Goal: Information Seeking & Learning: Learn about a topic

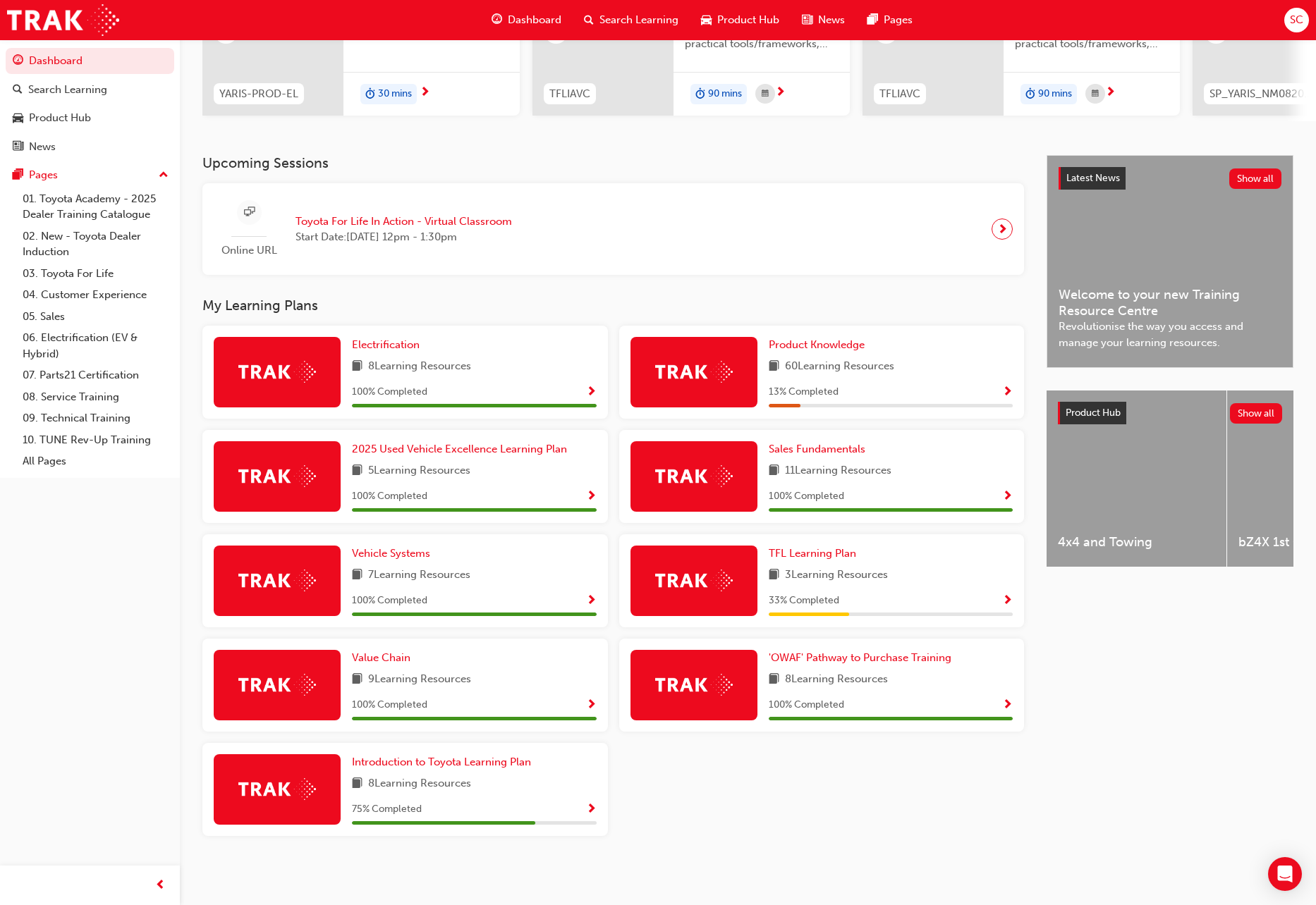
scroll to position [209, 0]
click at [842, 347] on span "Product Knowledge" at bounding box center [816, 344] width 96 height 13
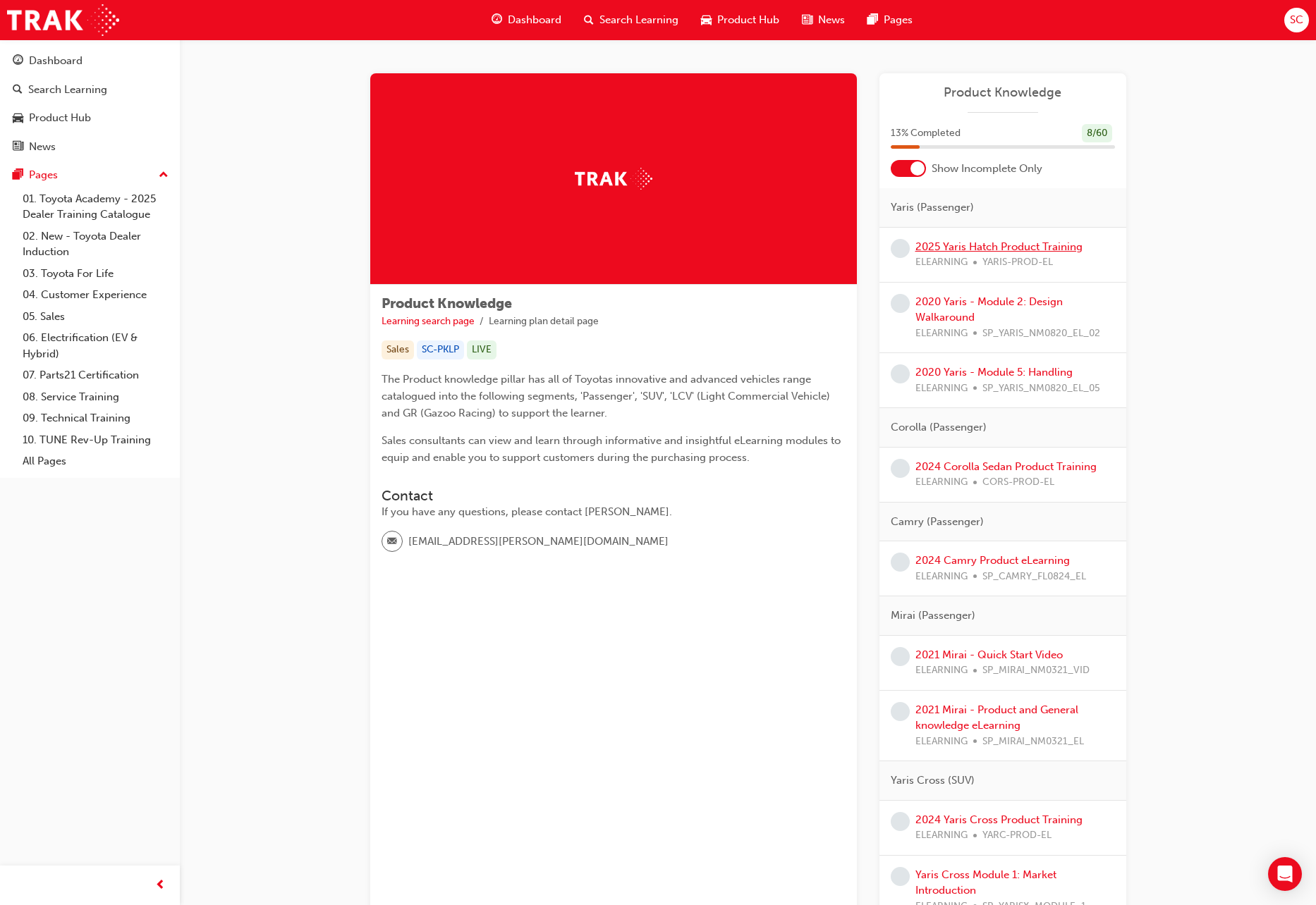
click at [1041, 245] on link "2025 Yaris Hatch Product Training" at bounding box center [999, 246] width 167 height 13
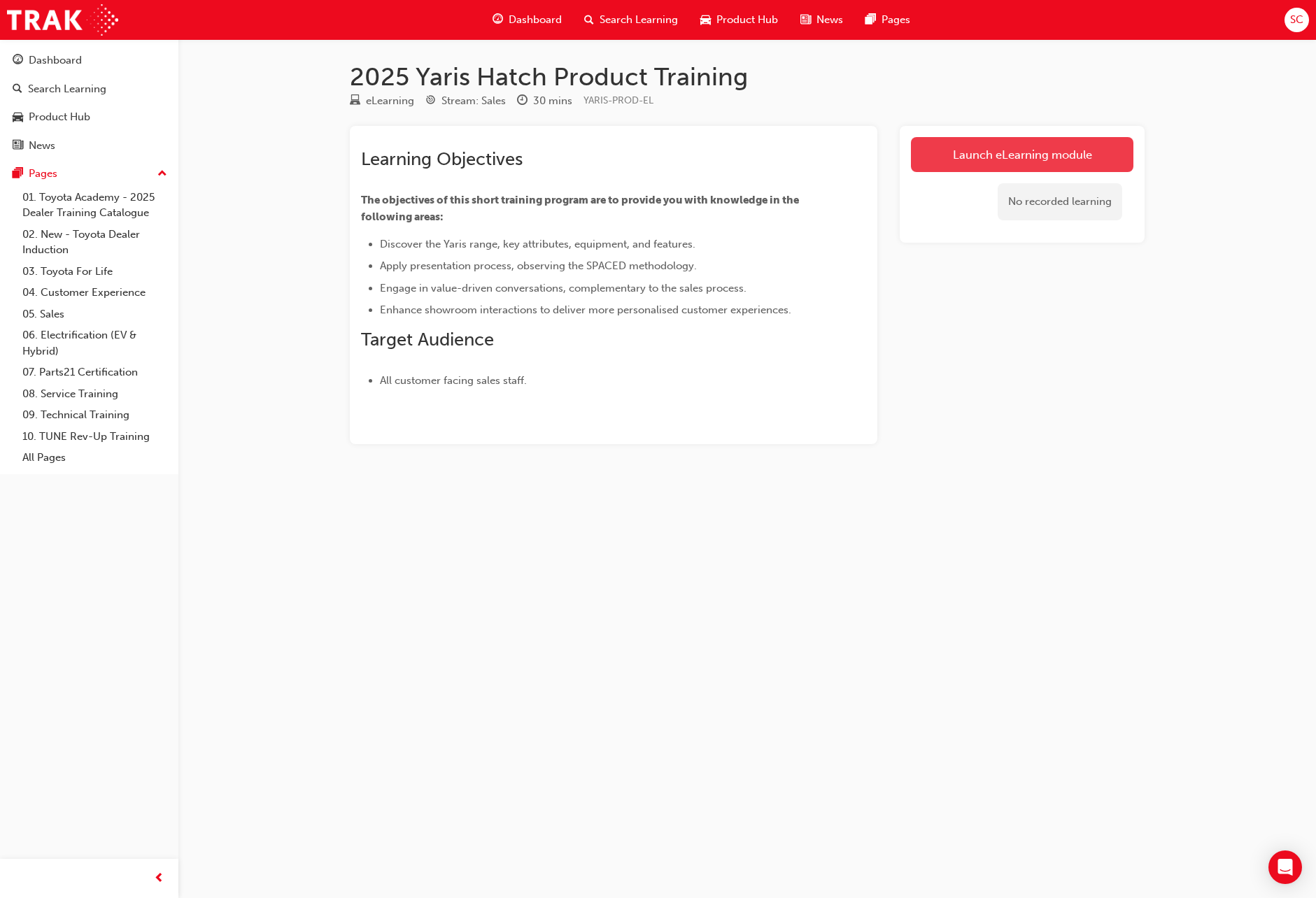
click at [969, 154] on link "Launch eLearning module" at bounding box center [1022, 154] width 223 height 35
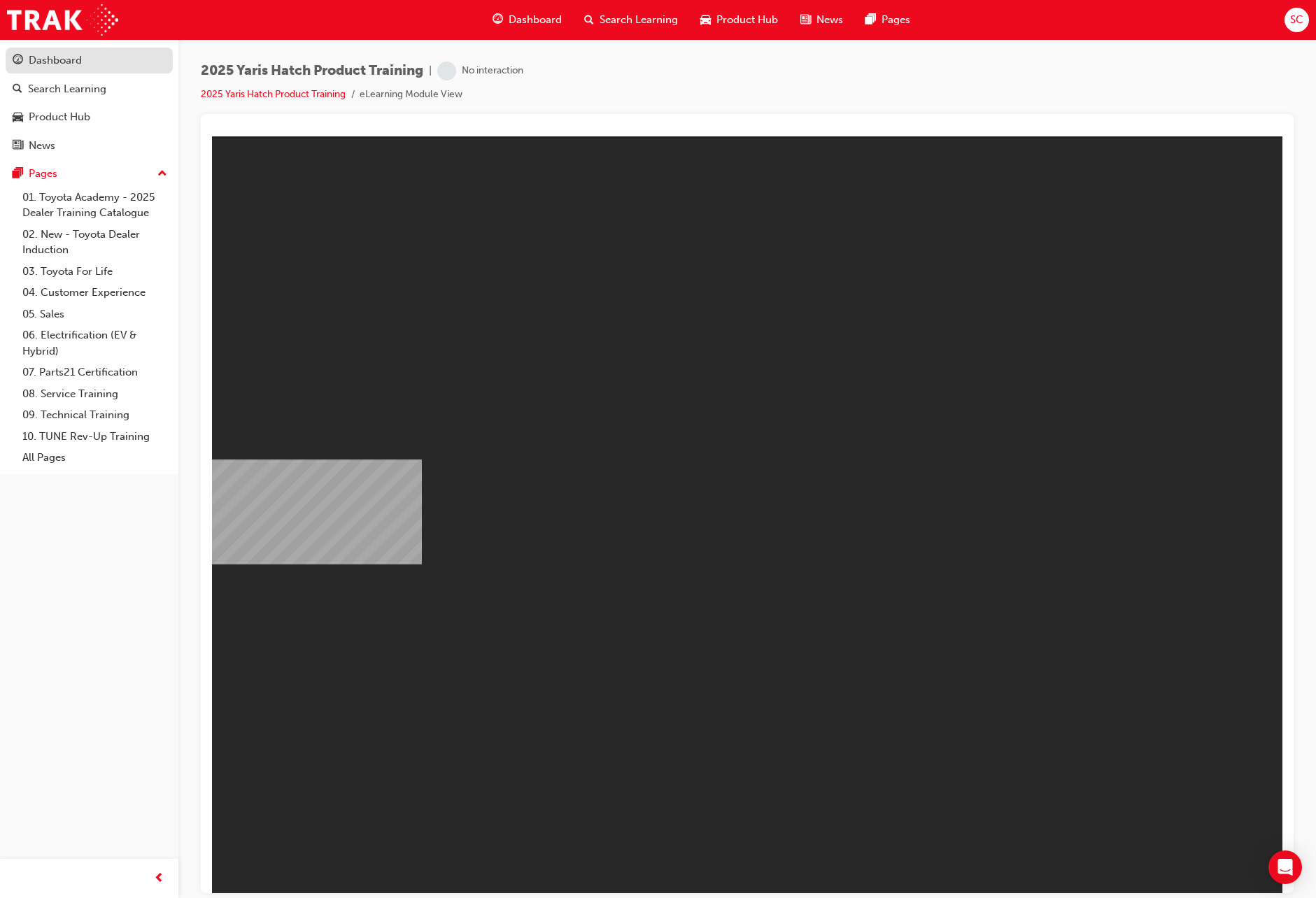
click at [27, 52] on div "Dashboard" at bounding box center [89, 60] width 154 height 18
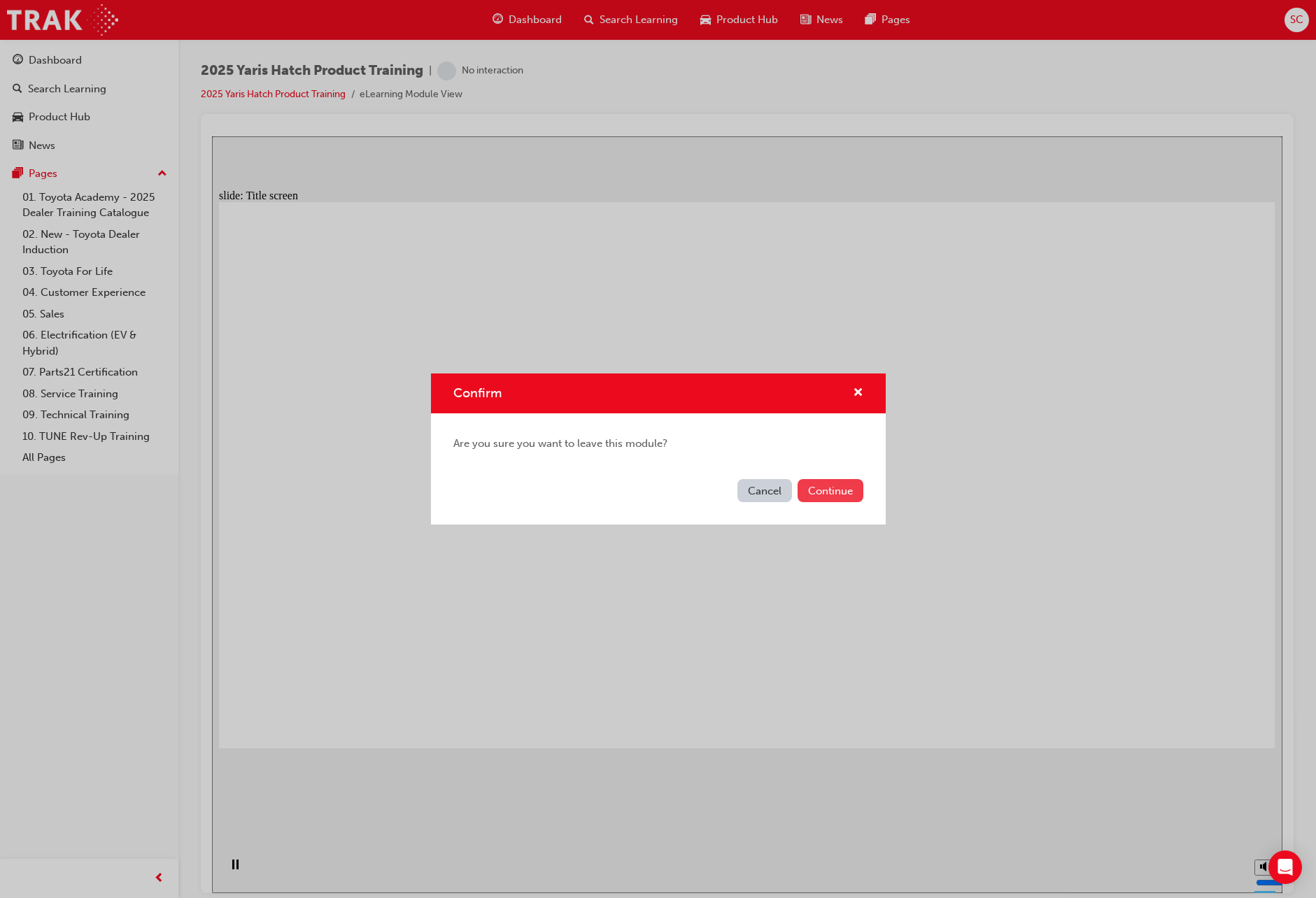
click at [841, 498] on button "Continue" at bounding box center [831, 490] width 66 height 23
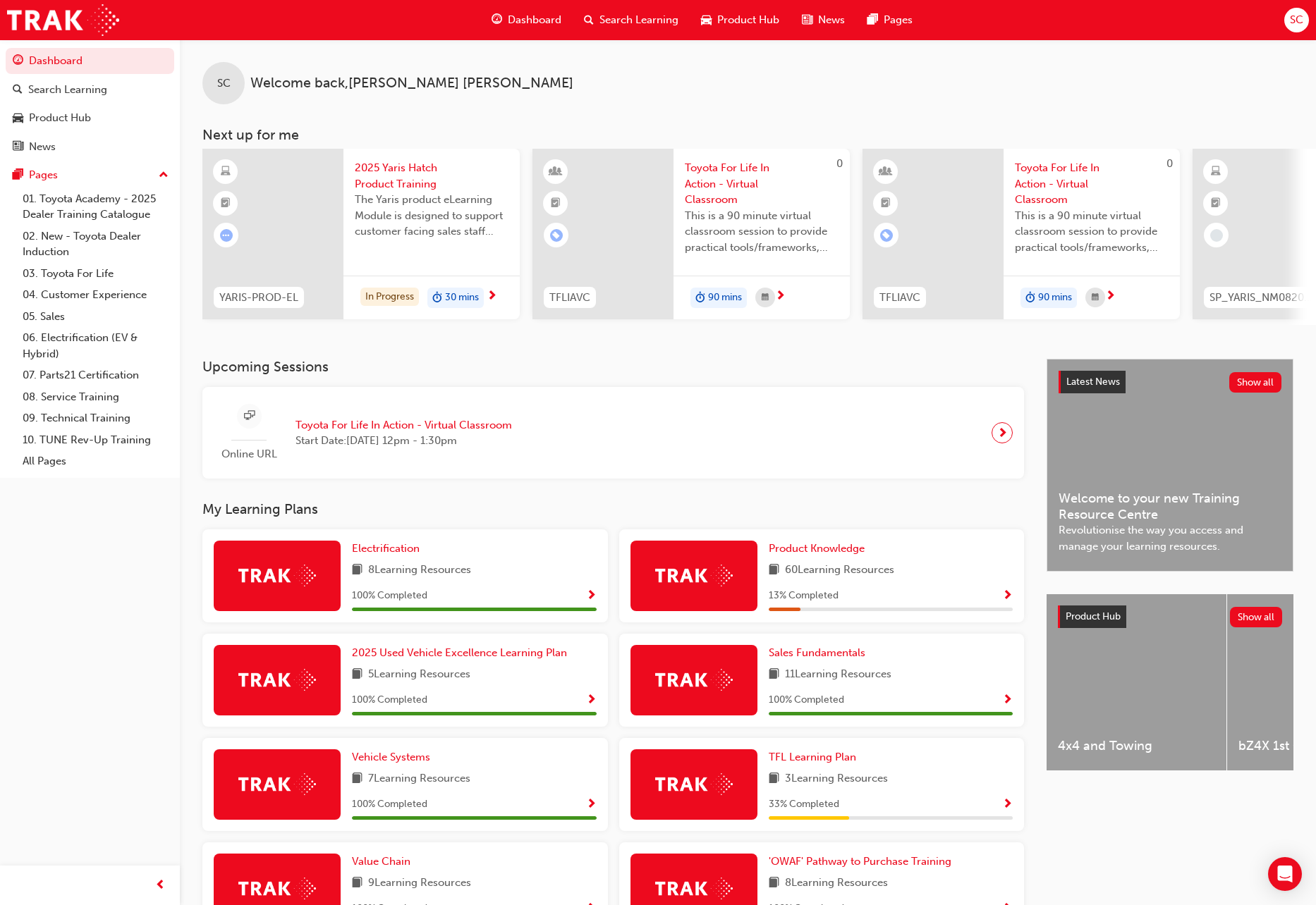
click at [1010, 602] on span "Show Progress" at bounding box center [1007, 596] width 10 height 13
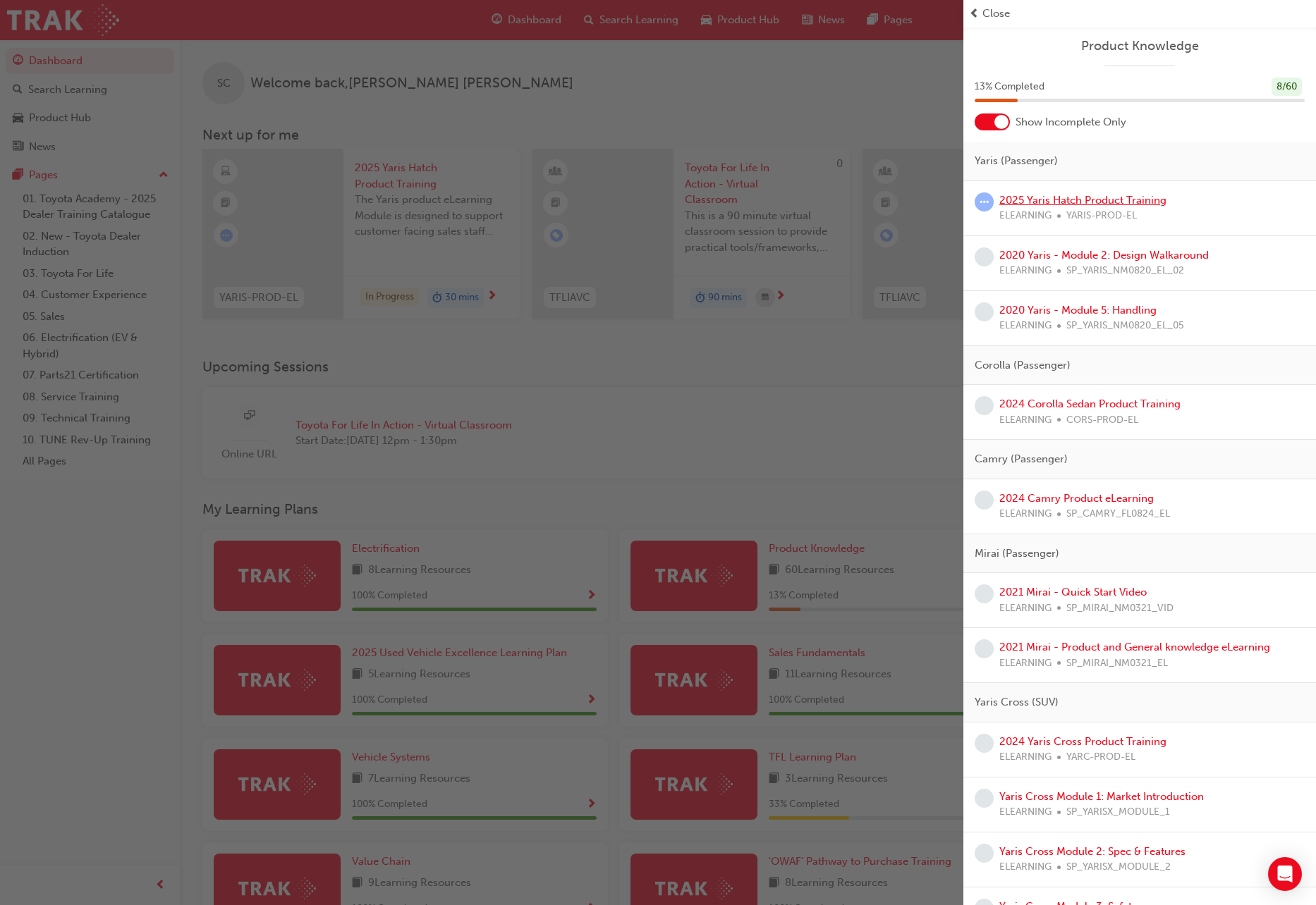
click at [1093, 199] on link "2025 Yaris Hatch Product Training" at bounding box center [1083, 200] width 167 height 13
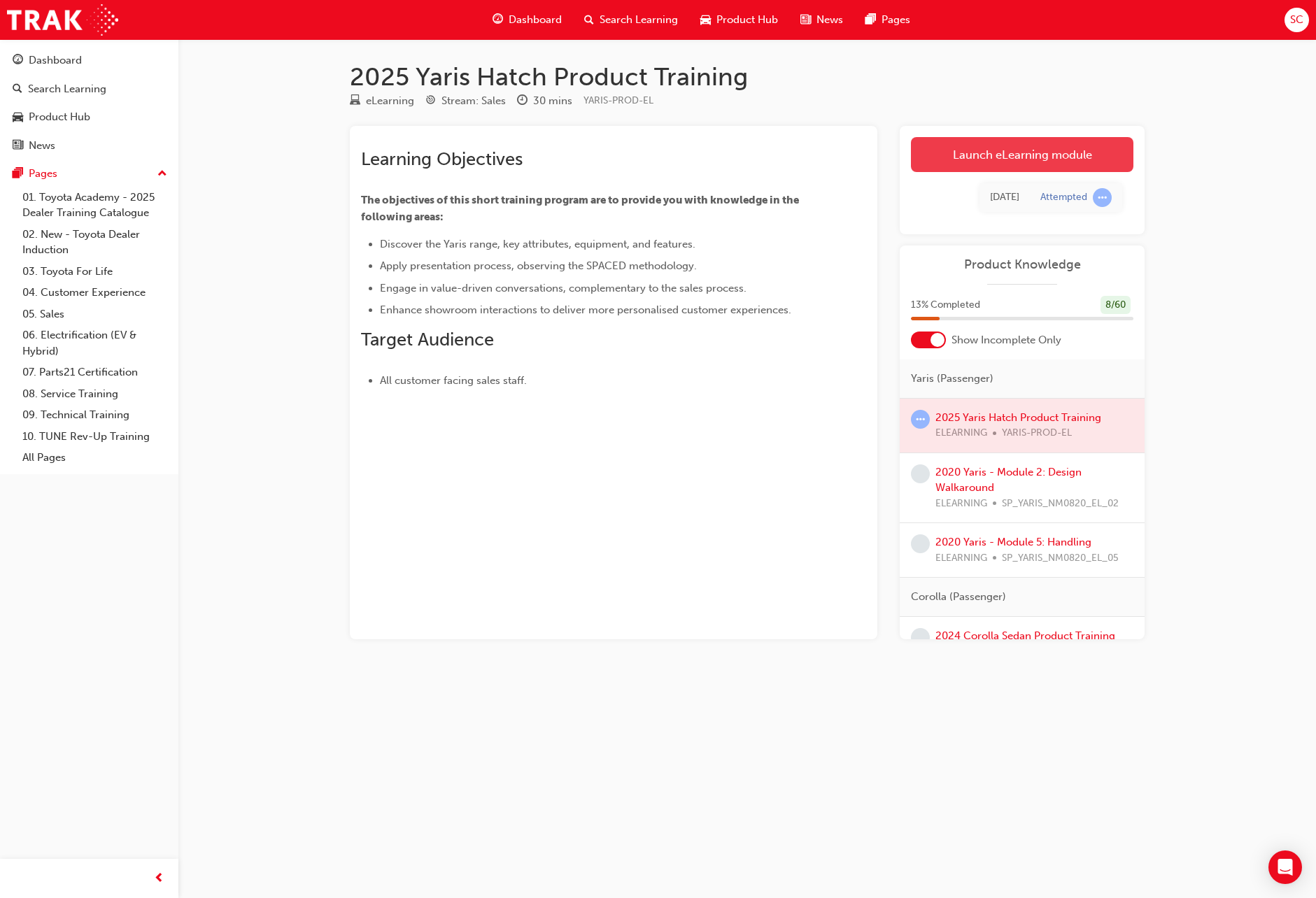
click at [1051, 159] on link "Launch eLearning module" at bounding box center [1022, 154] width 223 height 35
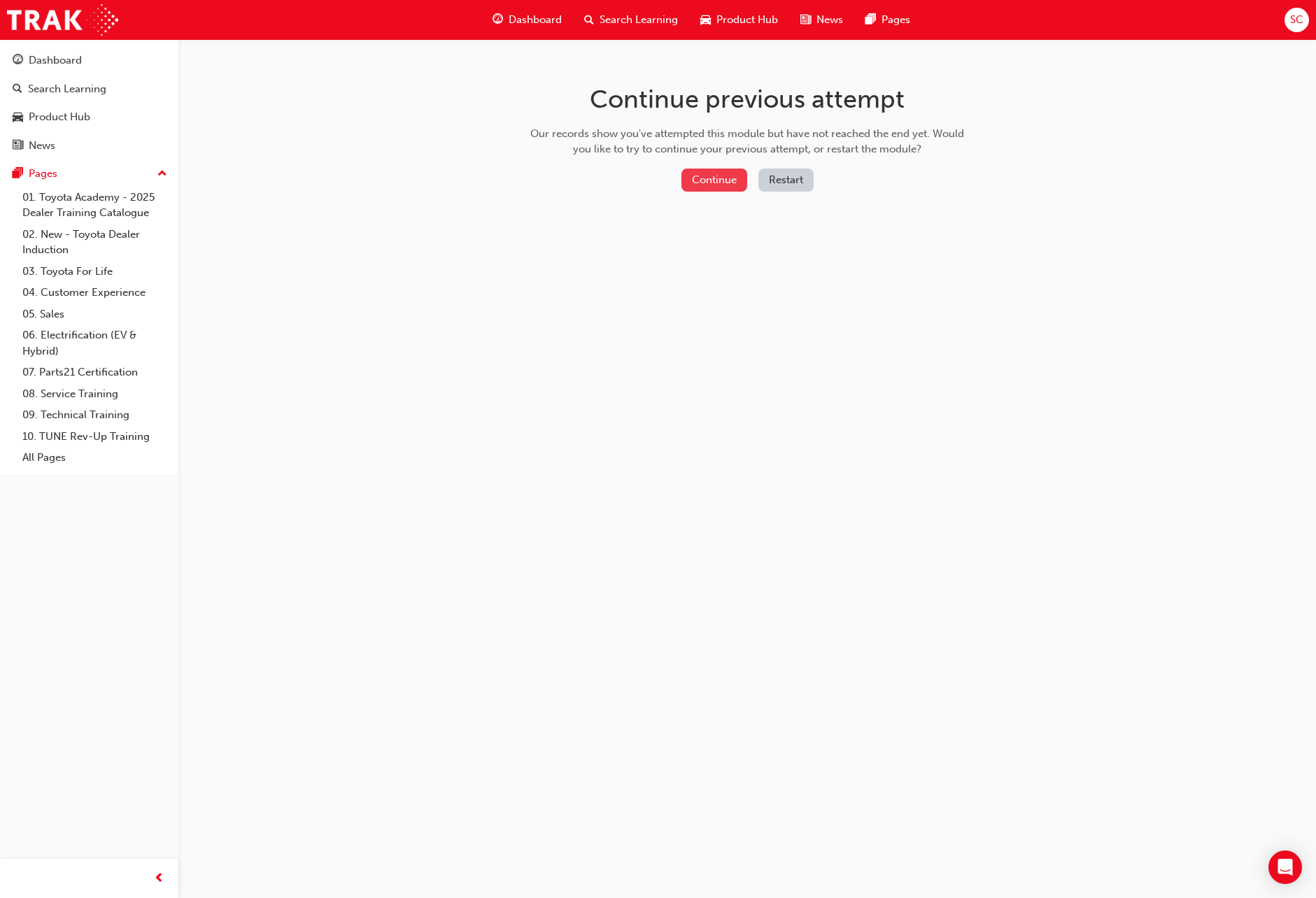
click at [688, 174] on button "Continue" at bounding box center [715, 180] width 66 height 23
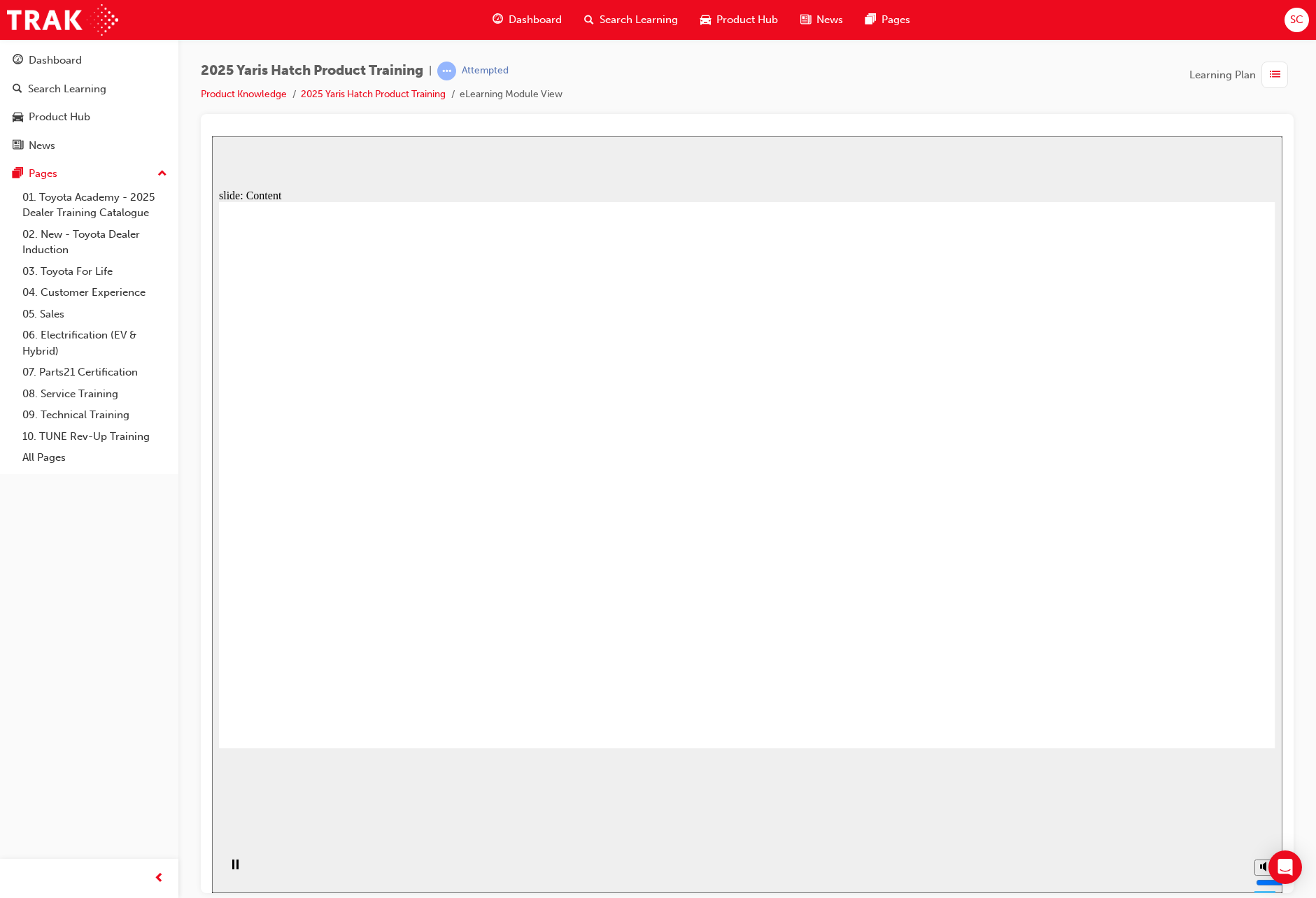
drag, startPoint x: 863, startPoint y: 571, endPoint x: 1016, endPoint y: 621, distance: 161.0
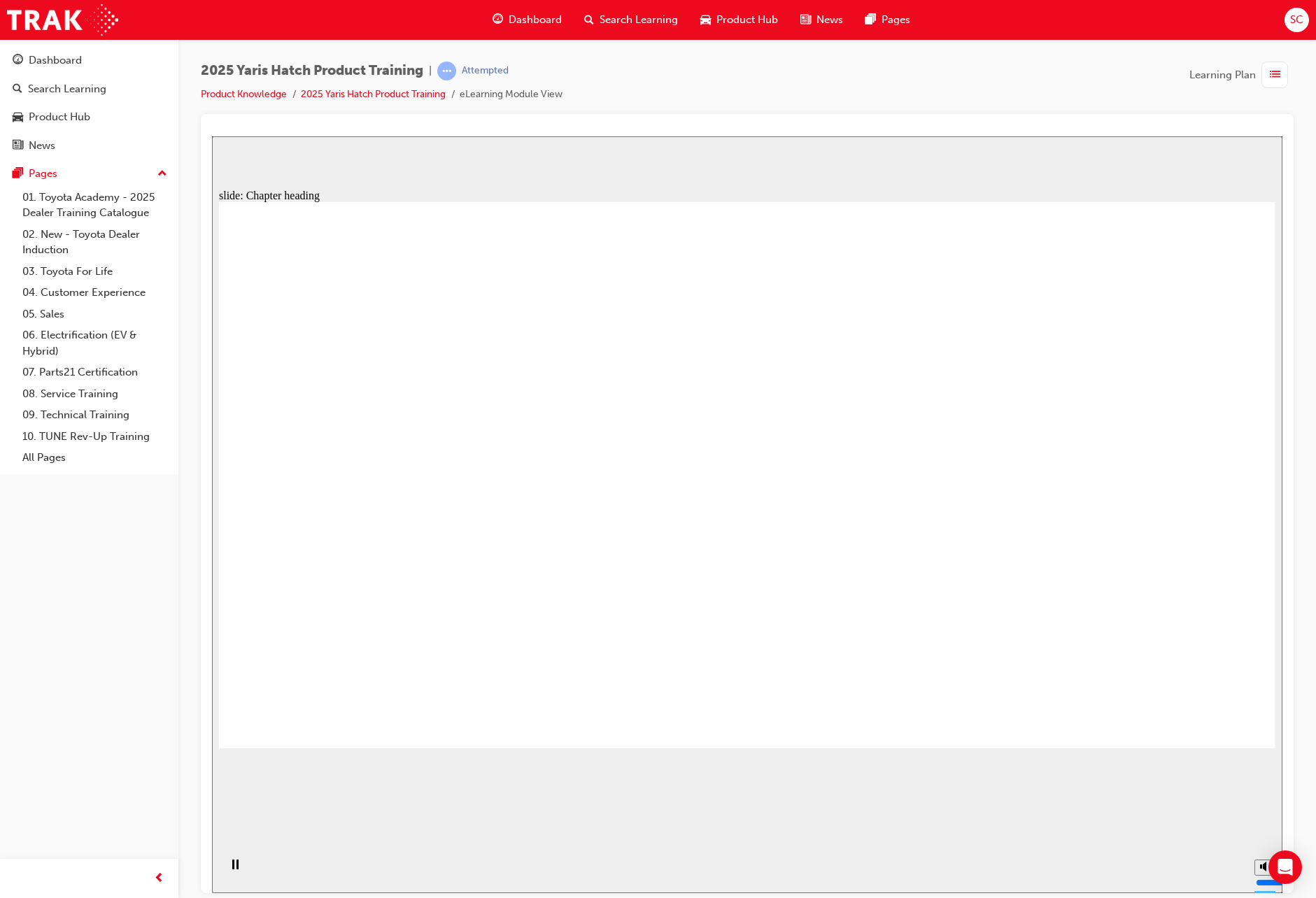
drag, startPoint x: 491, startPoint y: 379, endPoint x: 505, endPoint y: 379, distance: 14.0
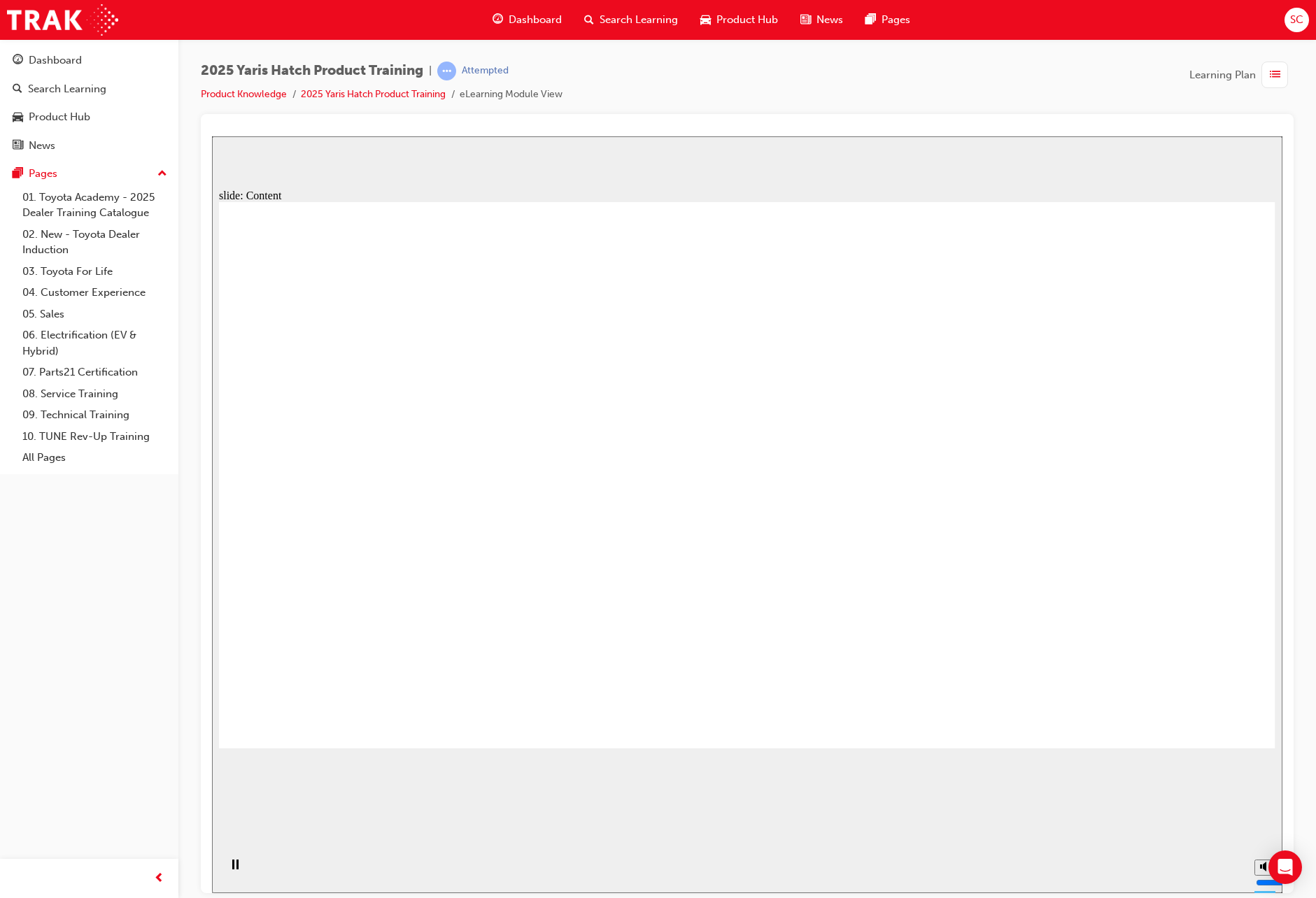
drag, startPoint x: 576, startPoint y: 515, endPoint x: 583, endPoint y: 499, distance: 17.5
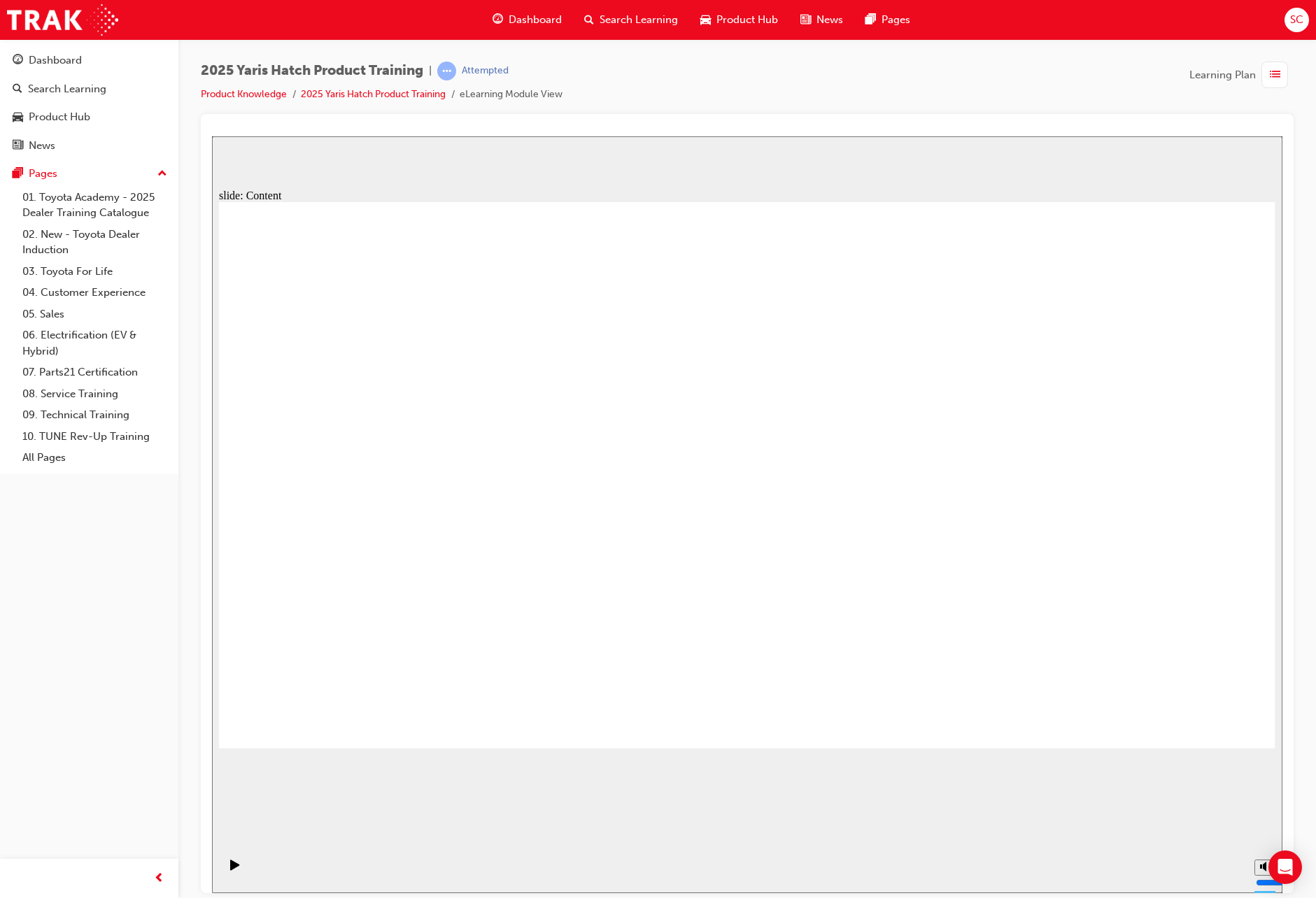
drag, startPoint x: 843, startPoint y: 411, endPoint x: 795, endPoint y: 399, distance: 49.5
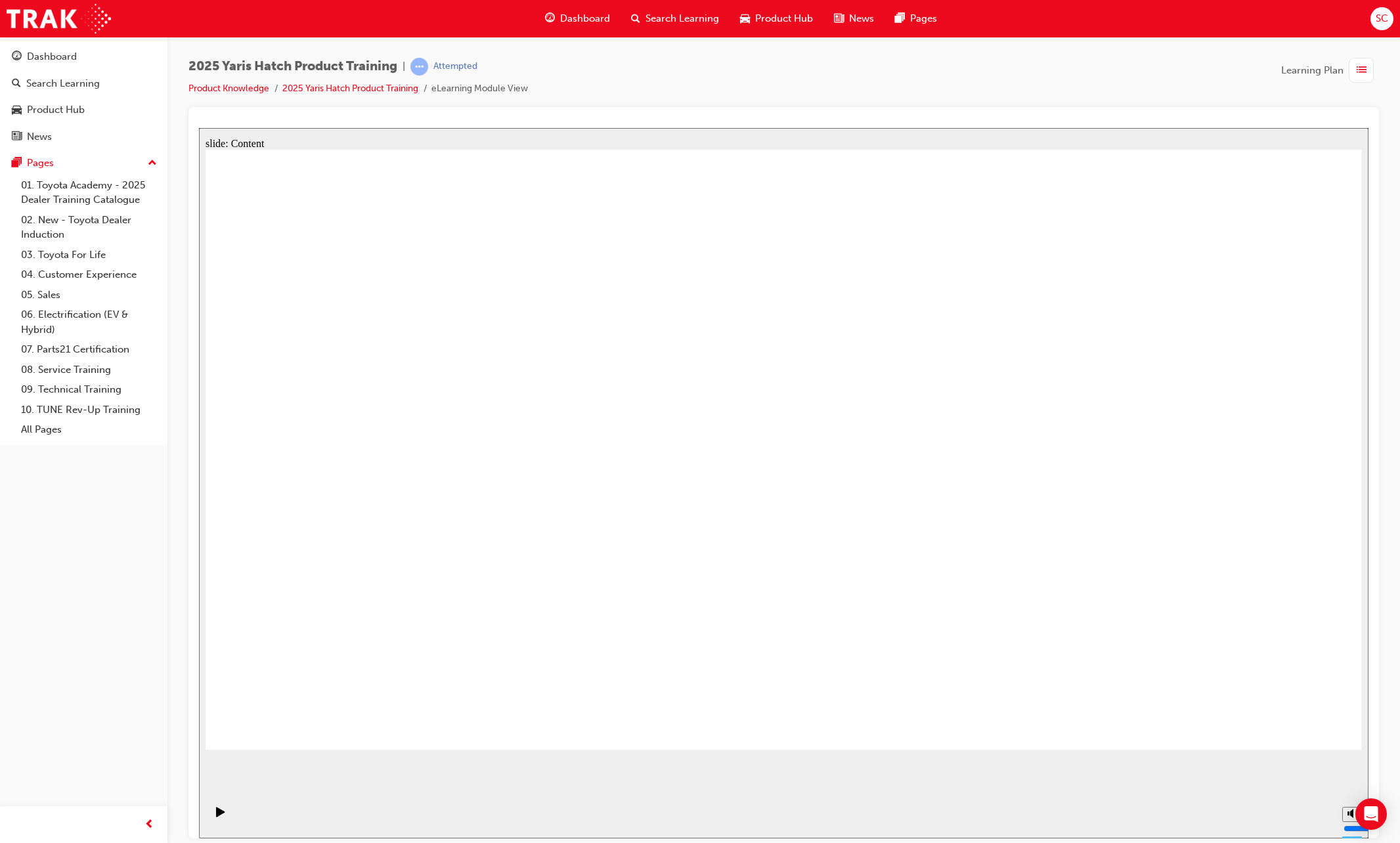
drag, startPoint x: 1276, startPoint y: 731, endPoint x: 1272, endPoint y: 721, distance: 10.8
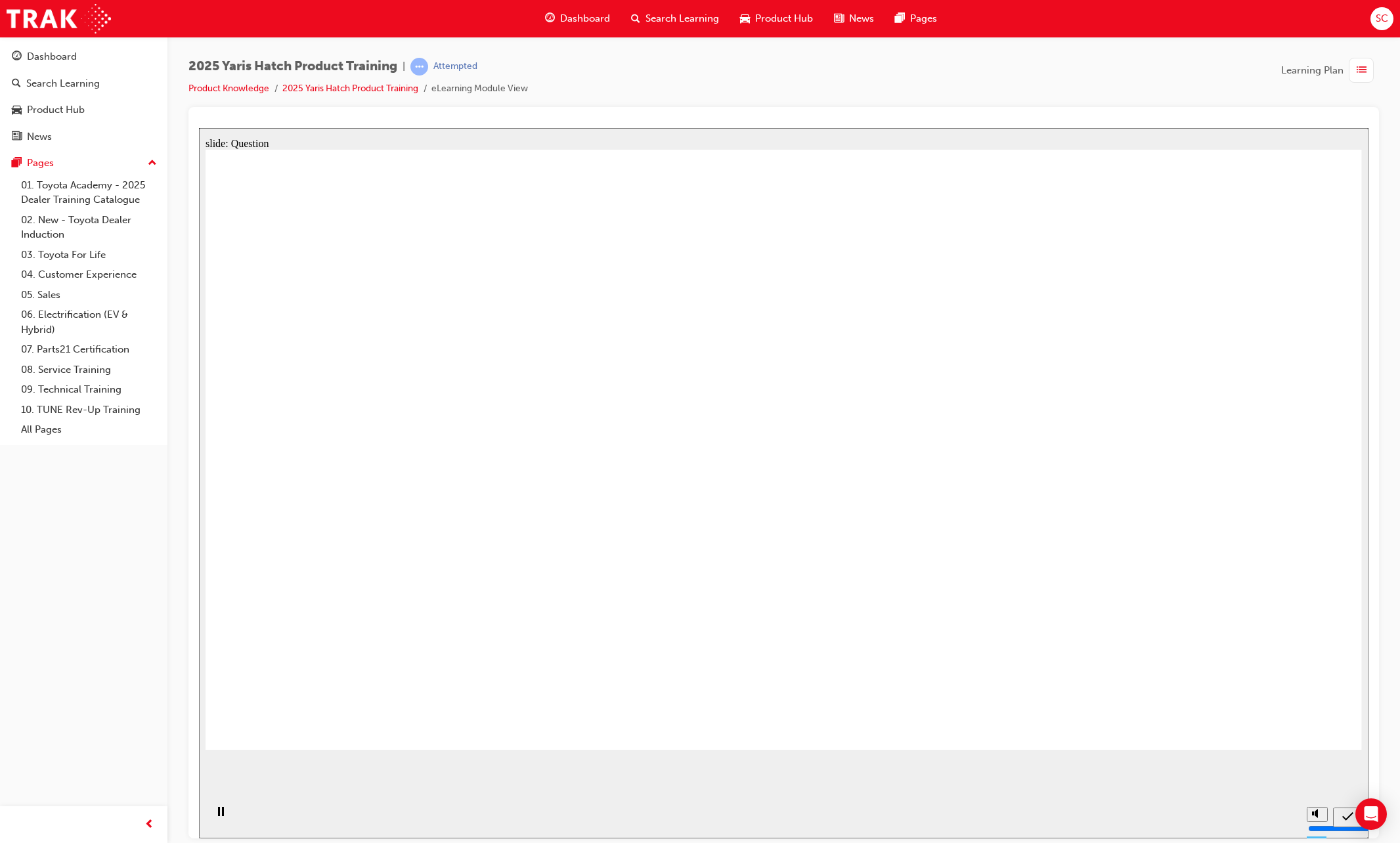
radio input "true"
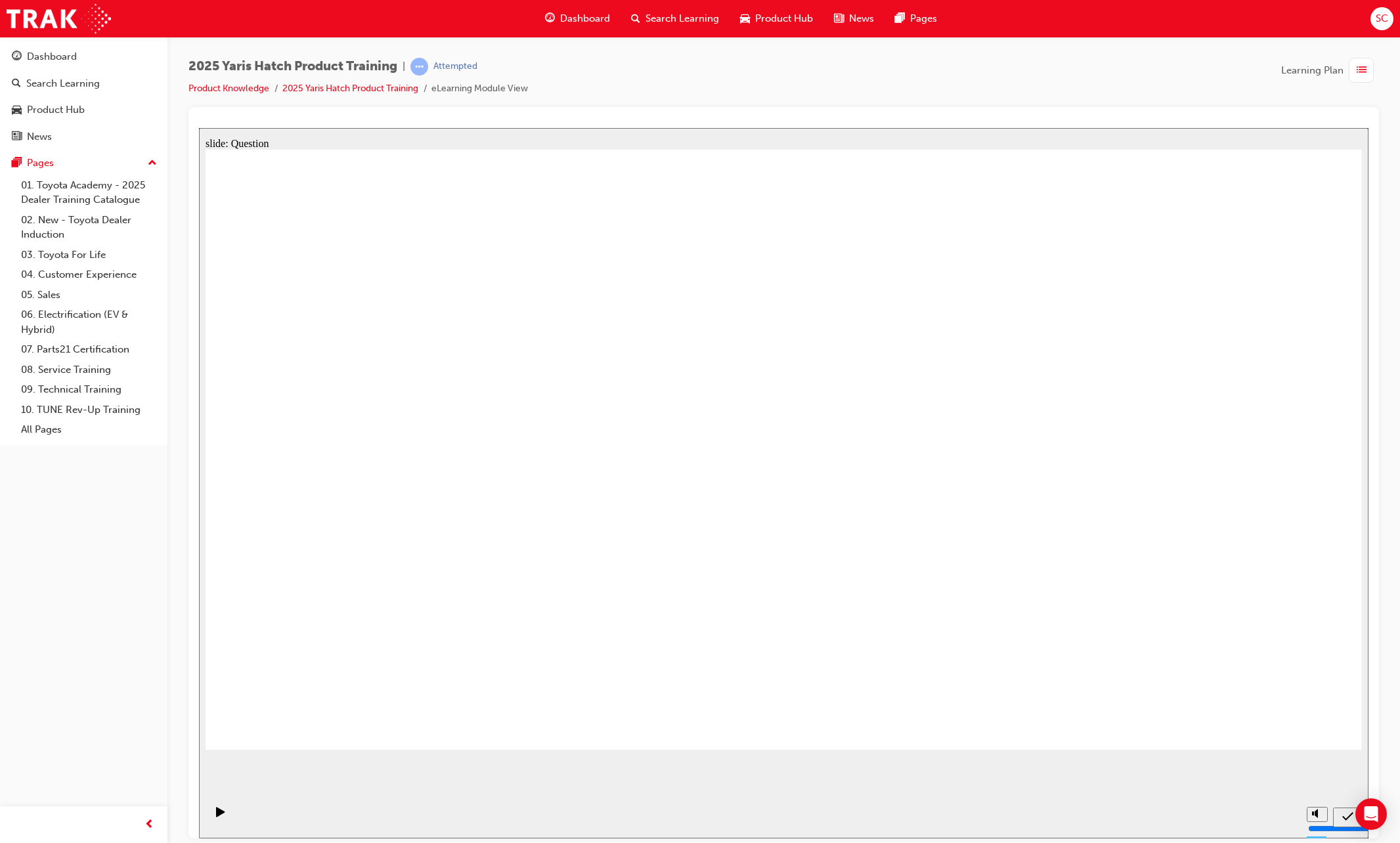
radio input "true"
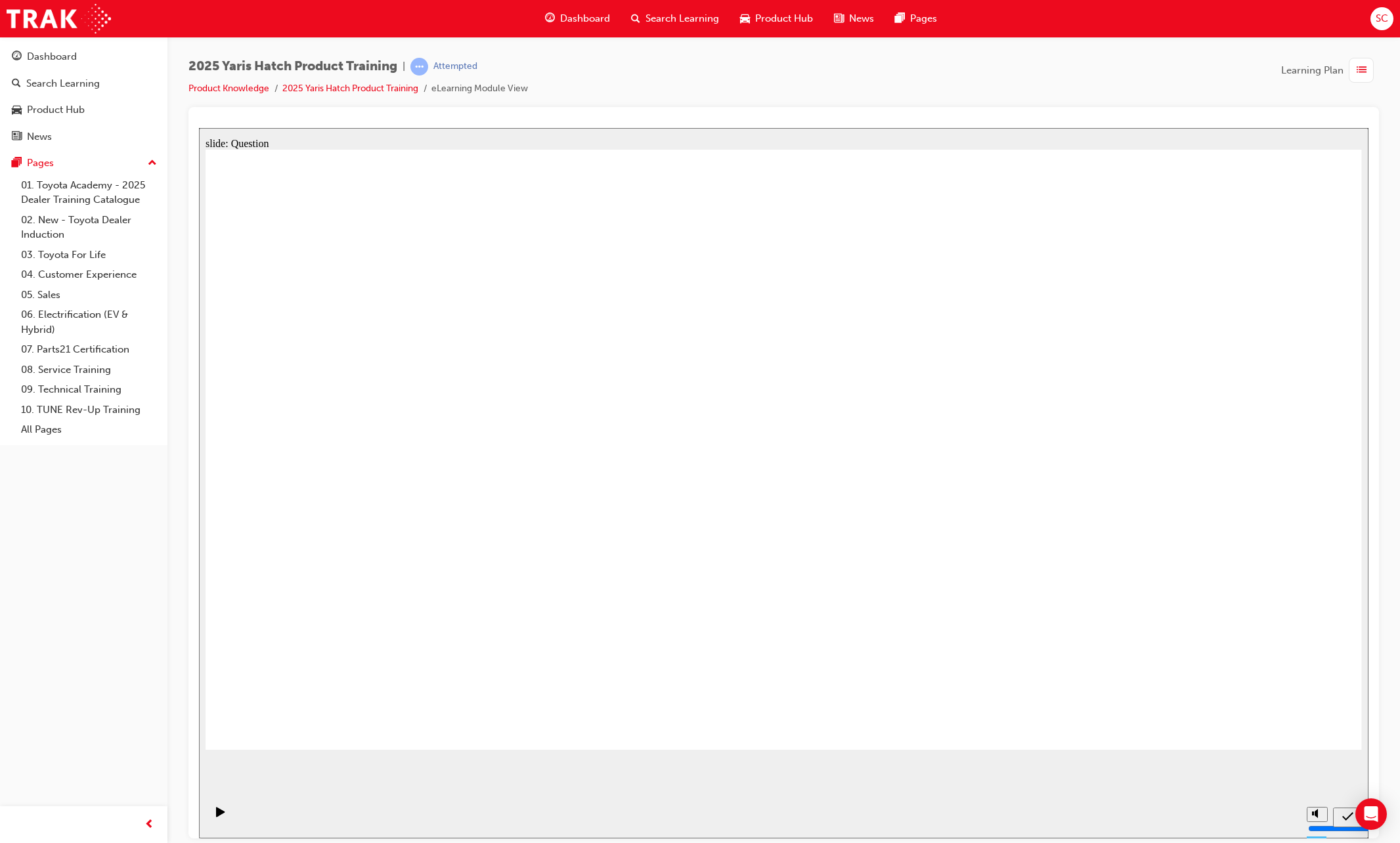
radio input "true"
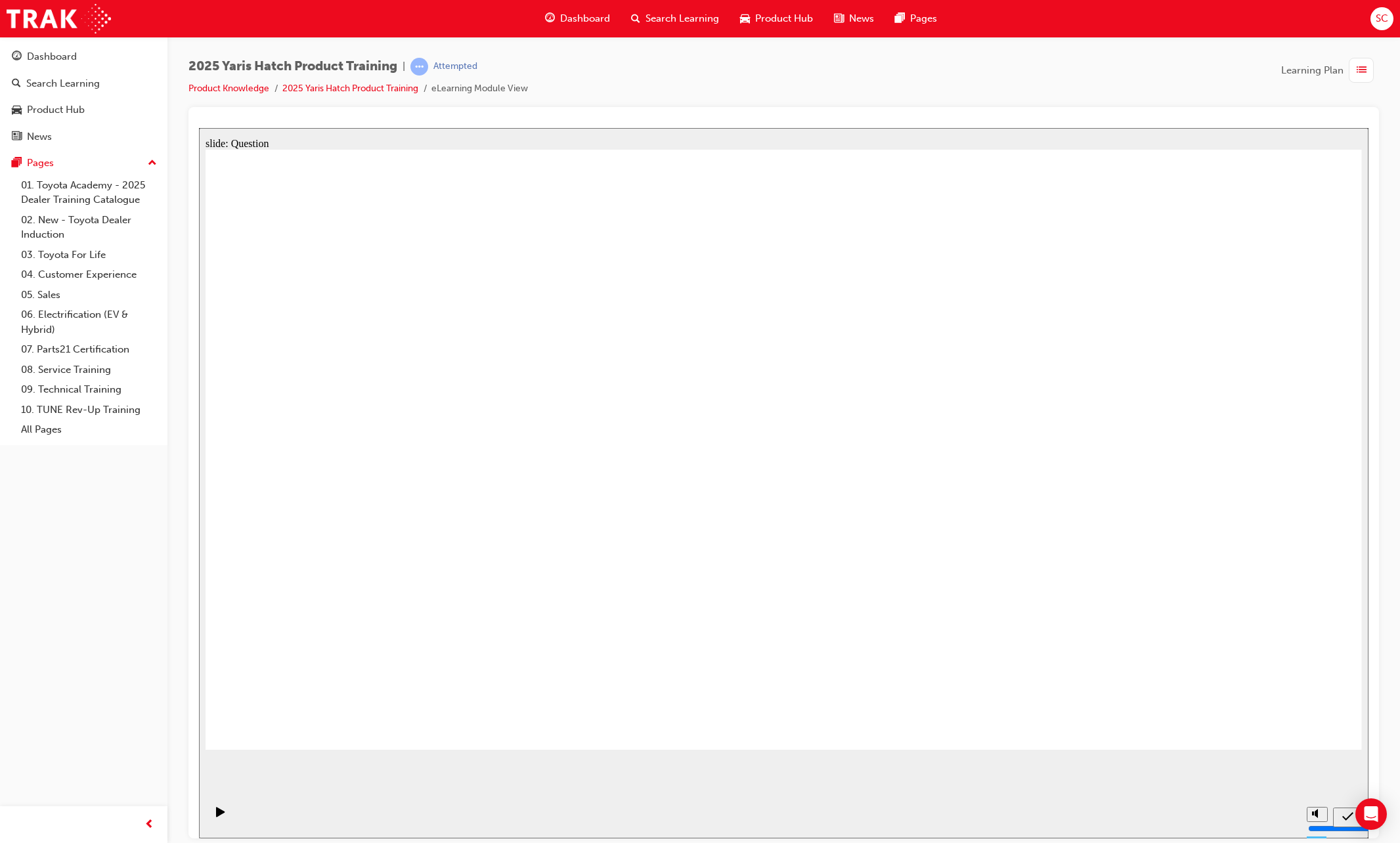
drag, startPoint x: 1245, startPoint y: 653, endPoint x: 1216, endPoint y: 618, distance: 45.5
drag, startPoint x: 1224, startPoint y: 618, endPoint x: 986, endPoint y: 545, distance: 248.9
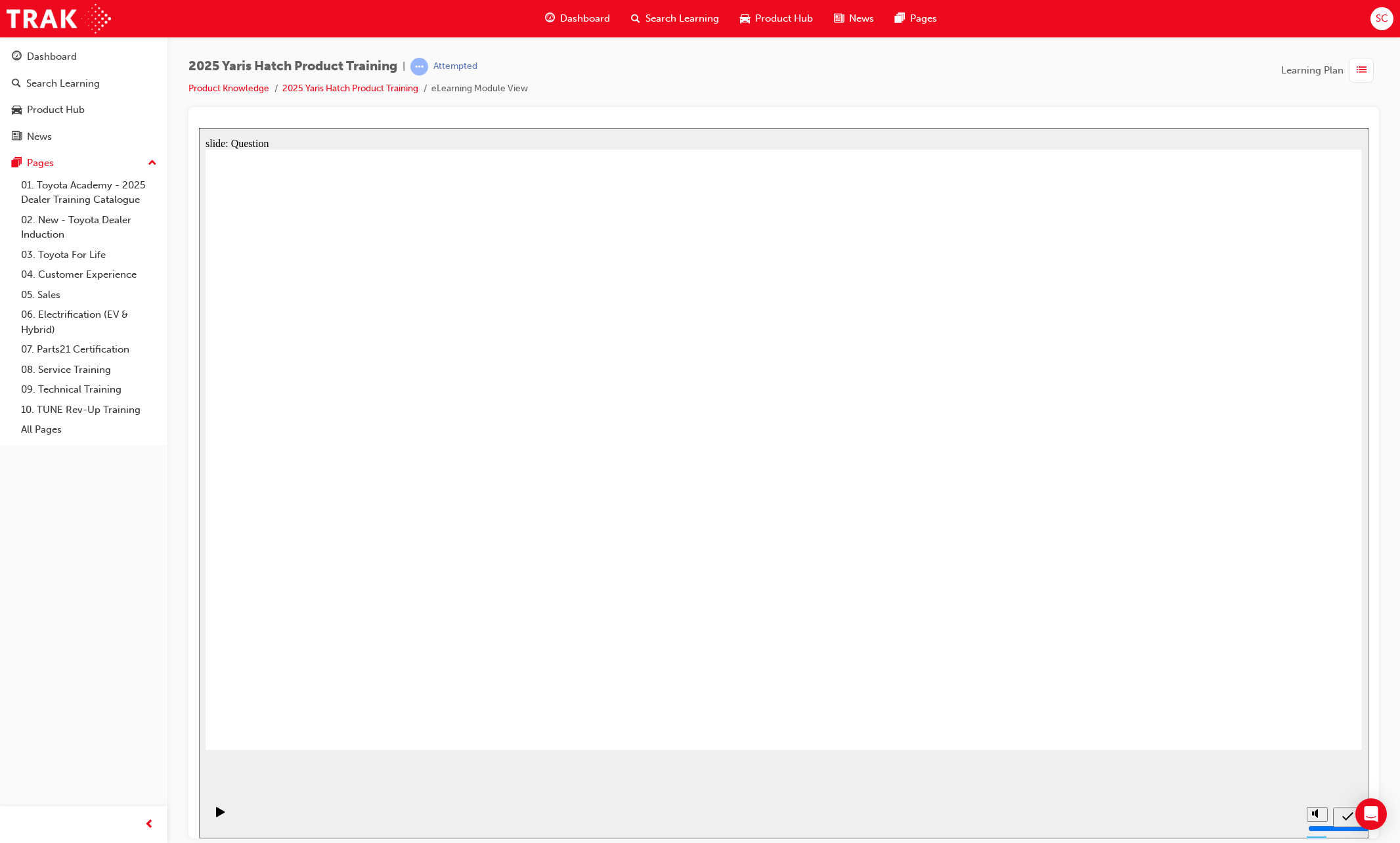
drag, startPoint x: 389, startPoint y: 421, endPoint x: 1174, endPoint y: 577, distance: 800.4
drag, startPoint x: 654, startPoint y: 416, endPoint x: 491, endPoint y: 448, distance: 166.1
drag, startPoint x: 552, startPoint y: 449, endPoint x: 371, endPoint y: 577, distance: 221.7
drag, startPoint x: 1173, startPoint y: 421, endPoint x: 726, endPoint y: 595, distance: 479.7
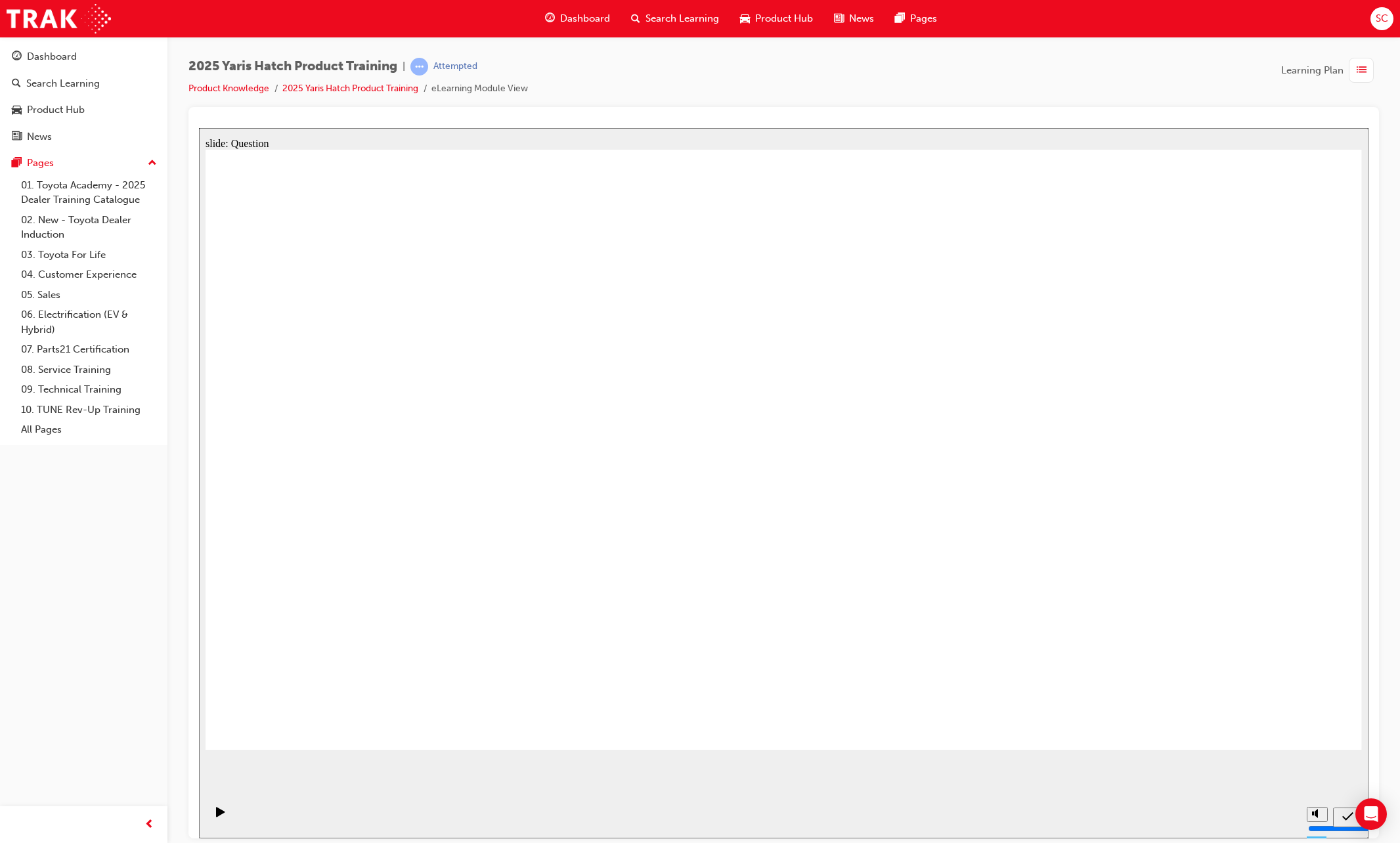
drag, startPoint x: 762, startPoint y: 446, endPoint x: 966, endPoint y: 623, distance: 270.1
drag, startPoint x: 973, startPoint y: 465, endPoint x: 651, endPoint y: 651, distance: 371.9
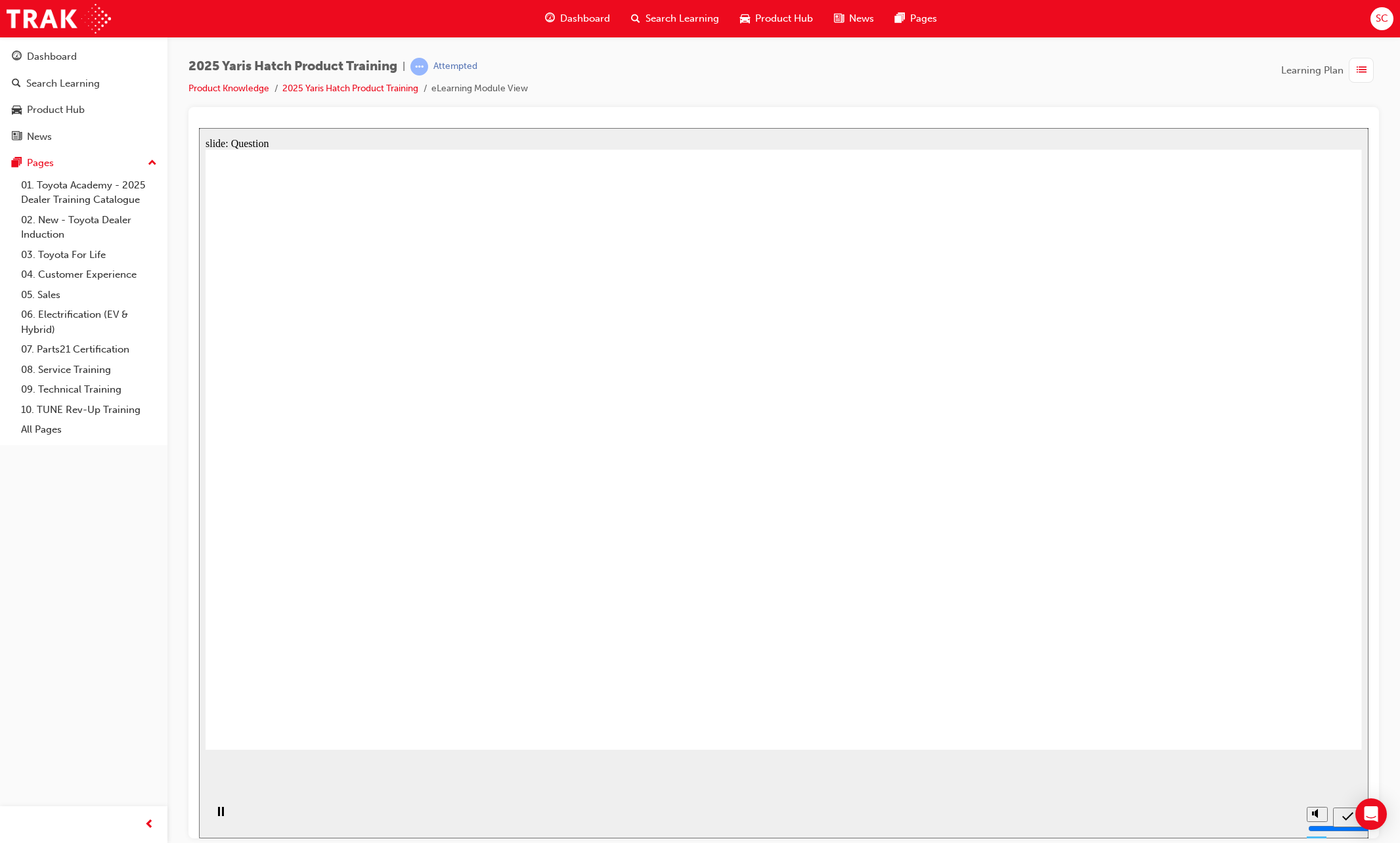
radio input "true"
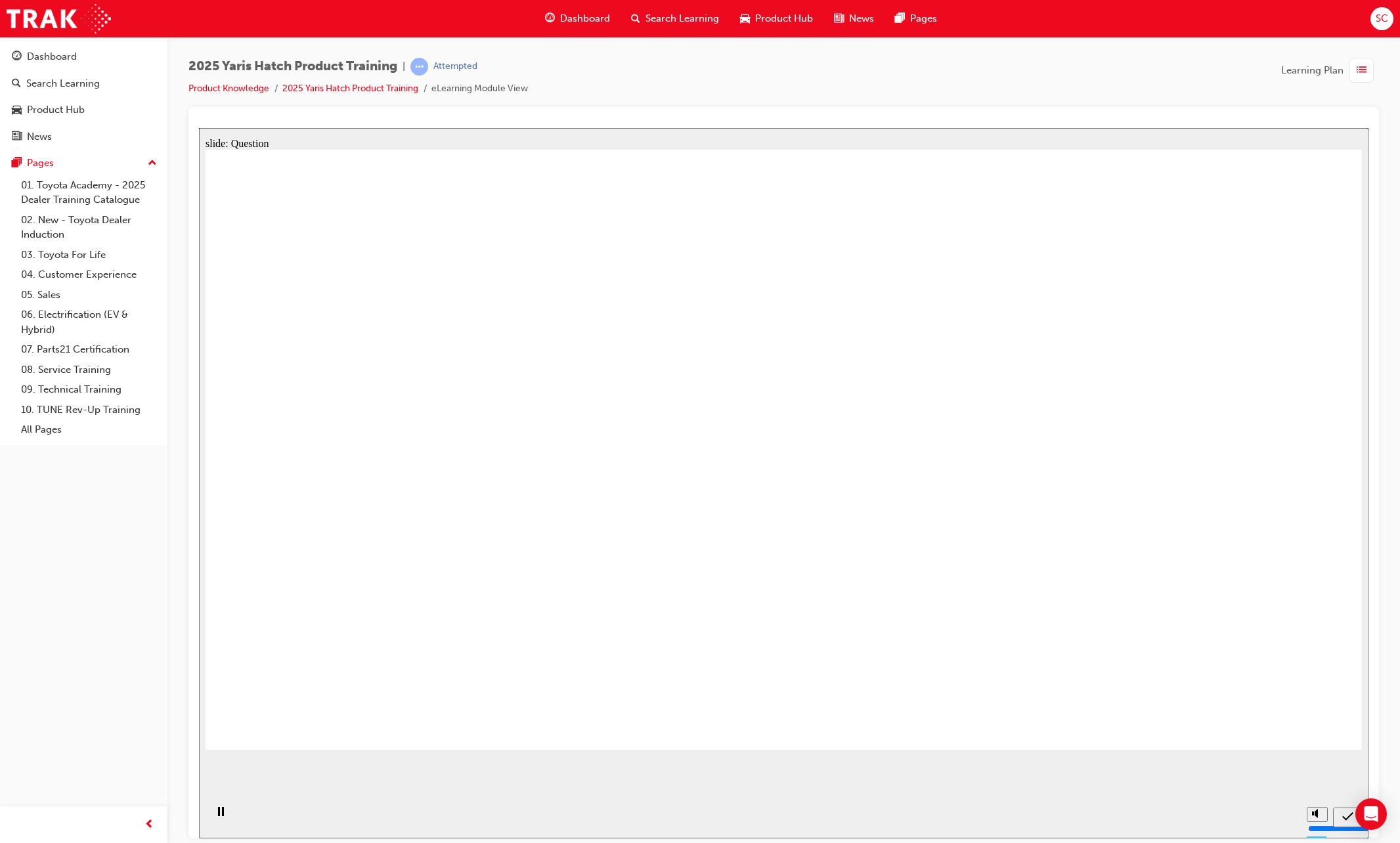
radio input "true"
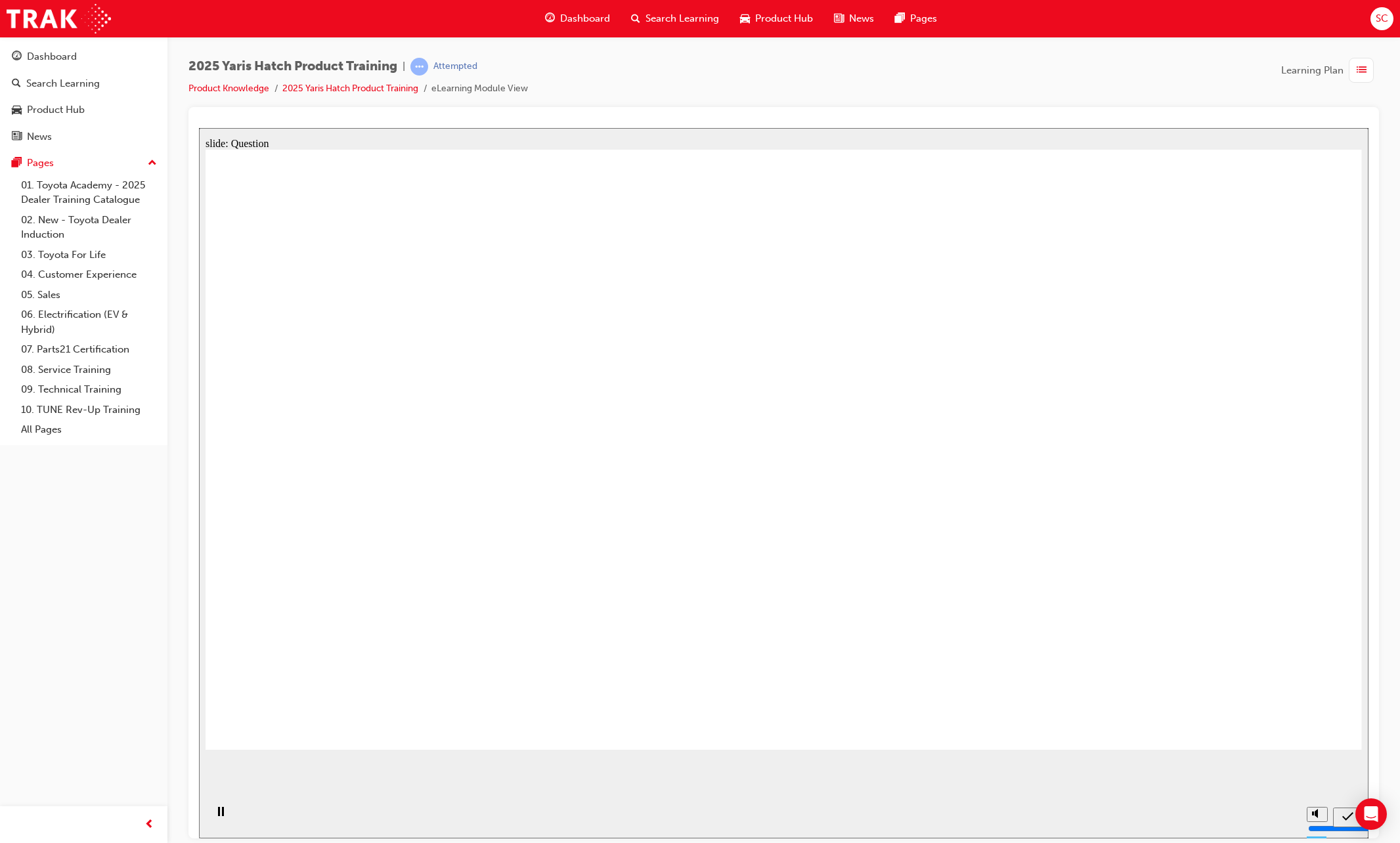
radio input "true"
drag, startPoint x: 1185, startPoint y: 638, endPoint x: 1220, endPoint y: 655, distance: 38.9
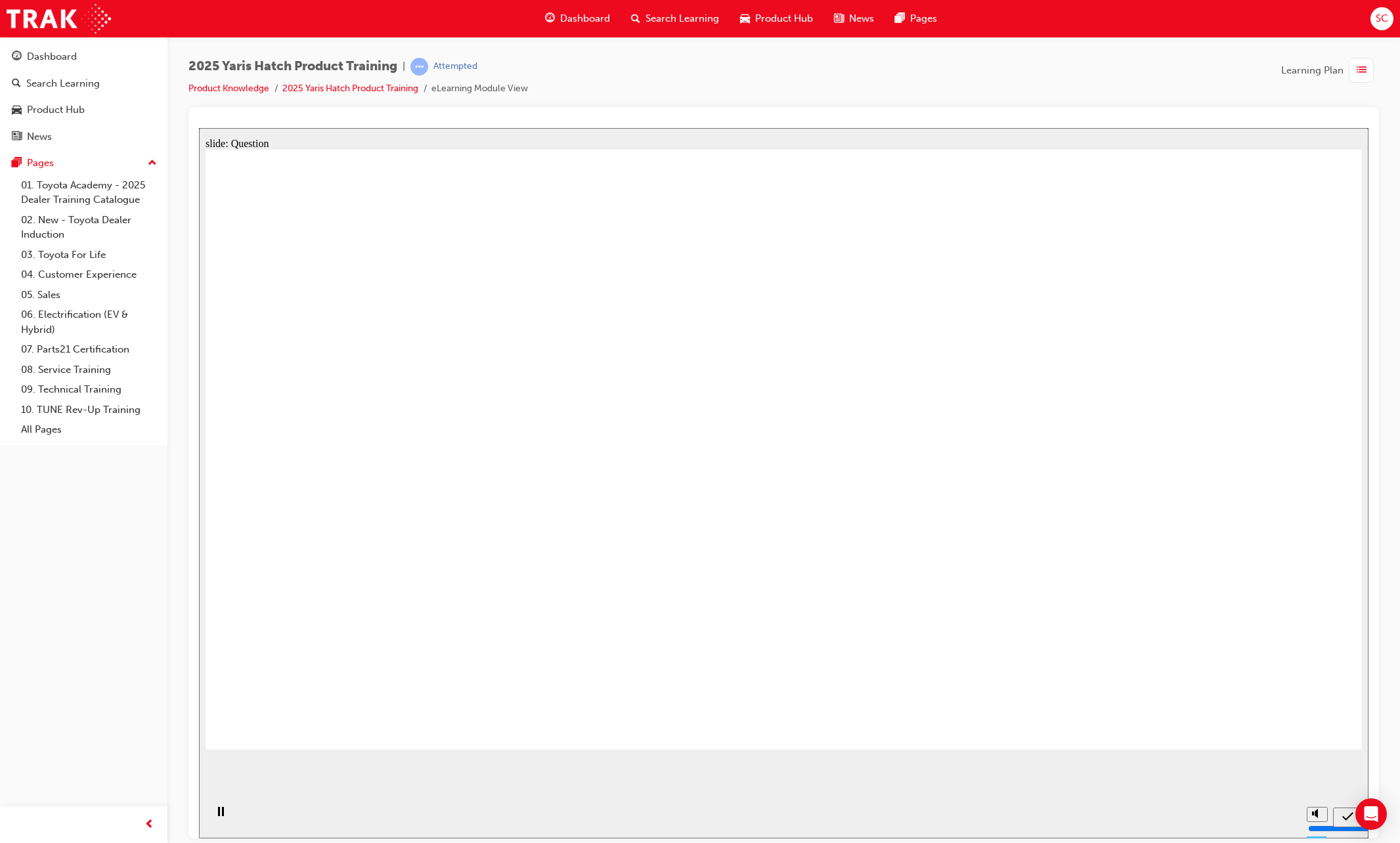
drag, startPoint x: 749, startPoint y: 392, endPoint x: 942, endPoint y: 568, distance: 261.2
drag, startPoint x: 955, startPoint y: 404, endPoint x: 534, endPoint y: 584, distance: 457.9
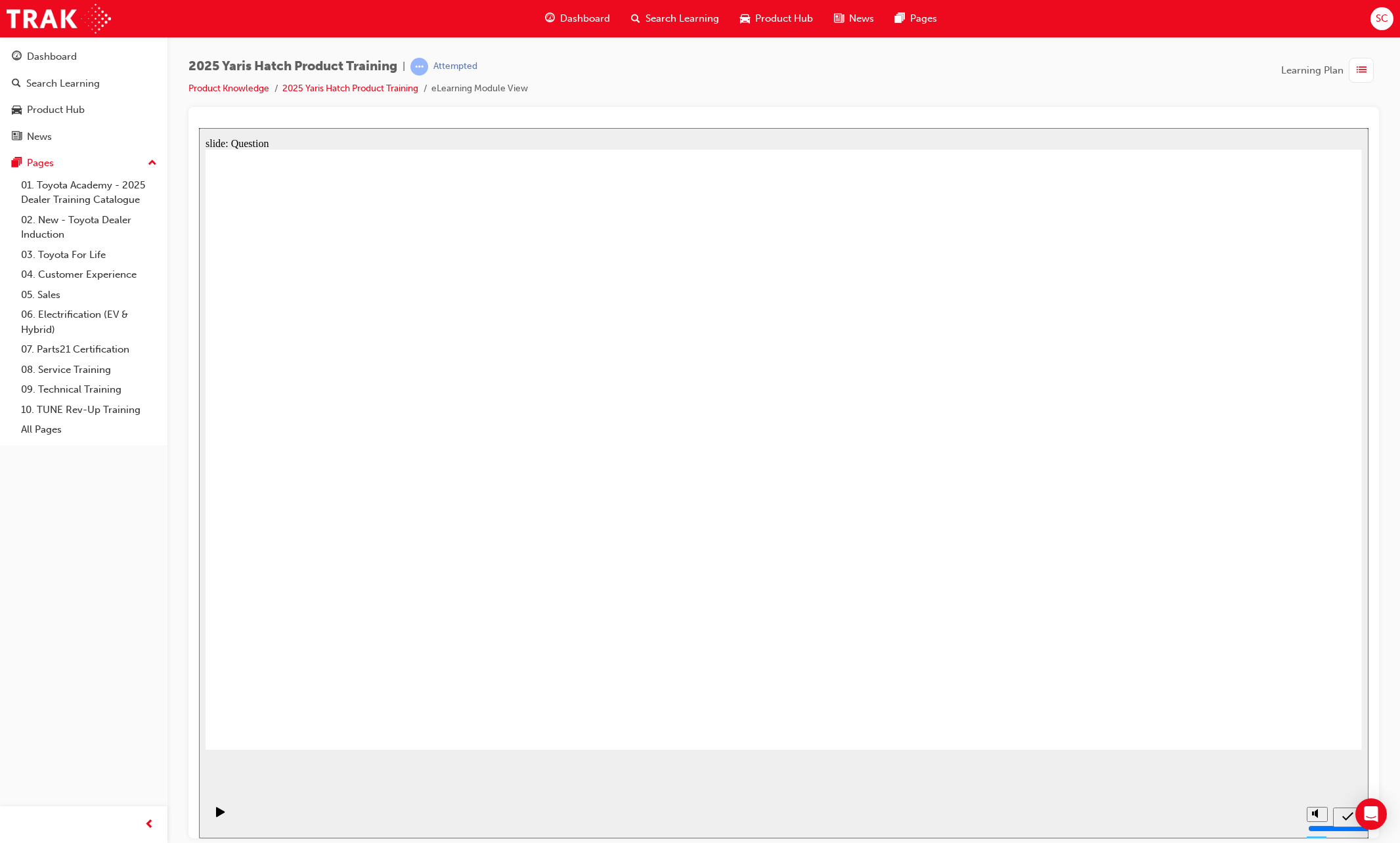
drag, startPoint x: 545, startPoint y: 420, endPoint x: 336, endPoint y: 564, distance: 253.8
drag, startPoint x: 1169, startPoint y: 412, endPoint x: 752, endPoint y: 570, distance: 445.9
drag, startPoint x: 317, startPoint y: 395, endPoint x: 1142, endPoint y: 559, distance: 841.1
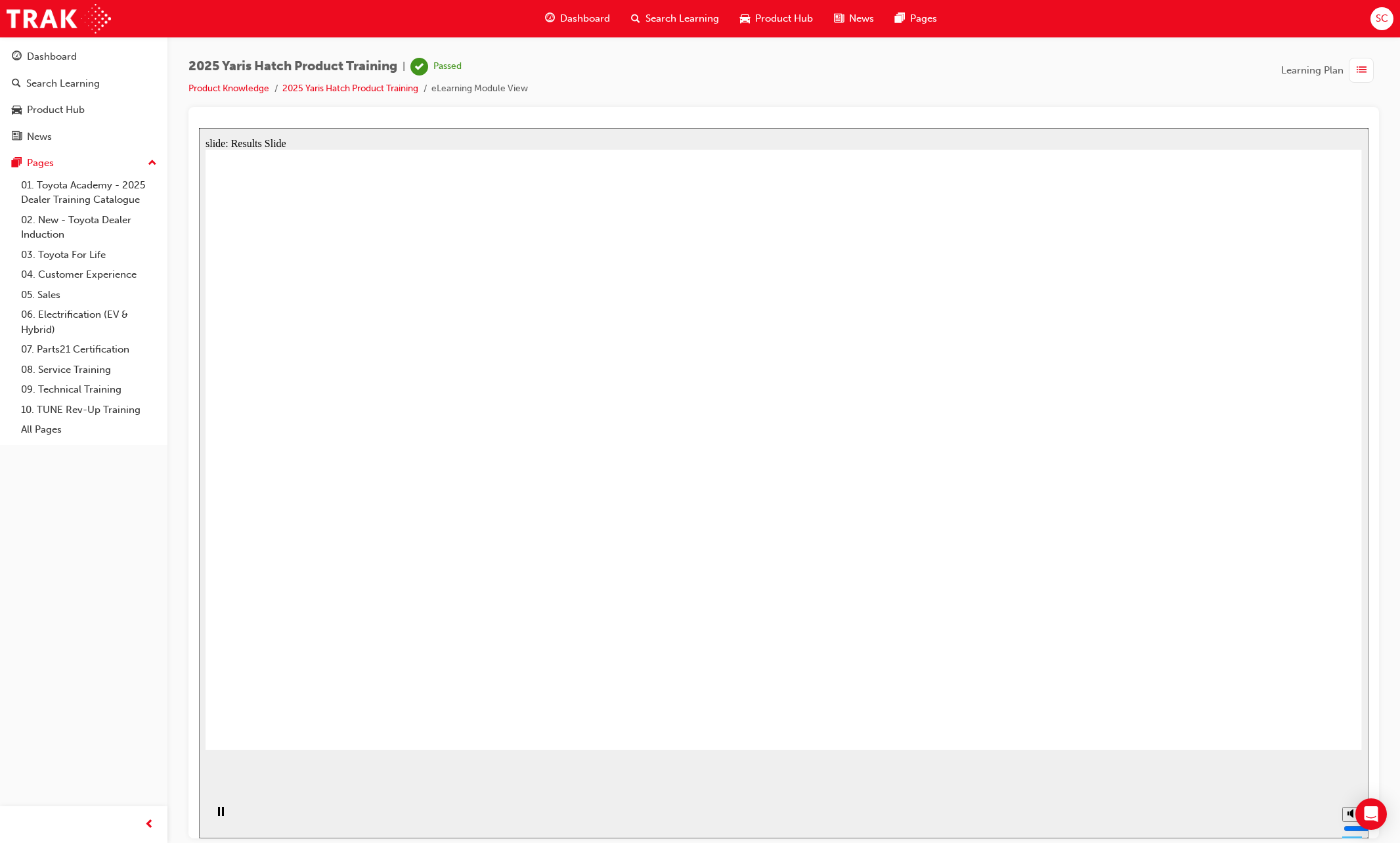
click at [1224, 75] on div "button" at bounding box center [1361, 70] width 25 height 25
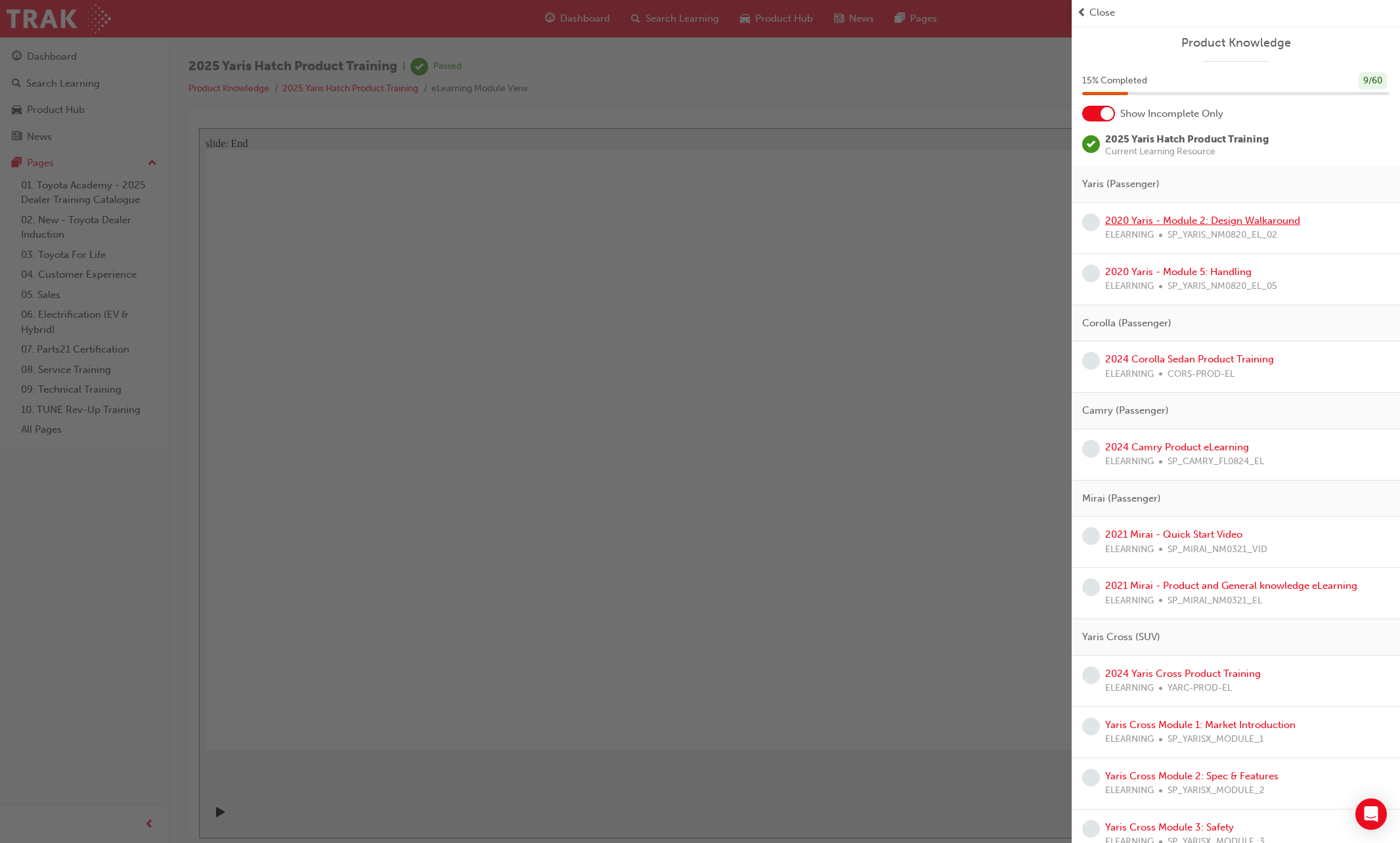
drag, startPoint x: 1173, startPoint y: 222, endPoint x: 1193, endPoint y: 199, distance: 30.5
click at [1172, 222] on link "2020 Yaris - Module 2: Design Walkaround" at bounding box center [1202, 220] width 195 height 12
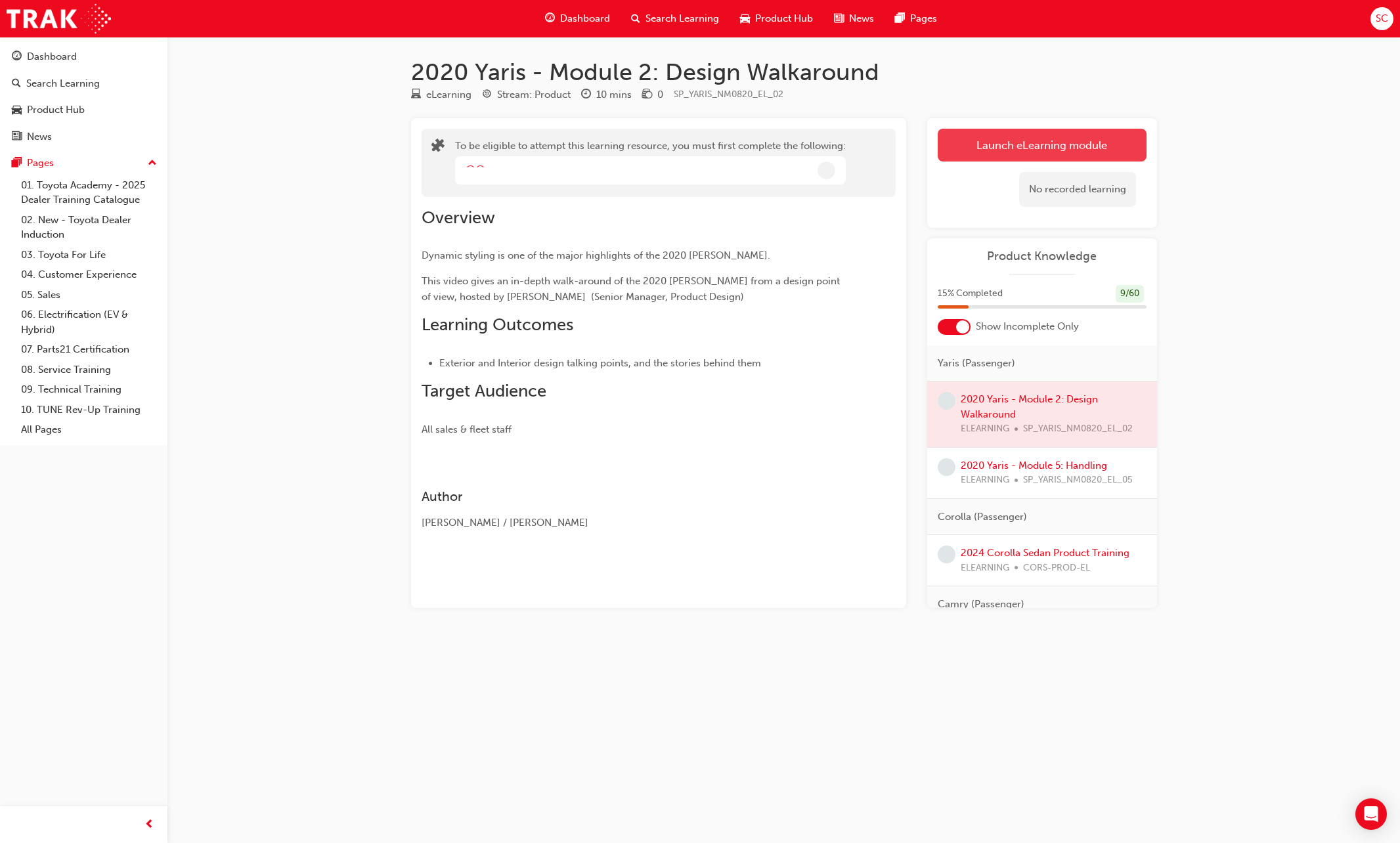
click at [994, 153] on button "Launch eLearning module" at bounding box center [1042, 145] width 209 height 32
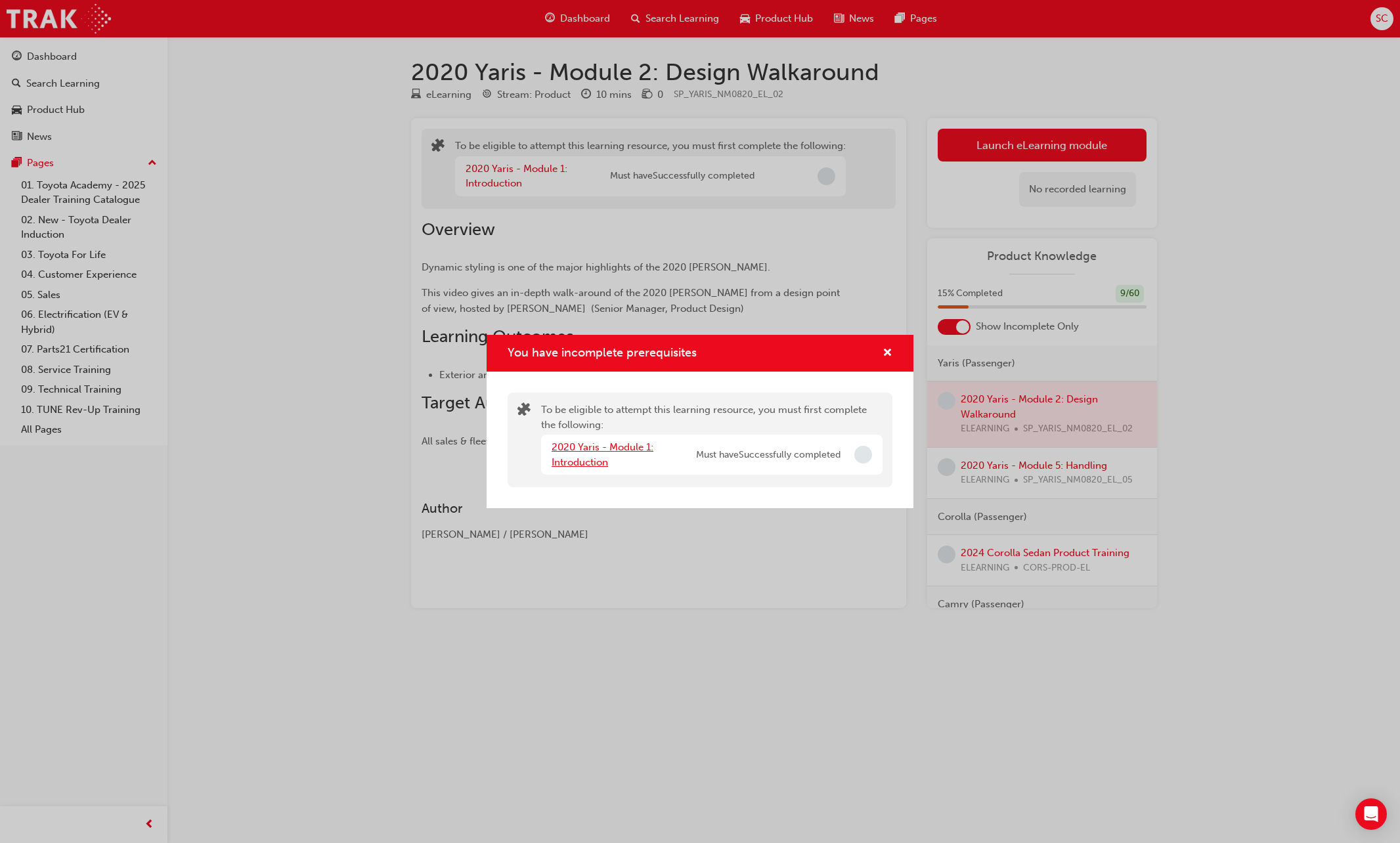
click at [575, 458] on link "2020 Yaris - Module 1: Introduction" at bounding box center [602, 454] width 102 height 27
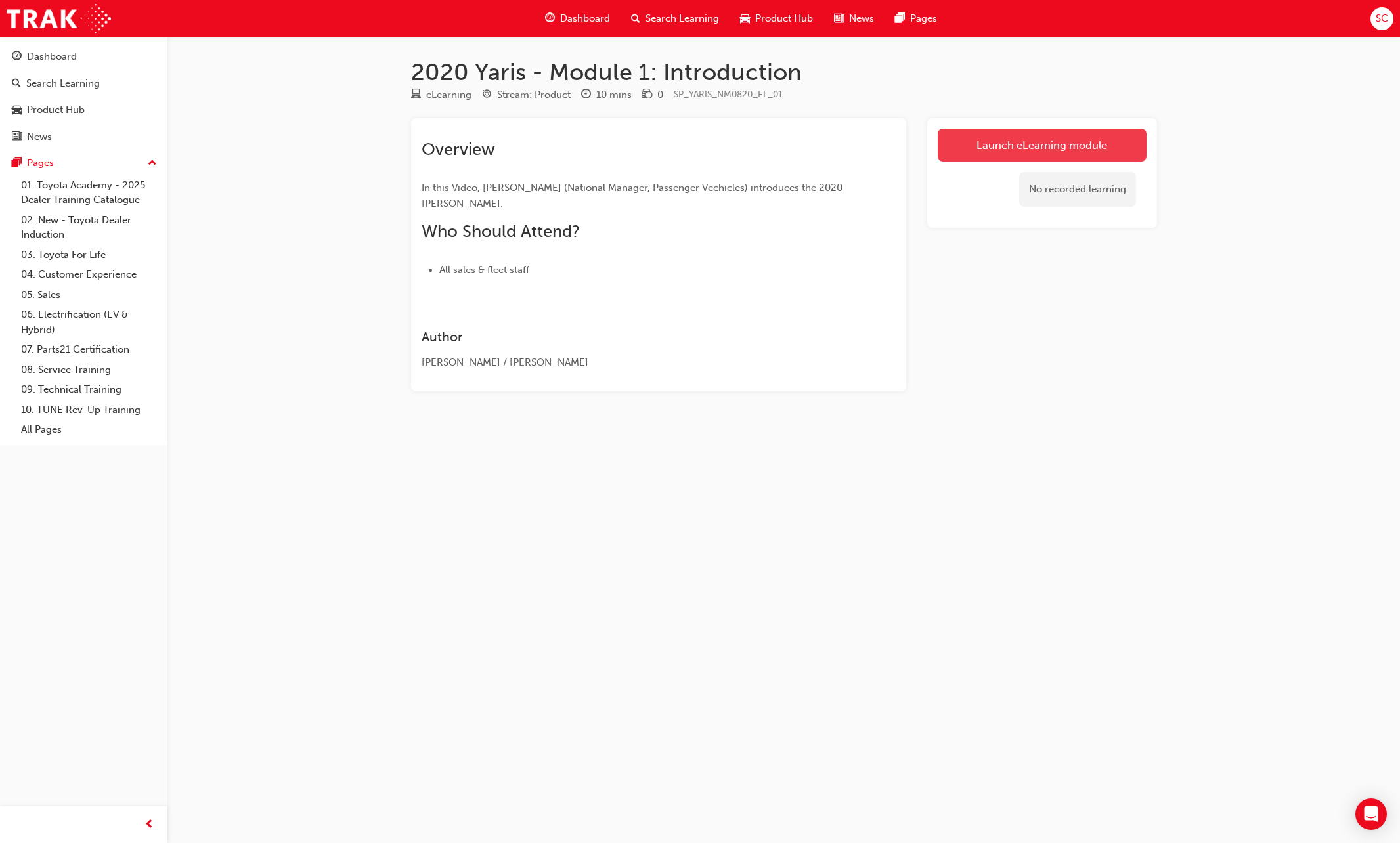
click at [1047, 141] on link "Launch eLearning module" at bounding box center [1042, 145] width 209 height 32
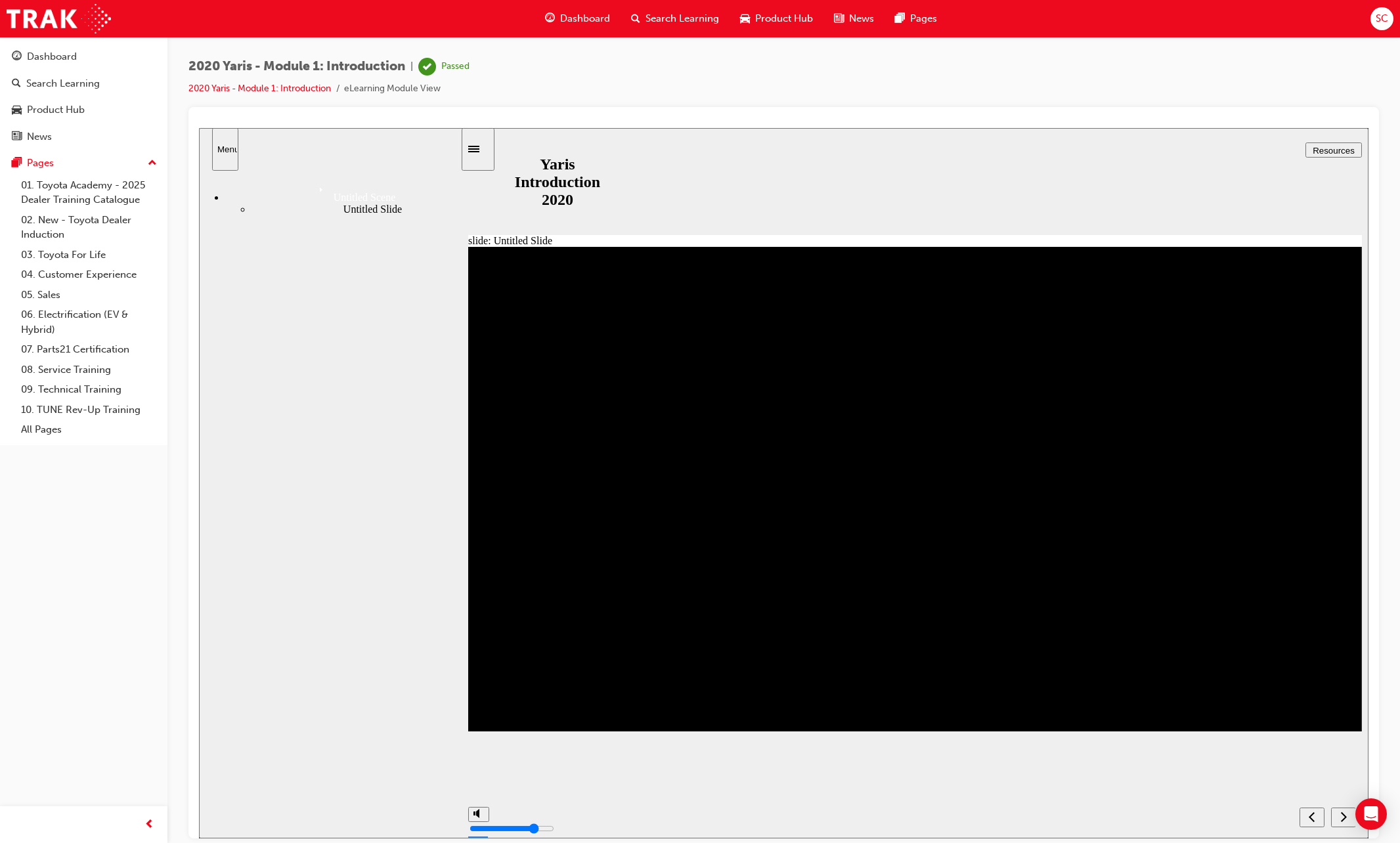
click at [1224, 817] on icon "next" at bounding box center [1343, 816] width 6 height 12
click at [51, 63] on div "Dashboard" at bounding box center [51, 56] width 50 height 15
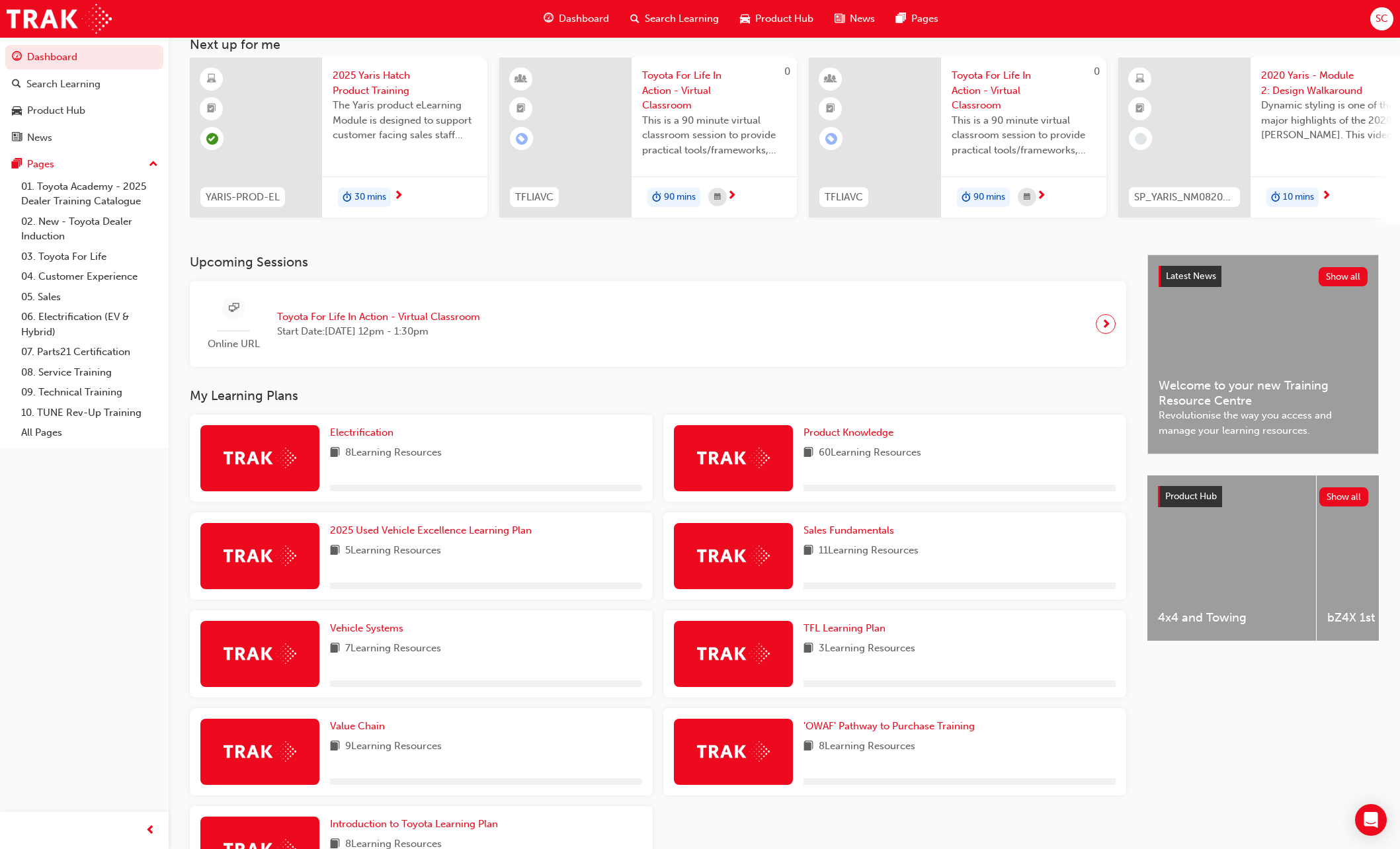
scroll to position [196, 0]
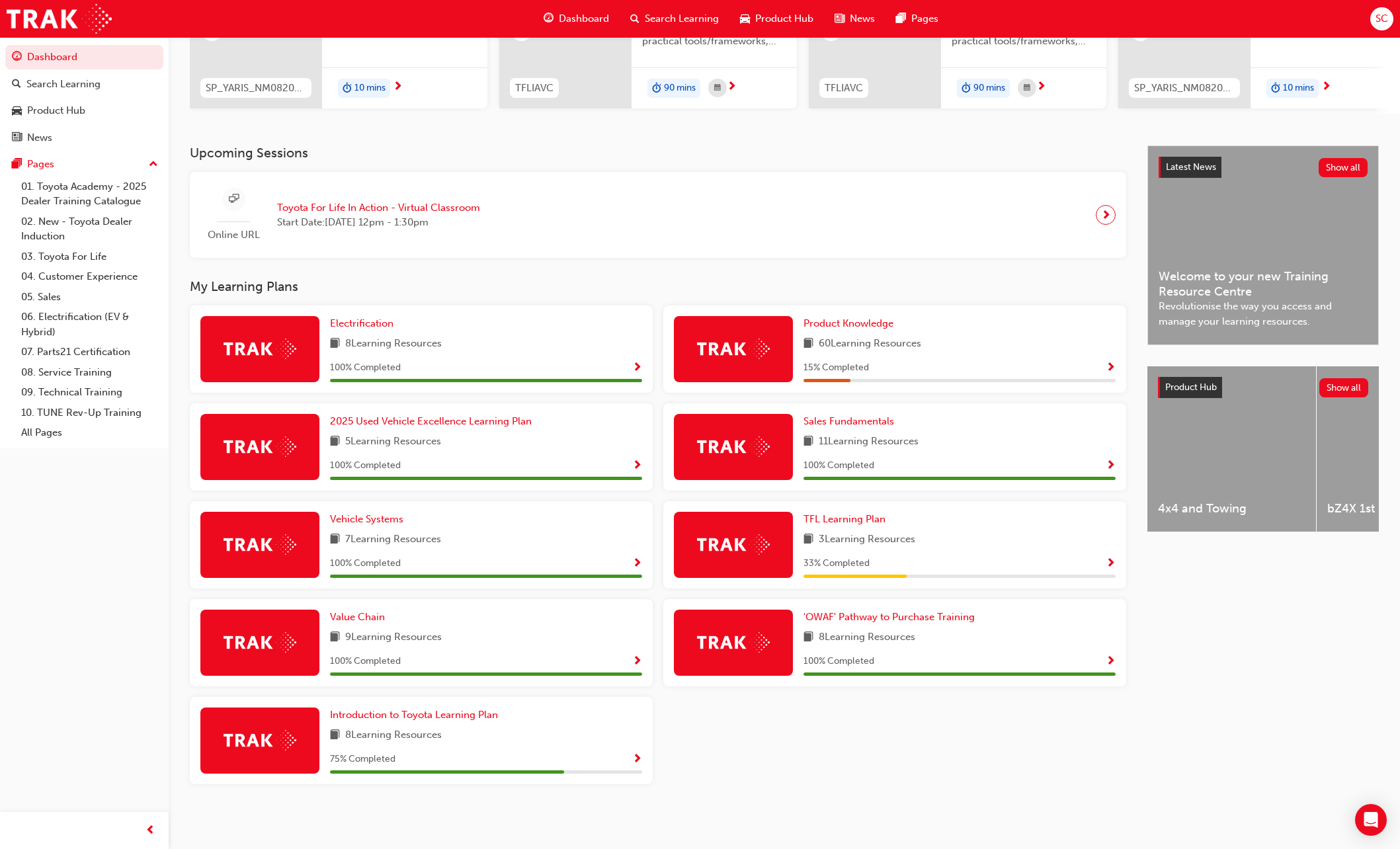
click at [1110, 369] on span "Show Progress" at bounding box center [1111, 368] width 10 height 12
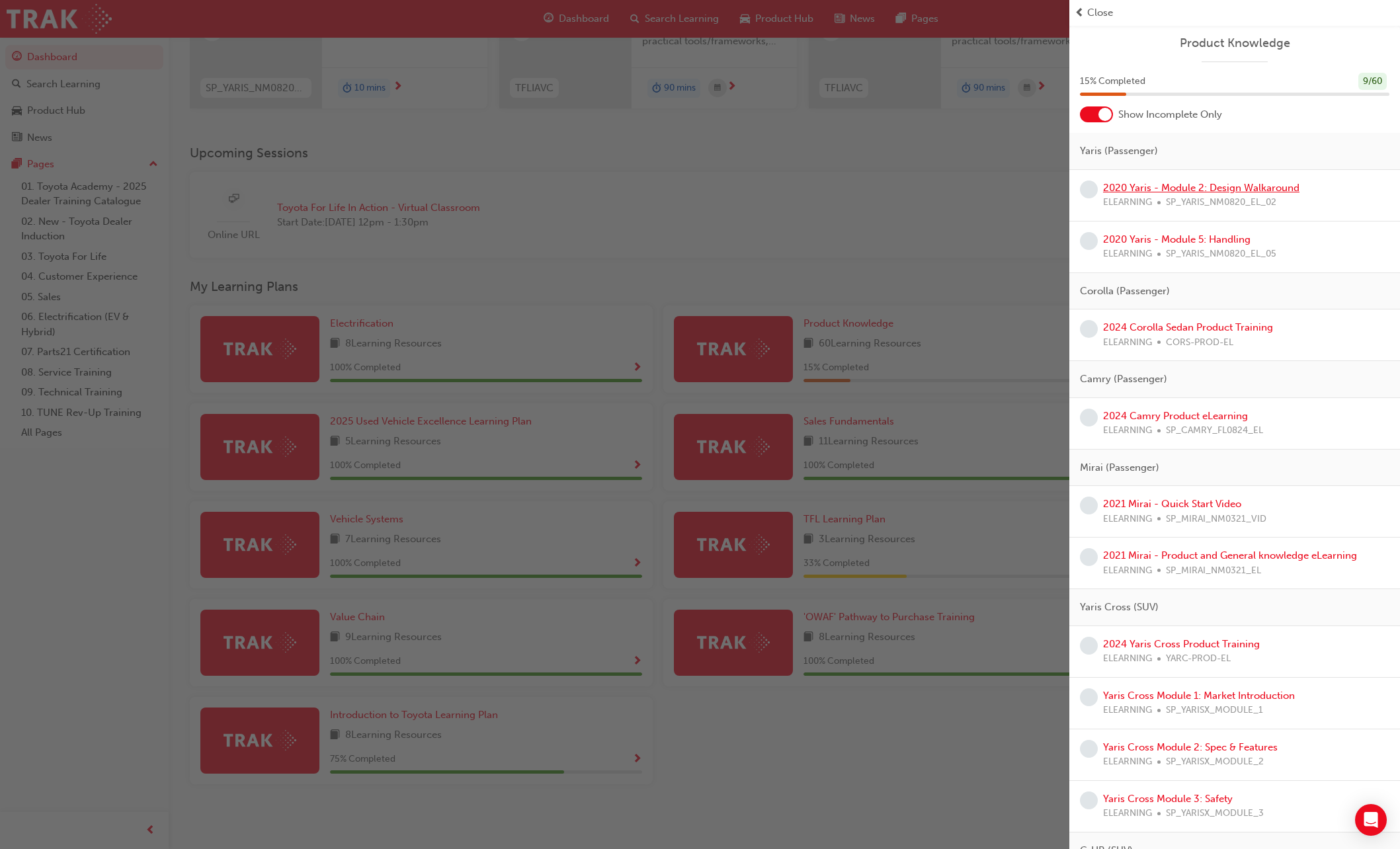
click at [1213, 188] on link "2020 Yaris - Module 2: Design Walkaround" at bounding box center [1201, 187] width 196 height 12
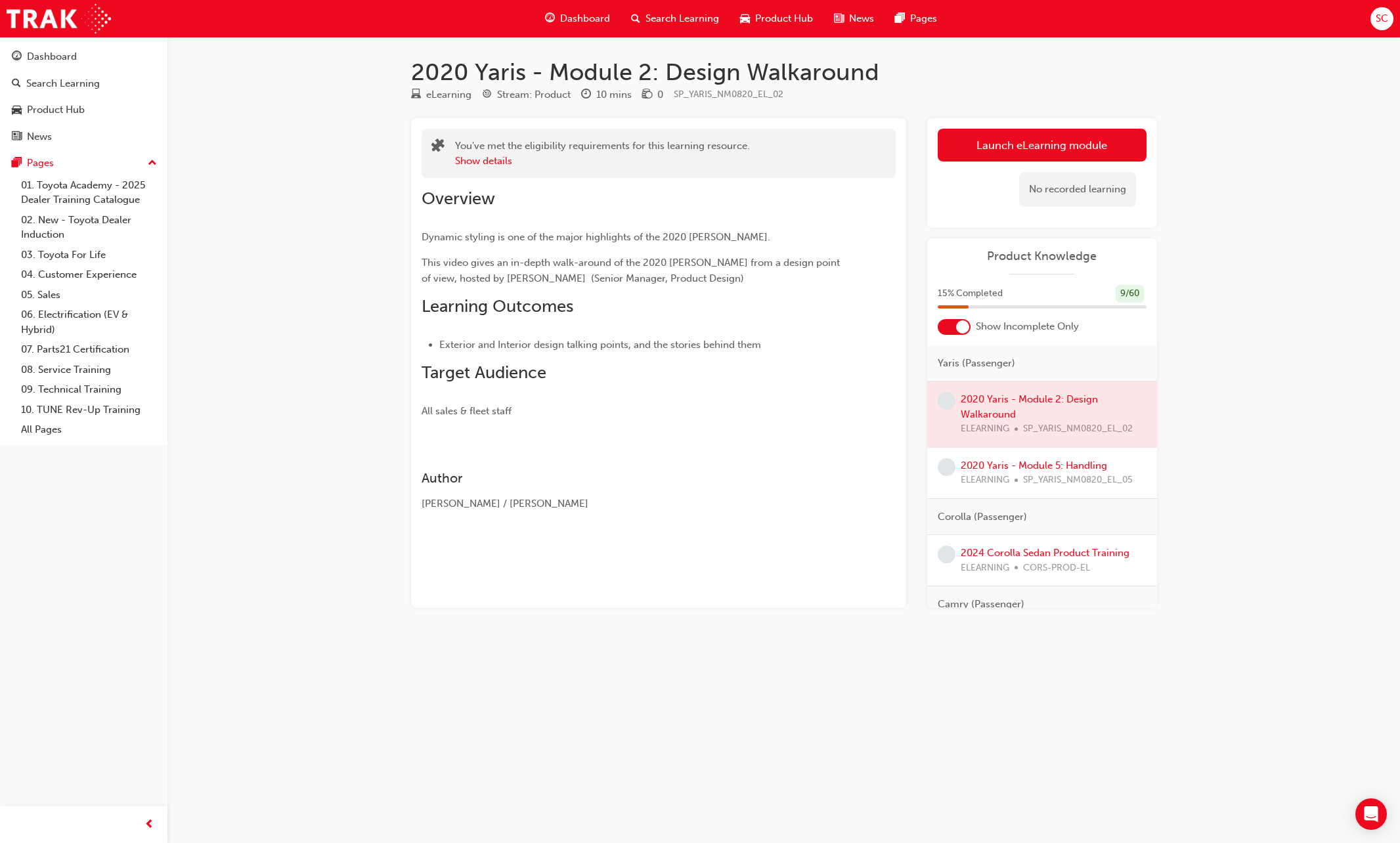
click at [1045, 164] on div "No recorded learning" at bounding box center [1042, 189] width 209 height 56
click at [1042, 148] on button "Launch eLearning module" at bounding box center [1042, 145] width 209 height 32
click at [1029, 149] on link "Launch eLearning module" at bounding box center [1042, 145] width 209 height 32
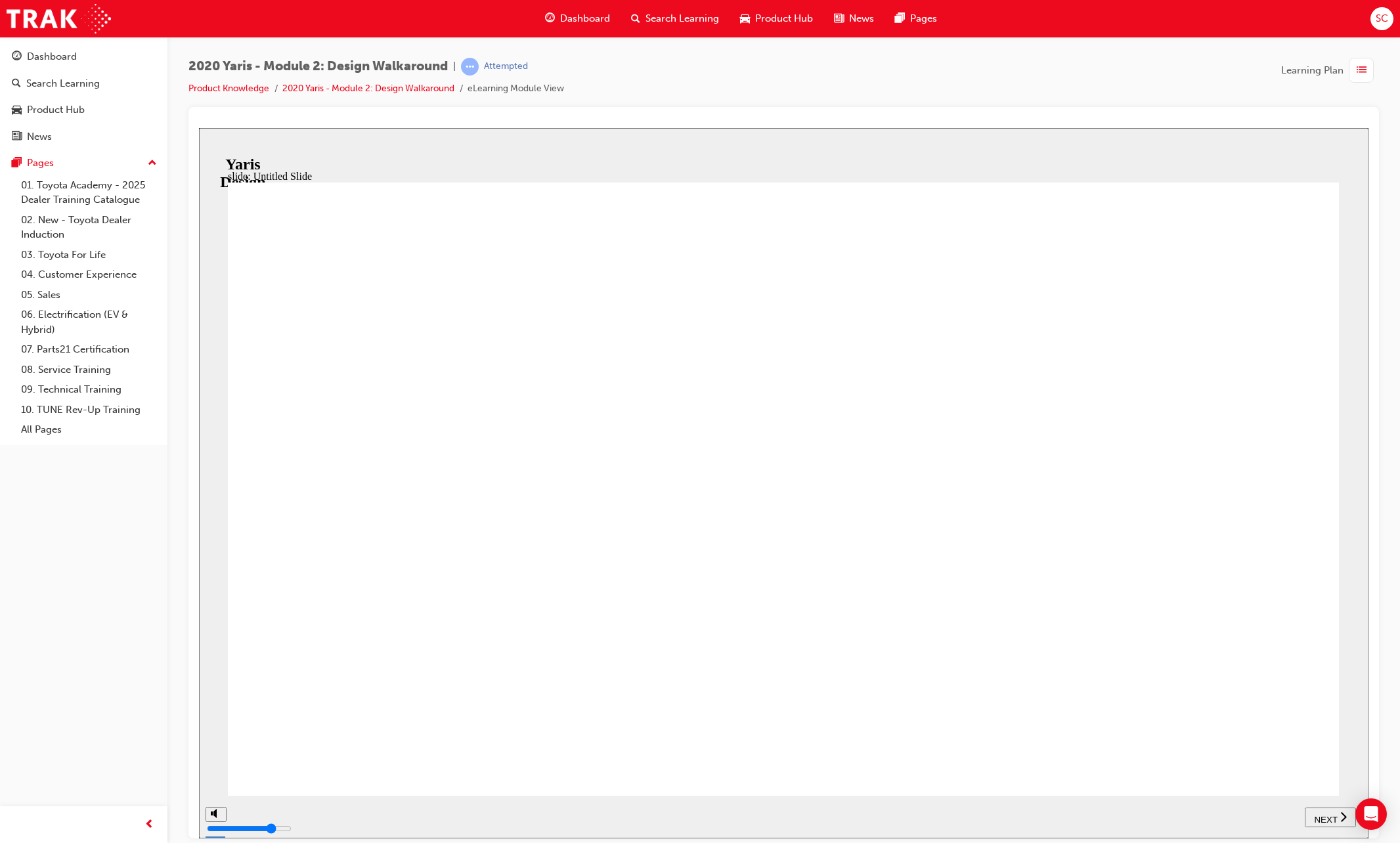
click at [1224, 815] on span "NEXT" at bounding box center [1325, 819] width 23 height 9
click at [1224, 817] on span "NEXT" at bounding box center [1331, 819] width 23 height 9
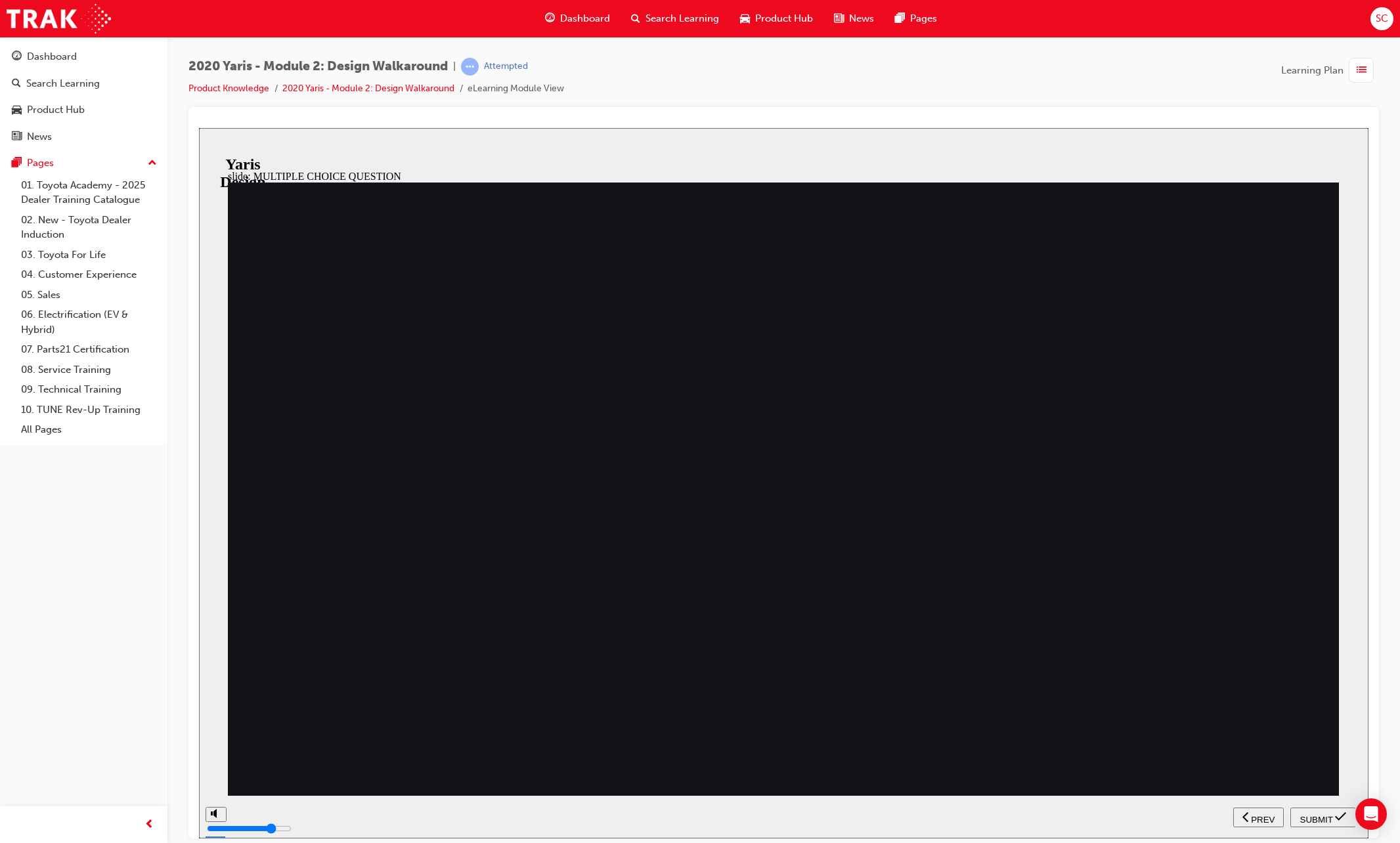
radio input "true"
click at [1224, 821] on span "SUBMIT" at bounding box center [1316, 819] width 32 height 9
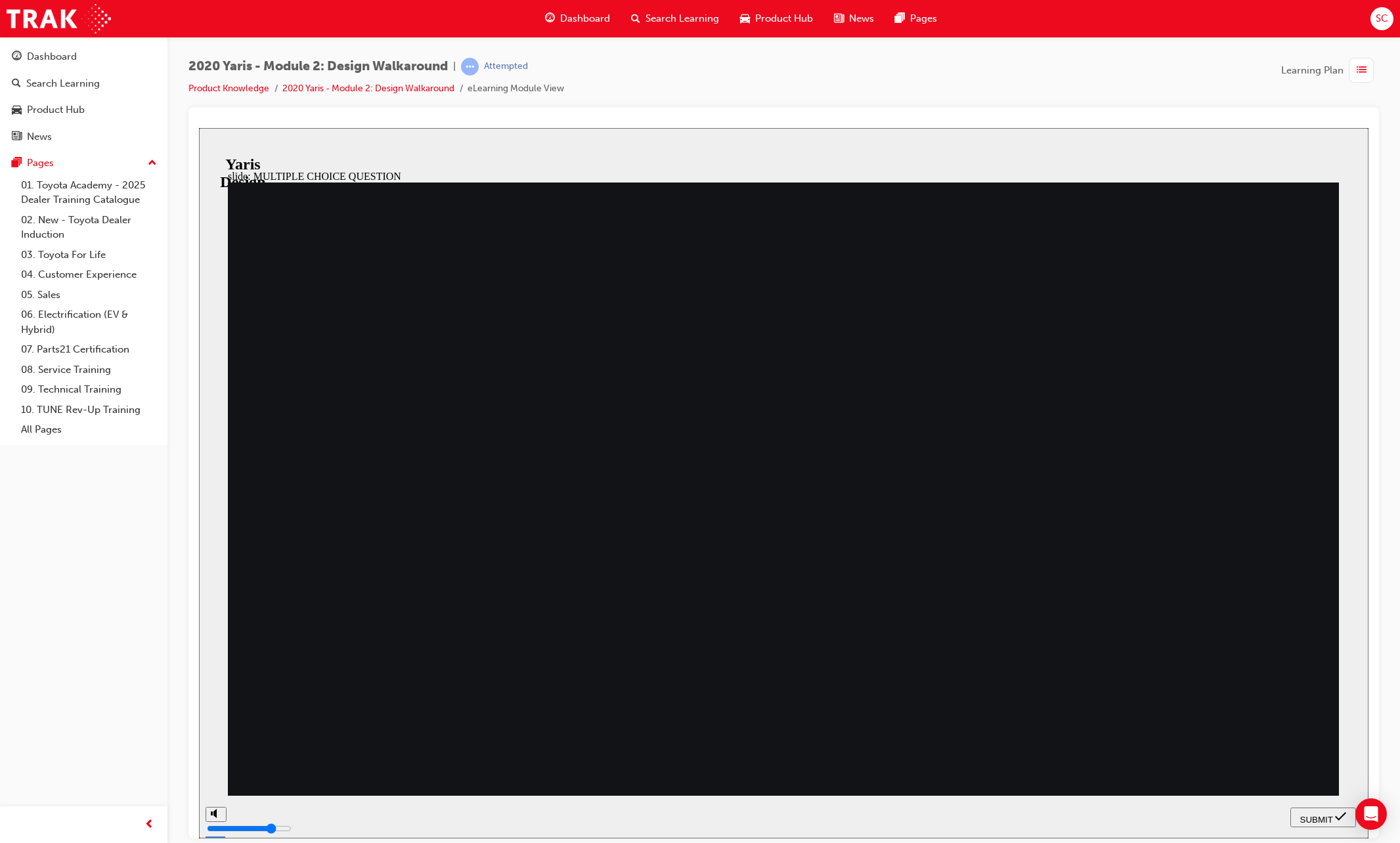
radio input "true"
click at [1224, 815] on span "SUBMIT" at bounding box center [1316, 819] width 32 height 9
radio input "true"
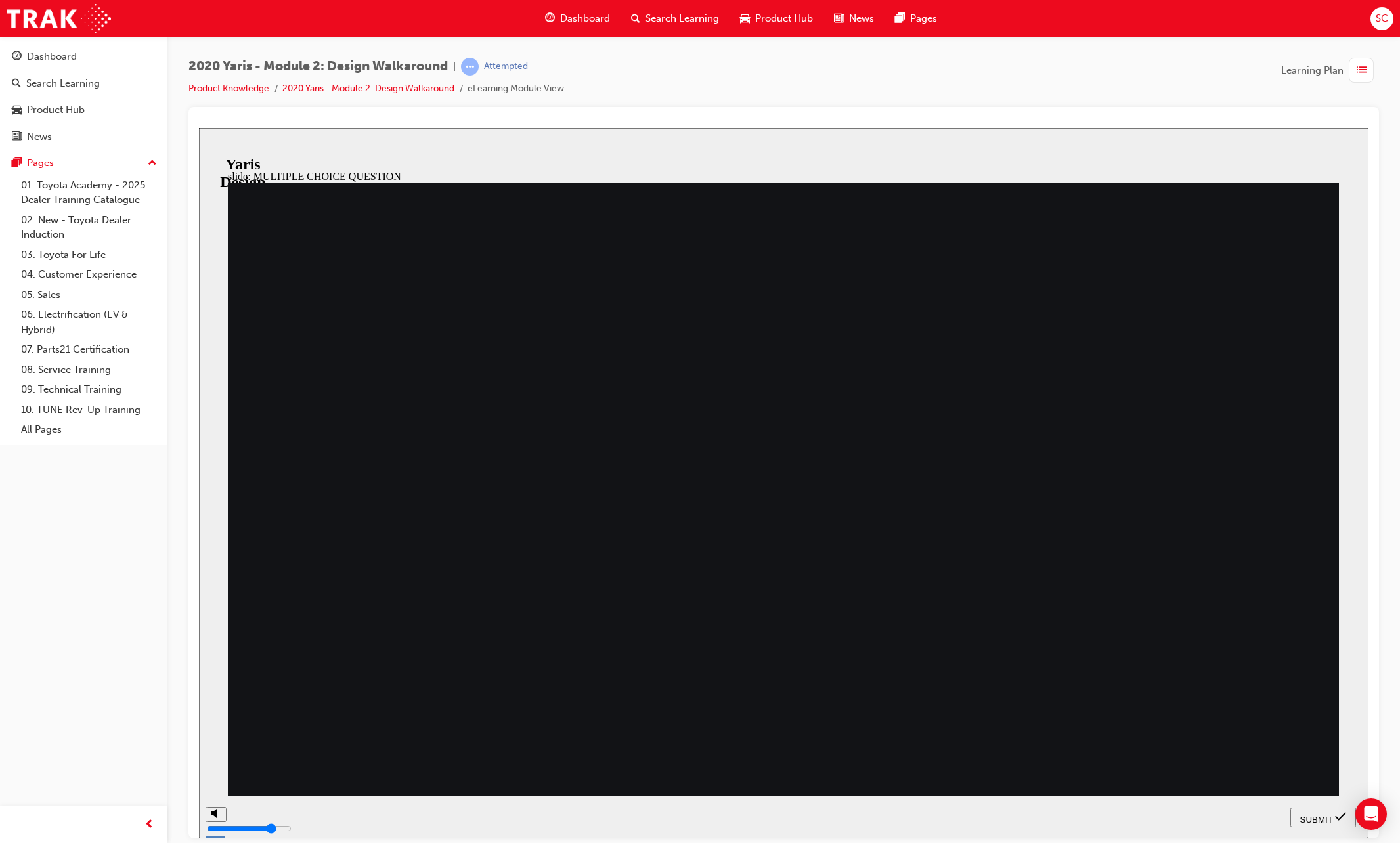
click at [1224, 821] on span "SUBMIT" at bounding box center [1316, 819] width 32 height 9
radio input "true"
click at [1224, 819] on span "SUBMIT" at bounding box center [1316, 819] width 32 height 9
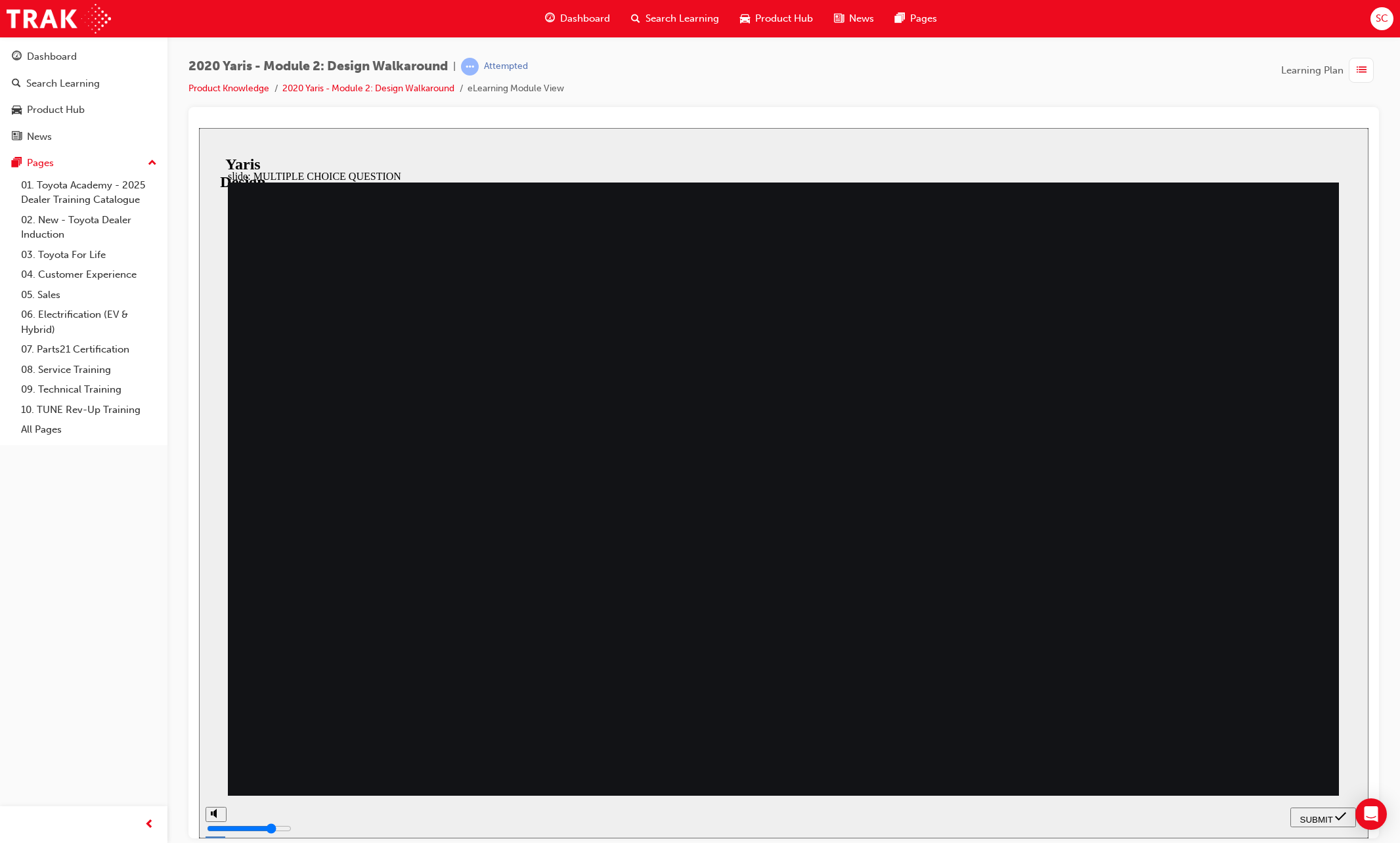
drag, startPoint x: 422, startPoint y: 278, endPoint x: 704, endPoint y: 278, distance: 282.0
radio input "true"
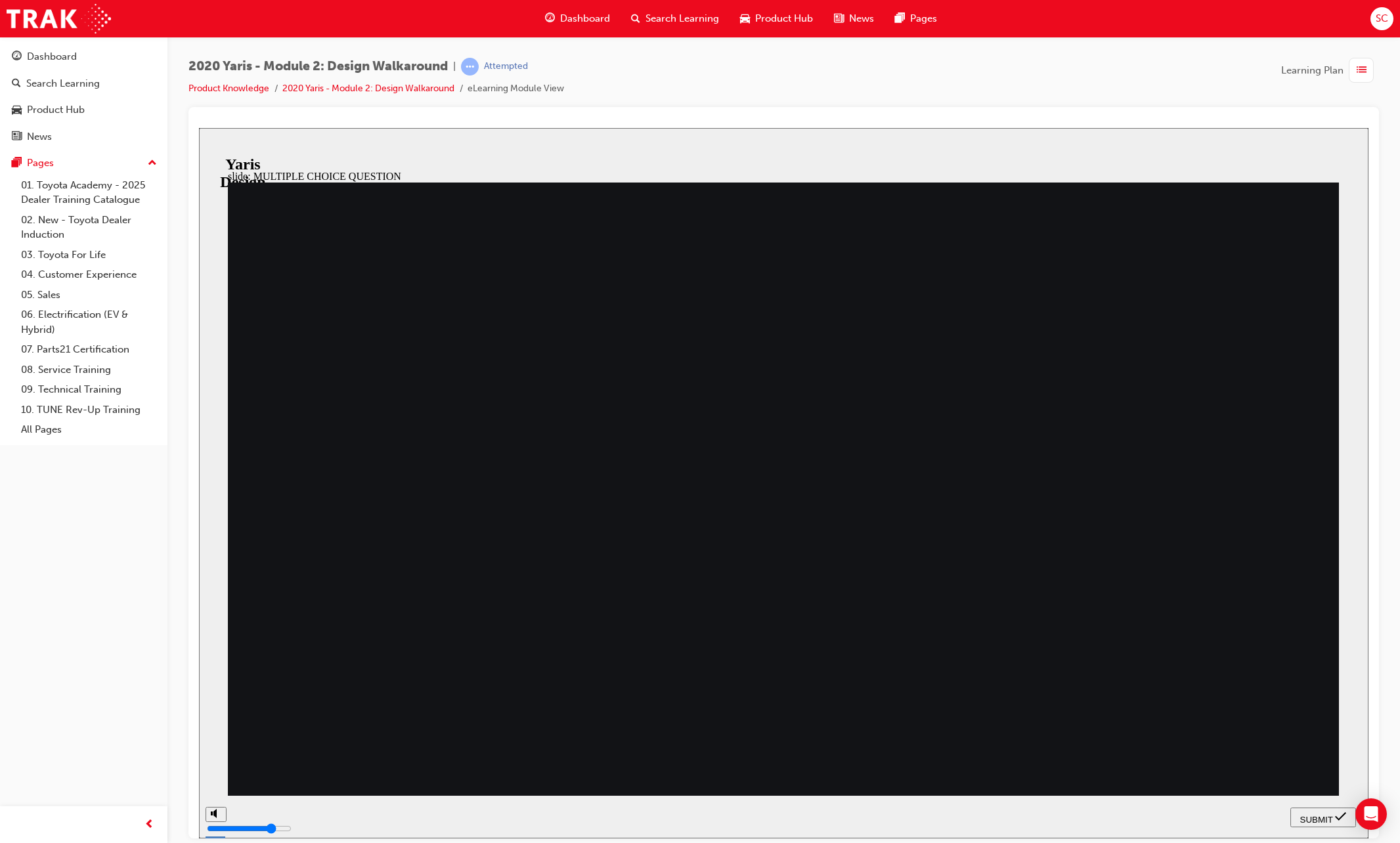
click at [1224, 819] on span "SUBMIT" at bounding box center [1316, 819] width 32 height 9
radio input "true"
click at [1224, 818] on span "SUBMIT" at bounding box center [1316, 819] width 32 height 9
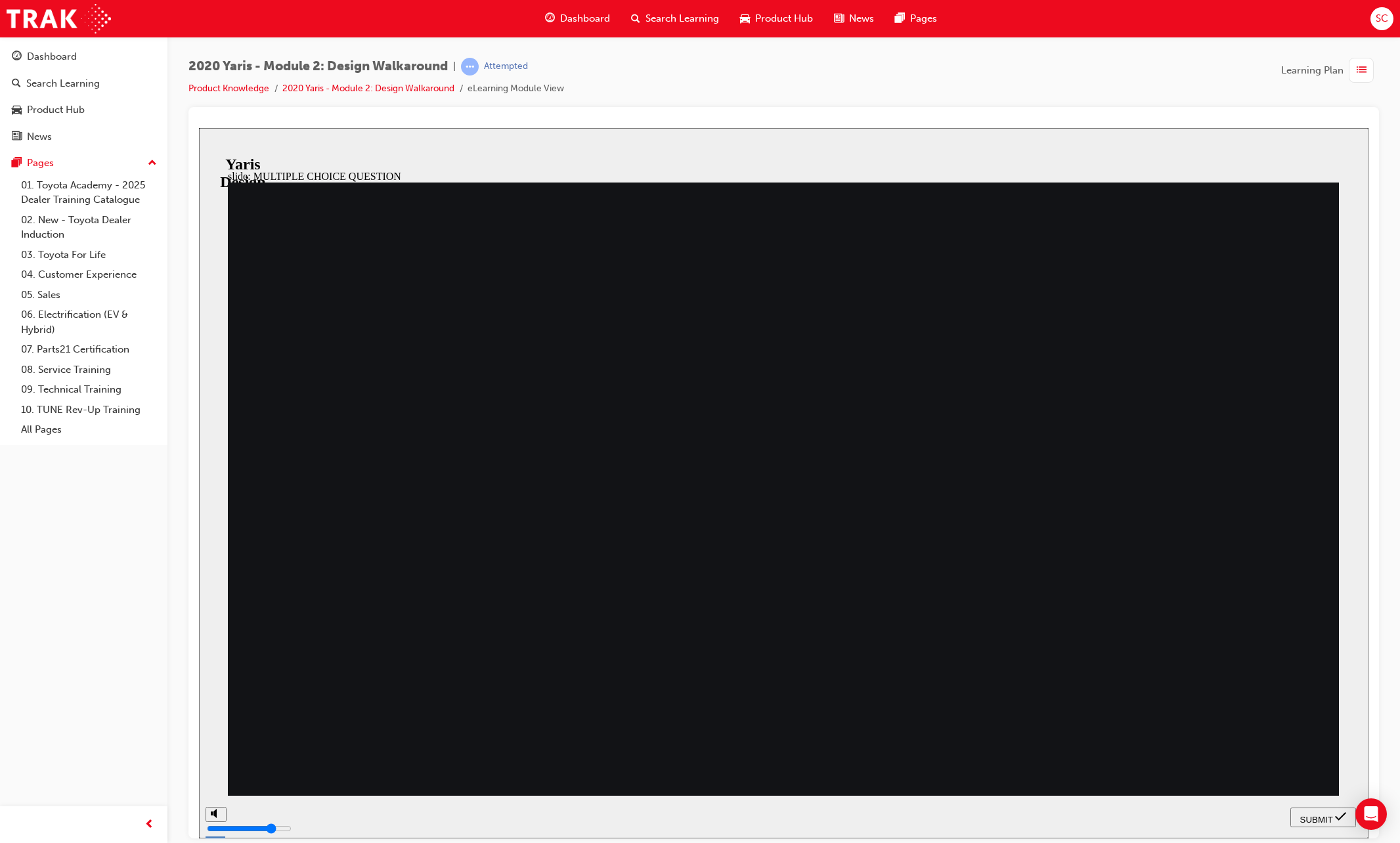
radio input "true"
click at [1224, 818] on span "SUBMIT" at bounding box center [1316, 819] width 32 height 9
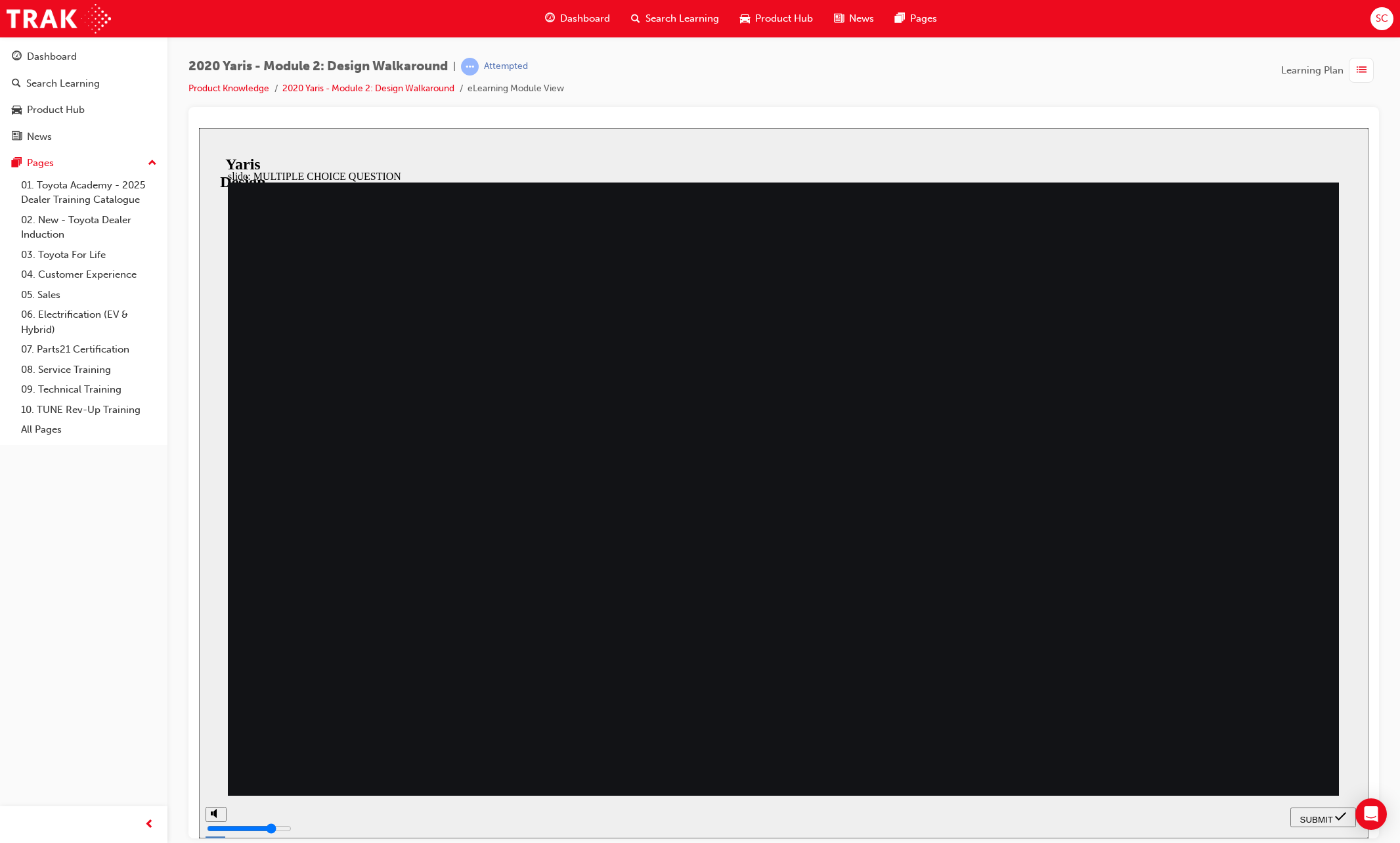
radio input "true"
click at [1224, 818] on span "SUBMIT" at bounding box center [1316, 819] width 32 height 9
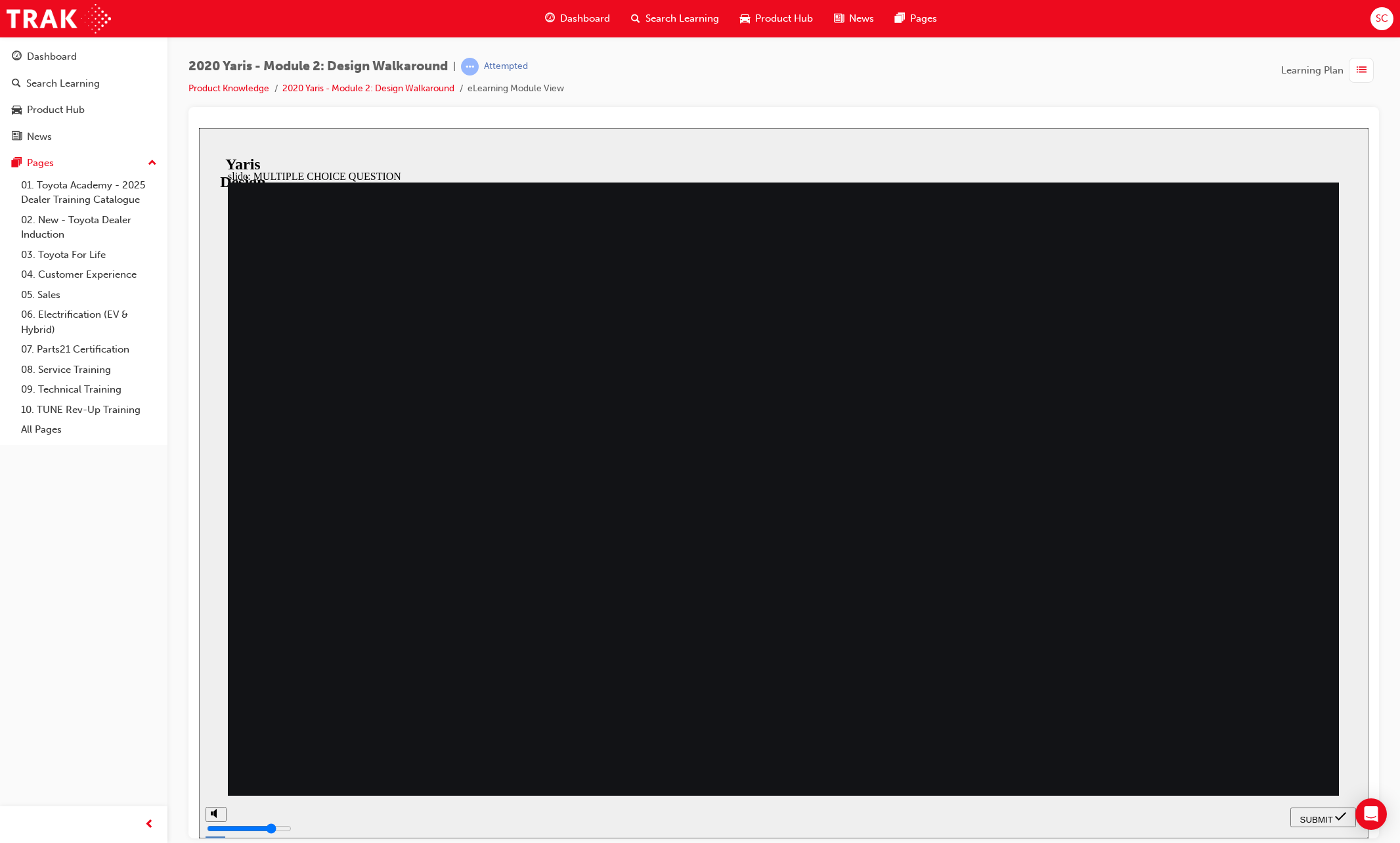
radio input "true"
radio input "false"
radio input "true"
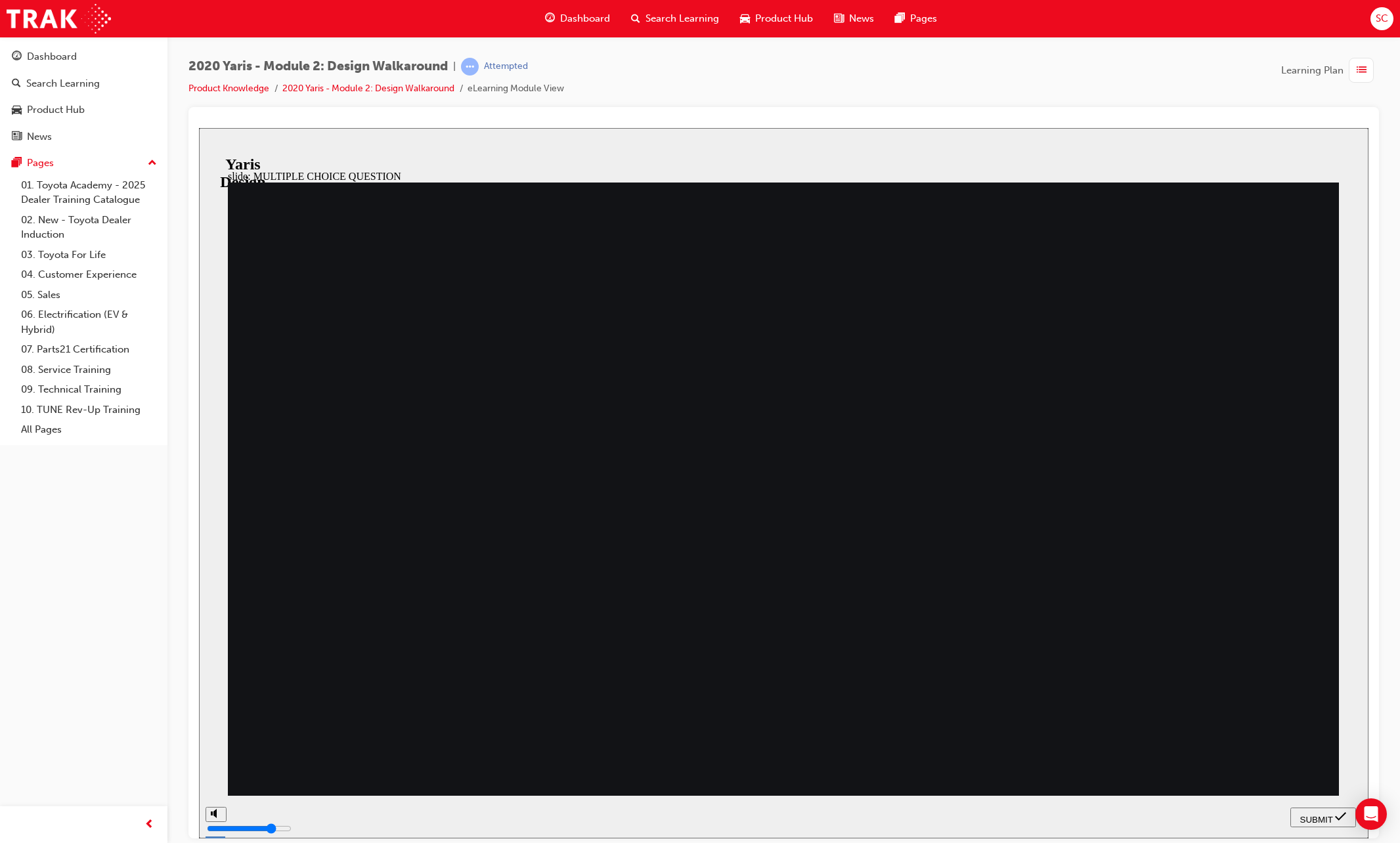
click at [1224, 823] on button "SUBMIT" at bounding box center [1322, 817] width 66 height 20
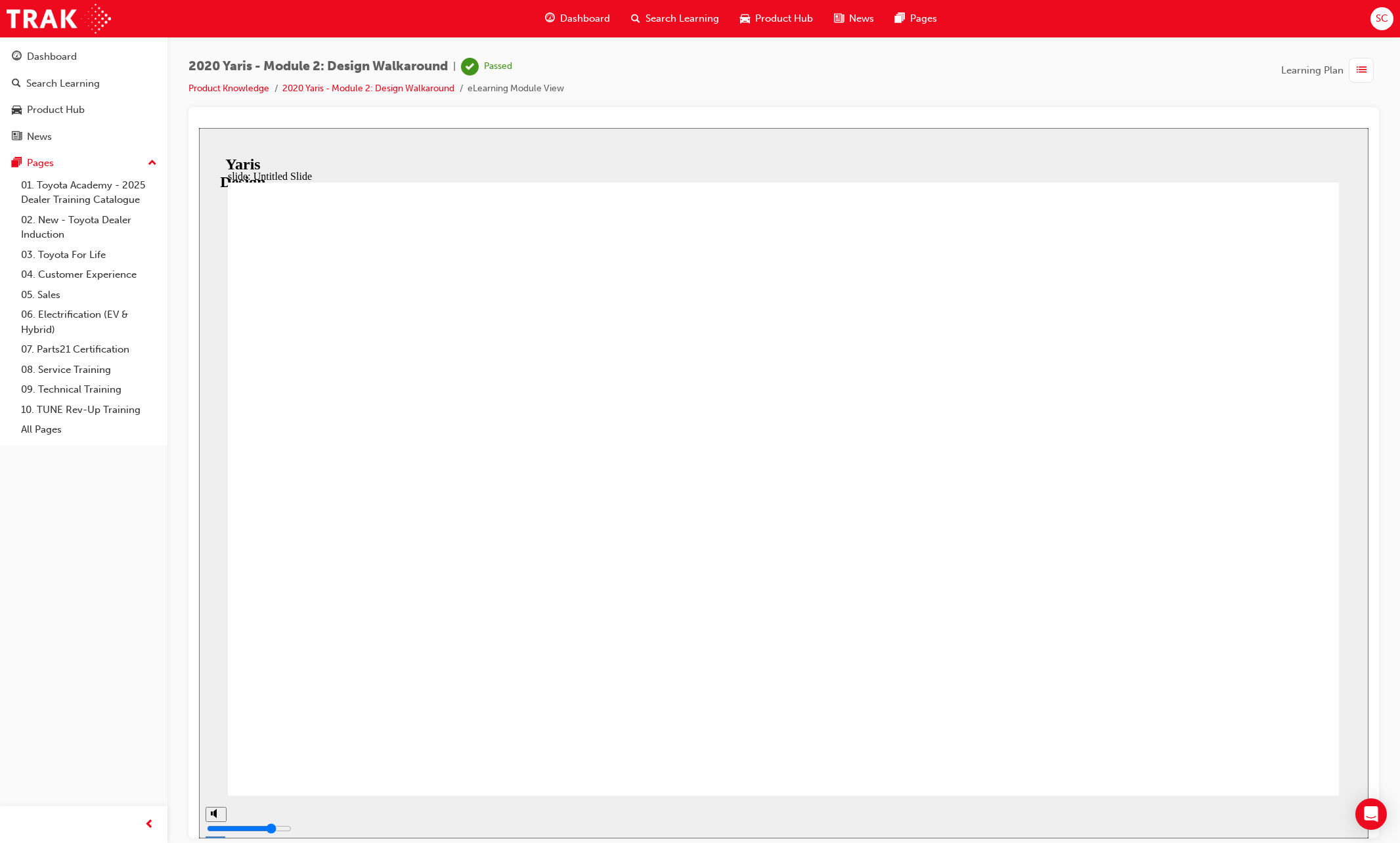
click at [1224, 69] on span "Learning Plan" at bounding box center [1312, 70] width 63 height 15
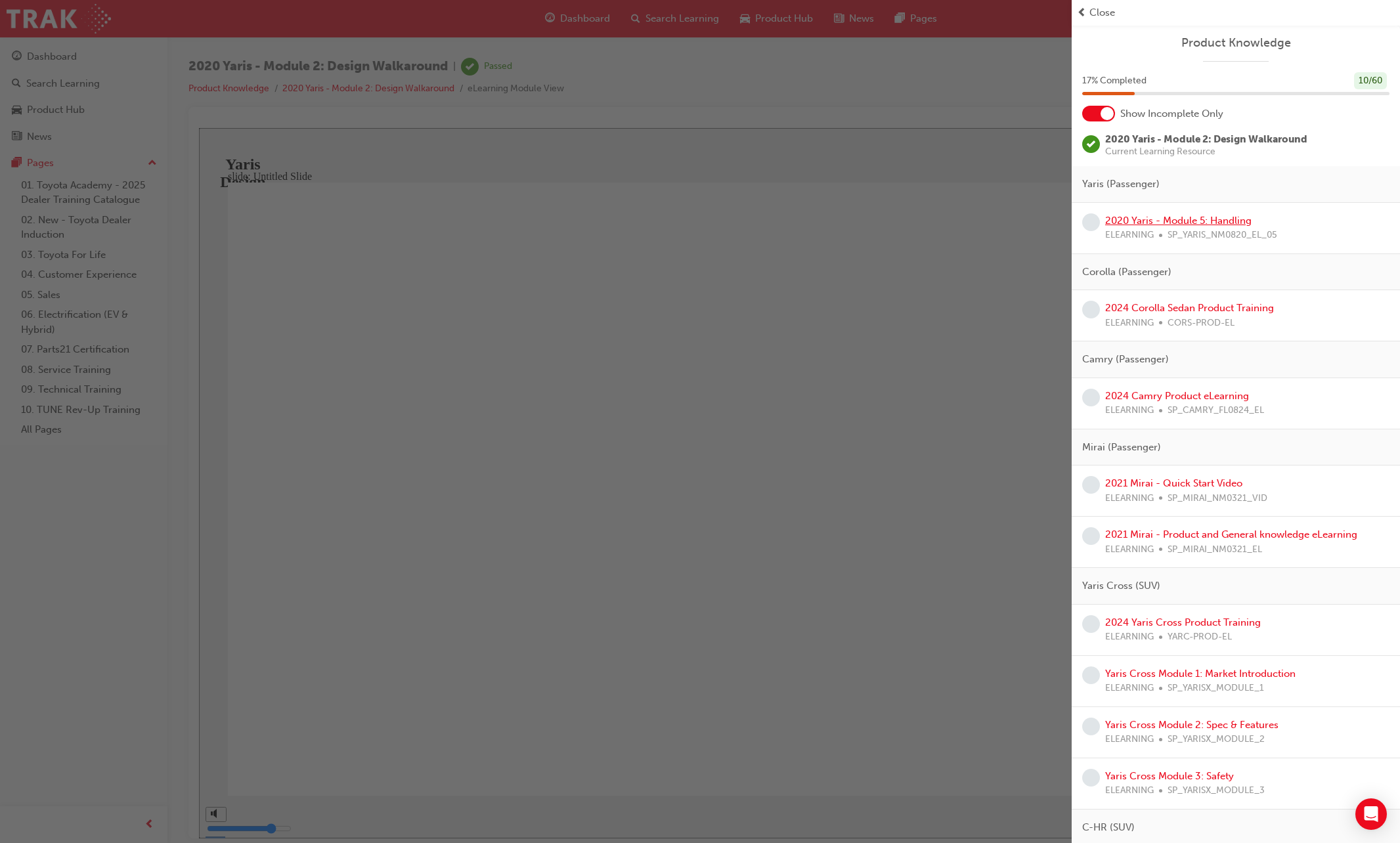
click at [1127, 218] on link "2020 Yaris - Module 5: Handling" at bounding box center [1178, 220] width 146 height 12
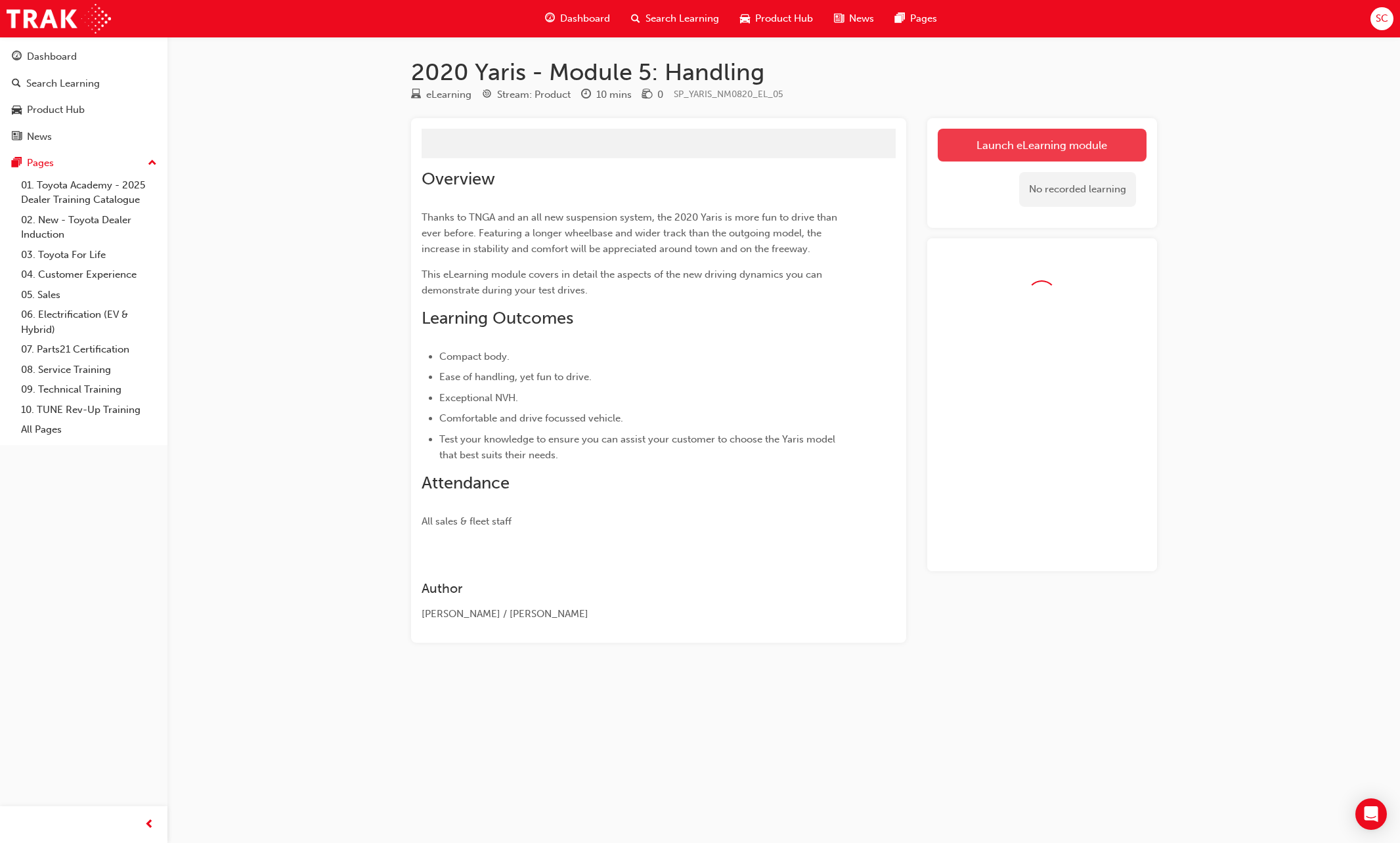
click at [1030, 137] on button "Launch eLearning module" at bounding box center [1042, 145] width 209 height 32
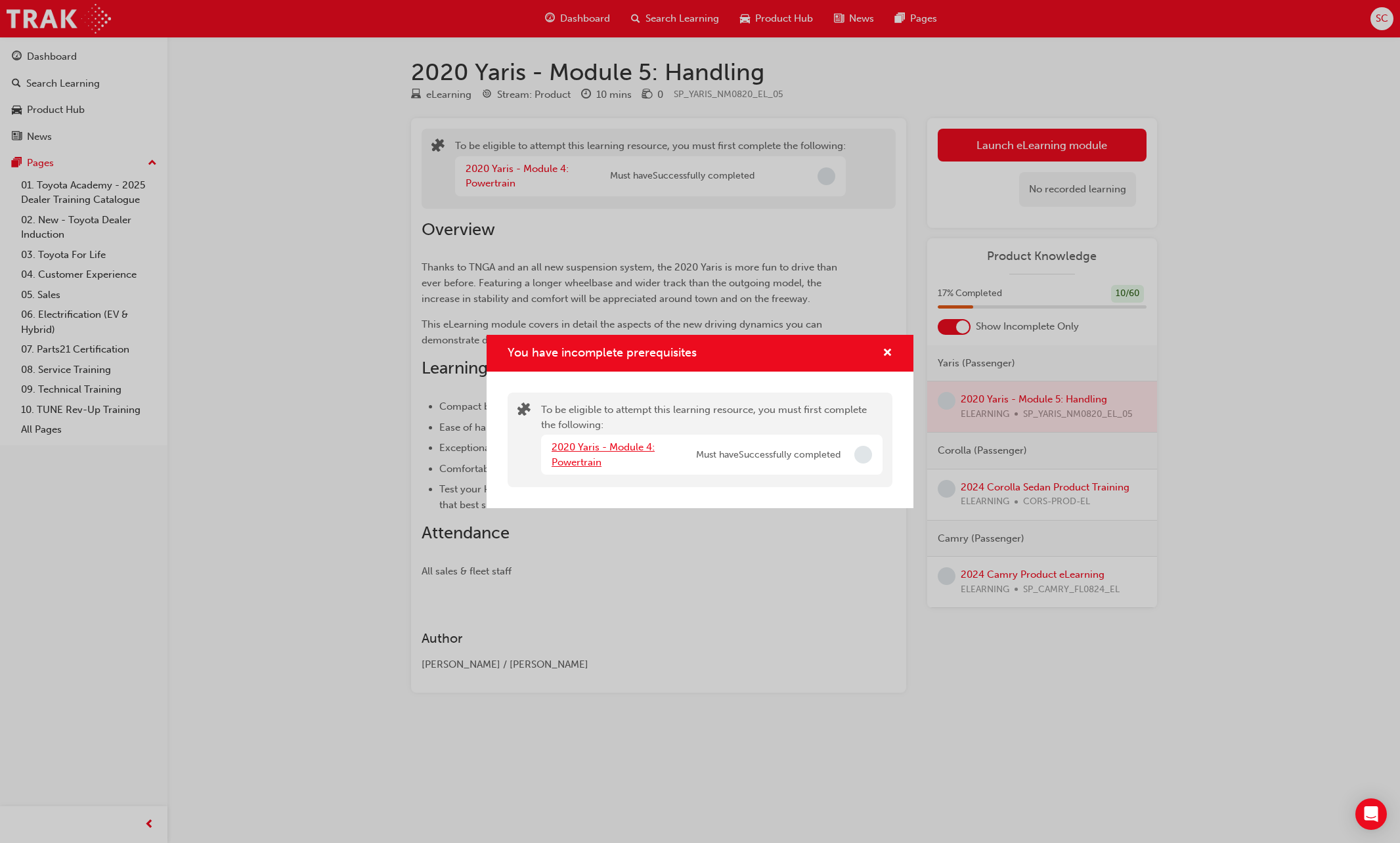
click at [600, 447] on link "2020 Yaris - Module 4: Powertrain" at bounding box center [603, 454] width 103 height 27
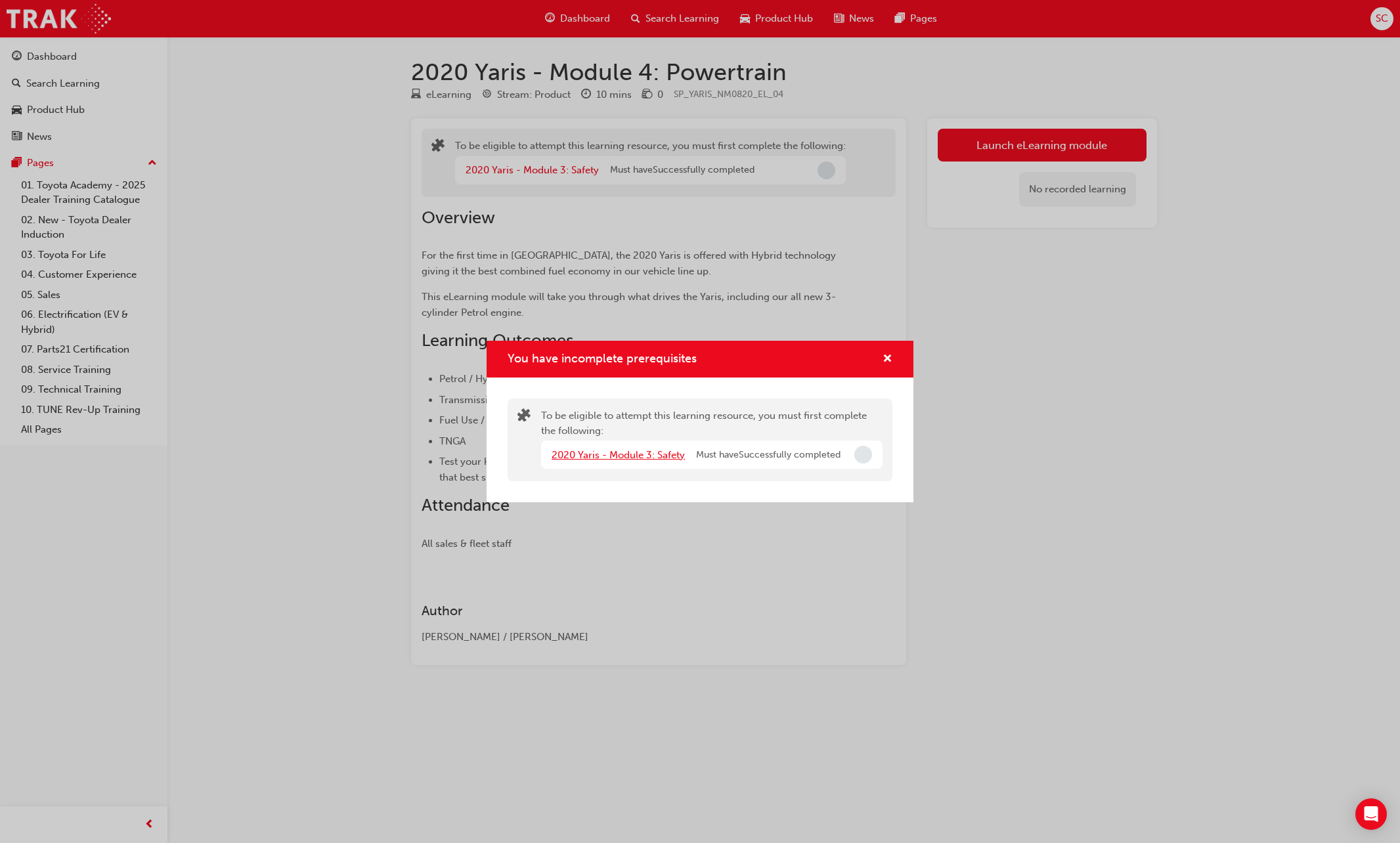
click at [639, 452] on link "2020 Yaris - Module 3: Safety" at bounding box center [618, 454] width 133 height 12
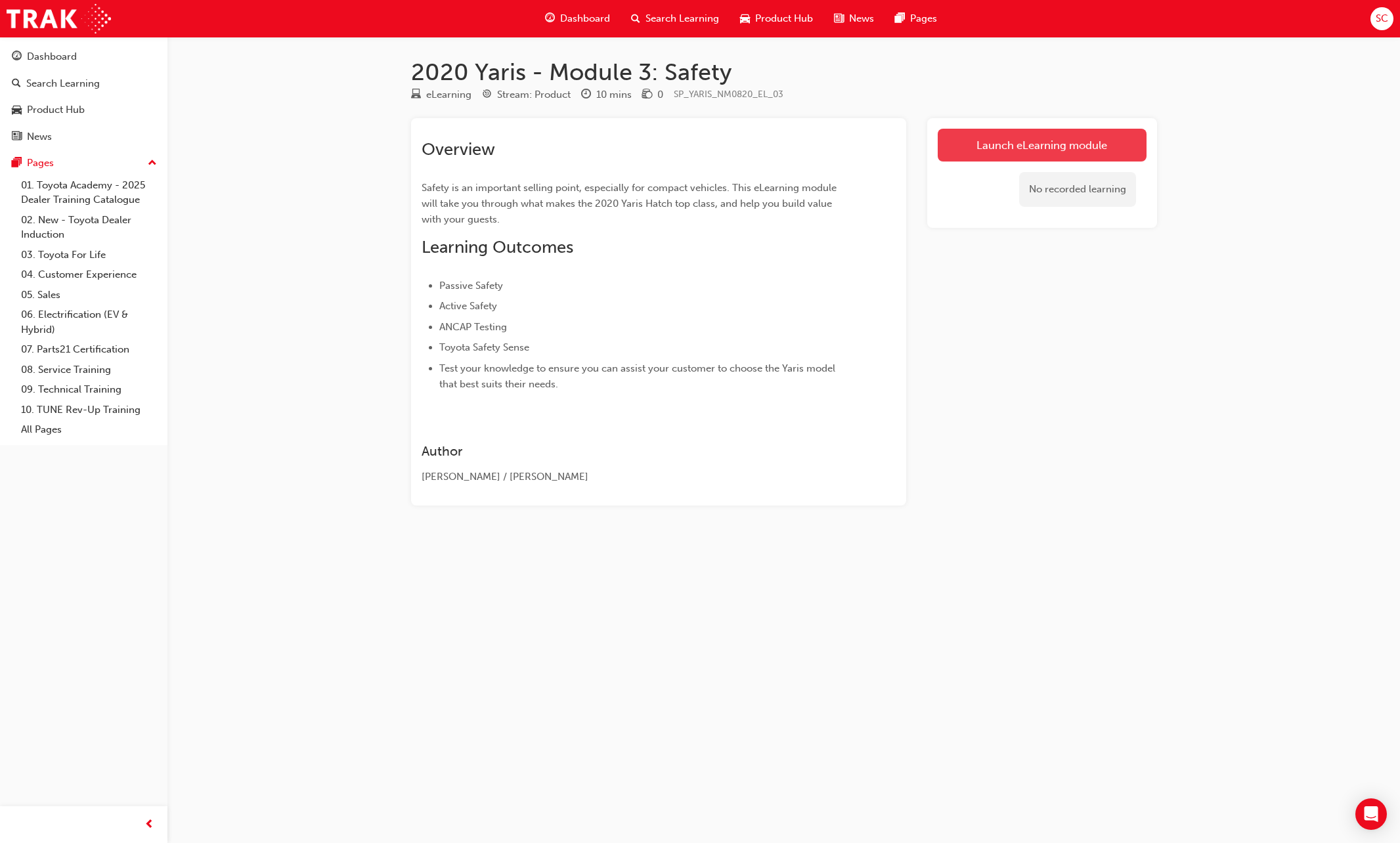
click at [1045, 137] on link "Launch eLearning module" at bounding box center [1042, 145] width 209 height 32
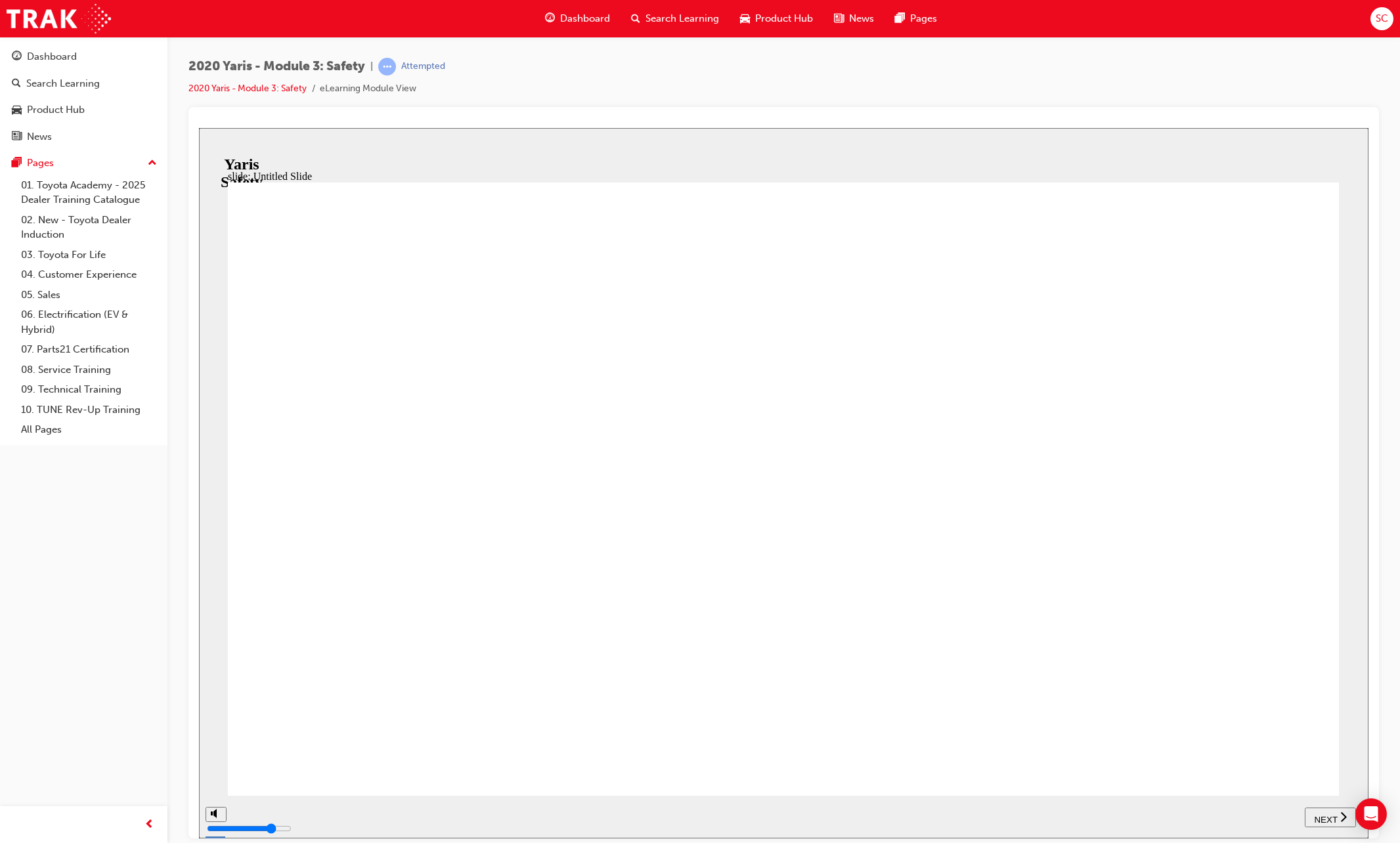
click at [1224, 826] on button "NEXT" at bounding box center [1330, 817] width 51 height 20
drag, startPoint x: 1324, startPoint y: 819, endPoint x: 1311, endPoint y: 796, distance: 26.4
click at [1224, 819] on span "NEXT" at bounding box center [1325, 819] width 23 height 9
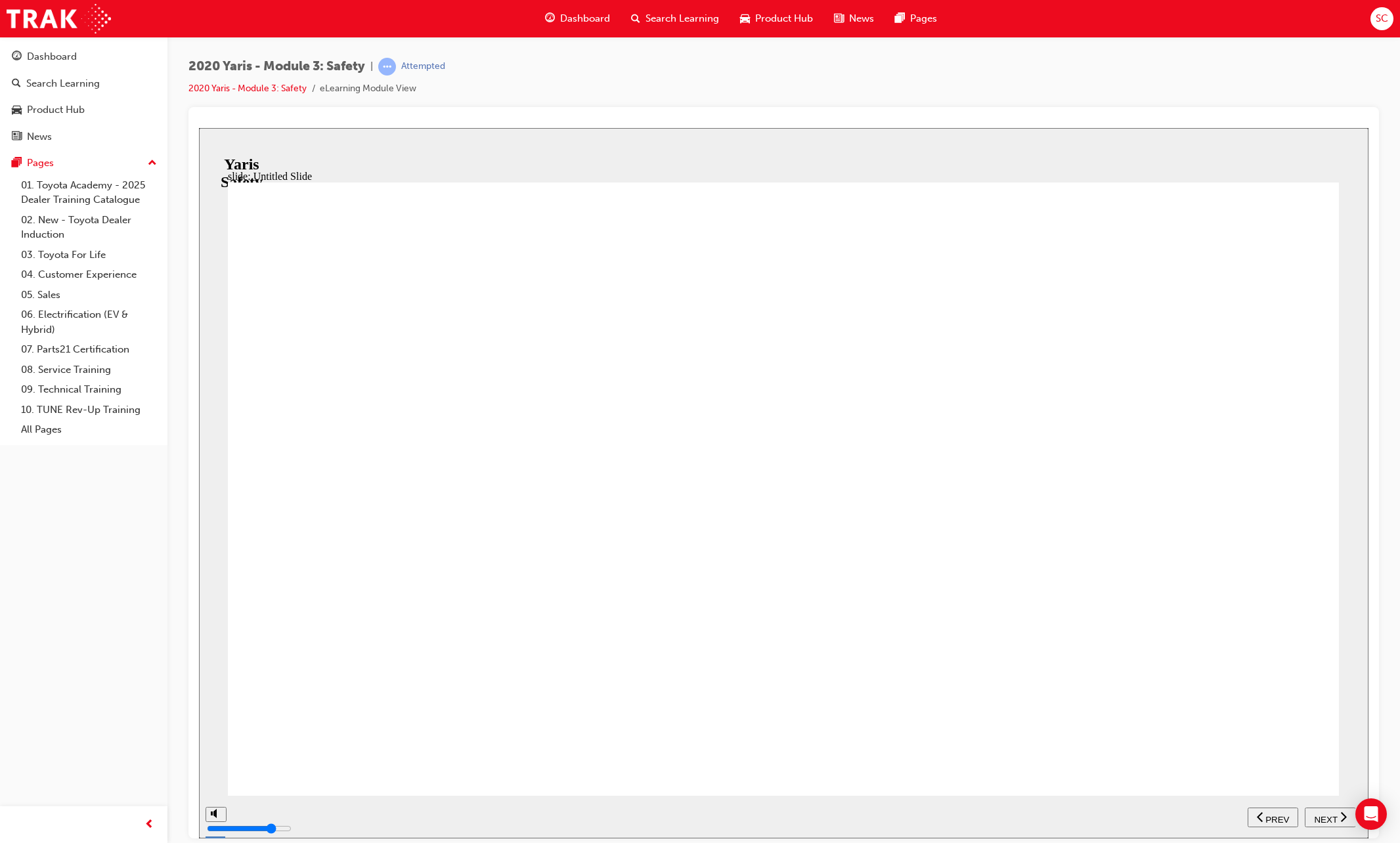
click at [1224, 819] on span "NEXT" at bounding box center [1325, 819] width 23 height 9
click at [1224, 78] on div "2020 Yaris - Module 3: Safety | Attempted 2020 Yaris - Module 3: Safety eLearni…" at bounding box center [783, 82] width 1190 height 49
drag, startPoint x: 1324, startPoint y: 821, endPoint x: 1324, endPoint y: 814, distance: 7.0
click at [1224, 820] on span "NEXT" at bounding box center [1325, 819] width 23 height 9
drag, startPoint x: 1320, startPoint y: 812, endPoint x: 1310, endPoint y: 800, distance: 15.6
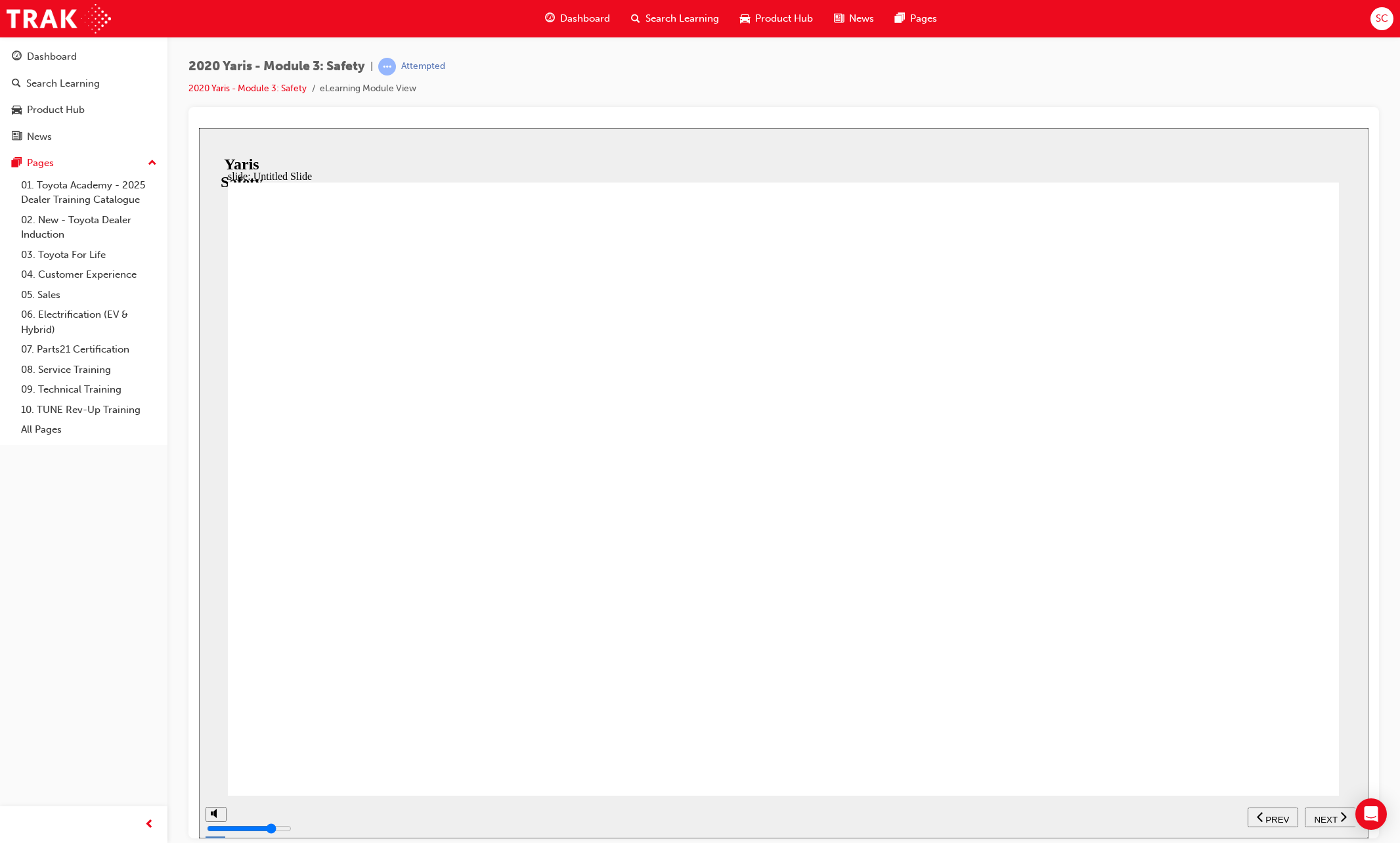
click at [1224, 815] on span "NEXT" at bounding box center [1325, 819] width 23 height 9
click at [1224, 815] on span "NEXT" at bounding box center [1325, 819] width 23 height 9
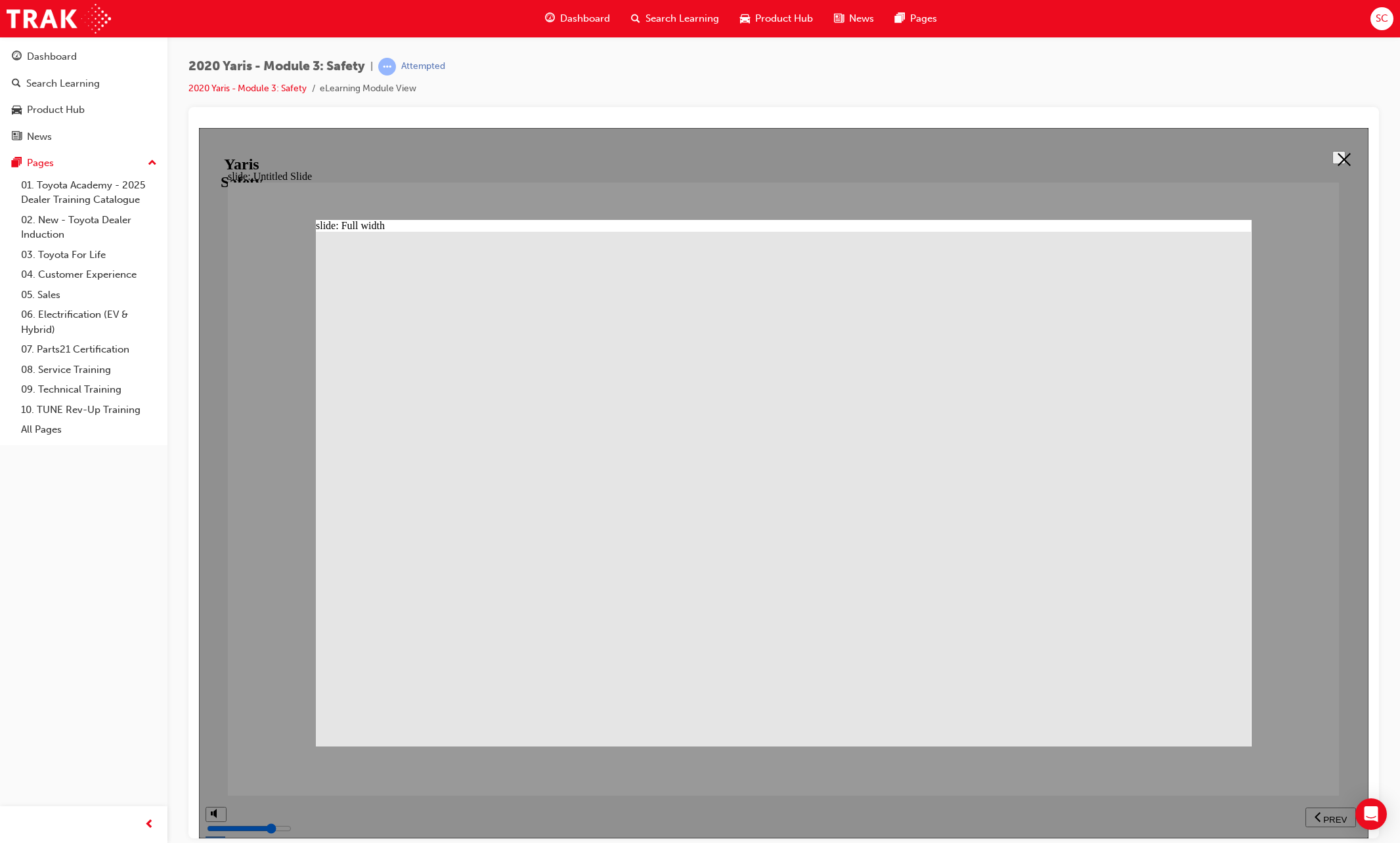
click at [1341, 152] on icon at bounding box center [1344, 158] width 13 height 13
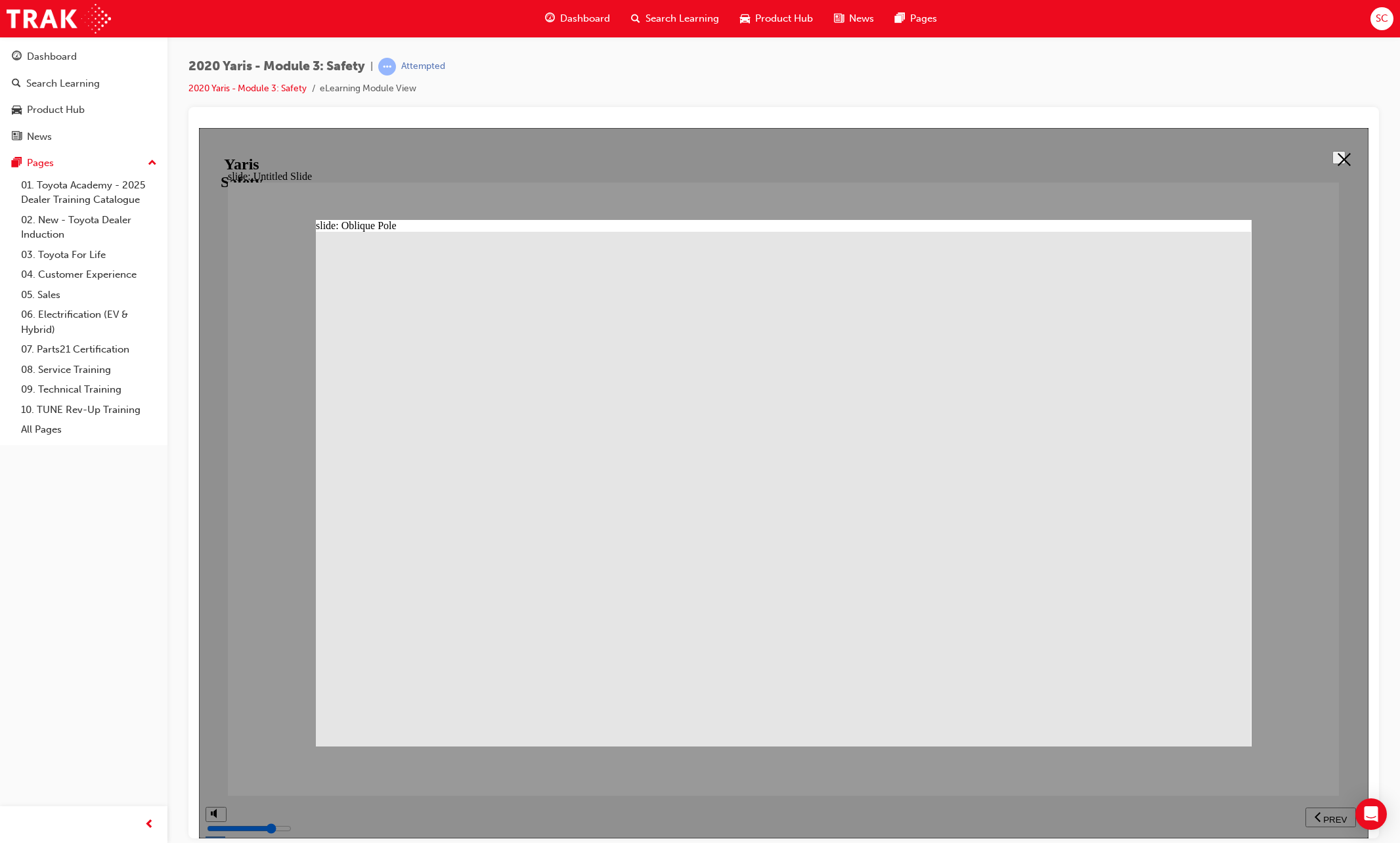
click at [1339, 164] on button at bounding box center [1338, 157] width 13 height 13
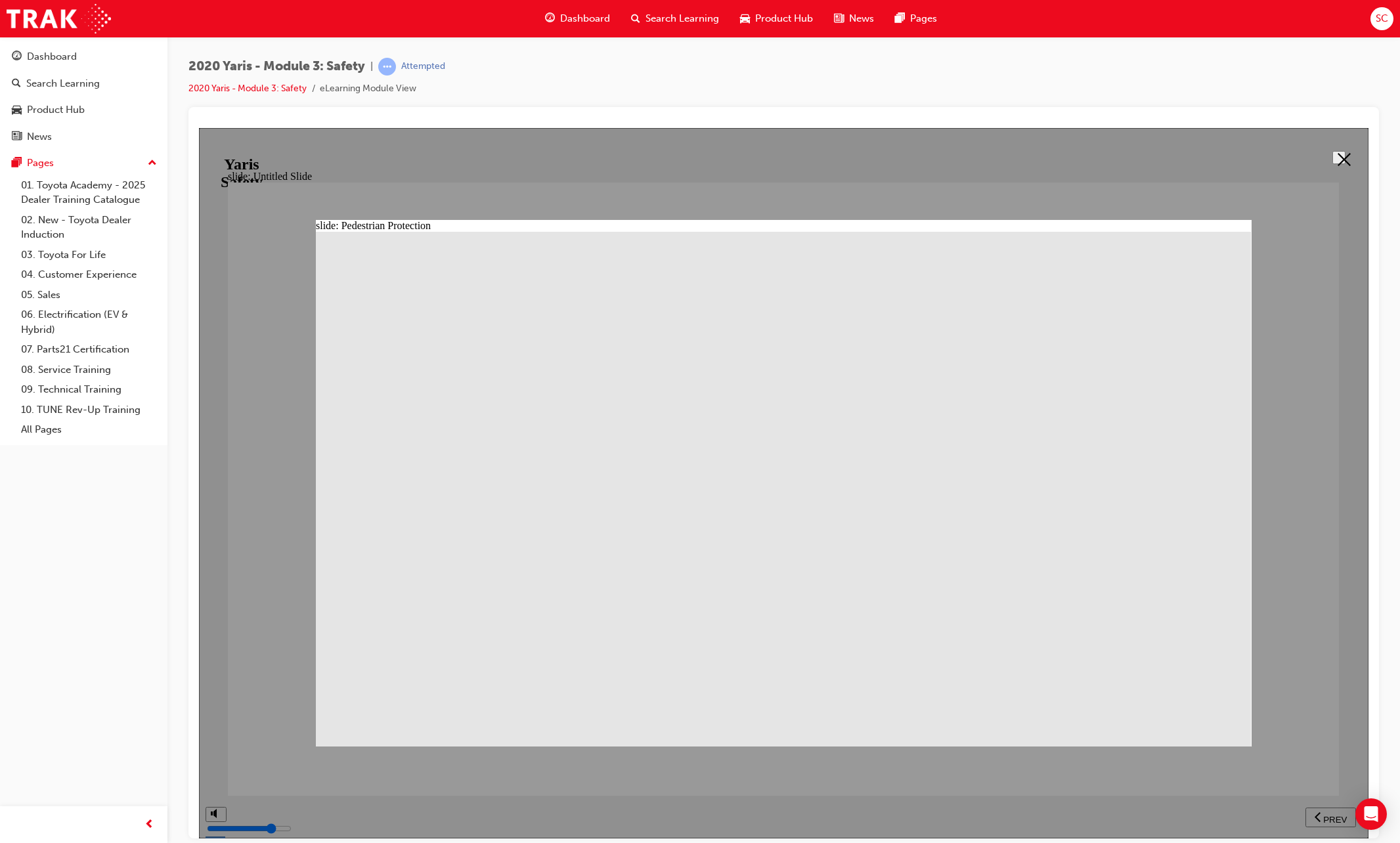
click at [1340, 160] on icon at bounding box center [1344, 158] width 13 height 13
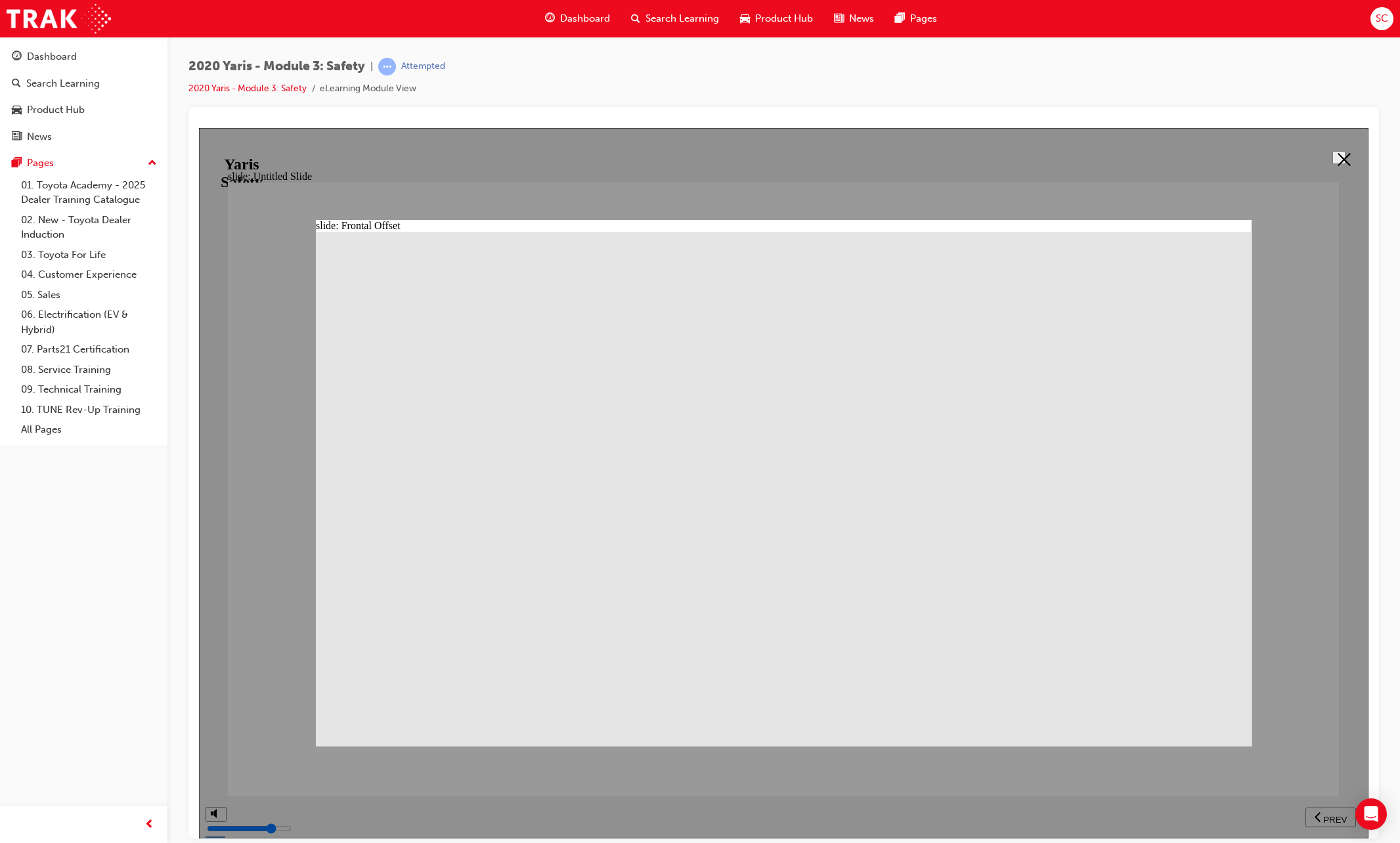
click at [1338, 159] on icon at bounding box center [1344, 158] width 13 height 13
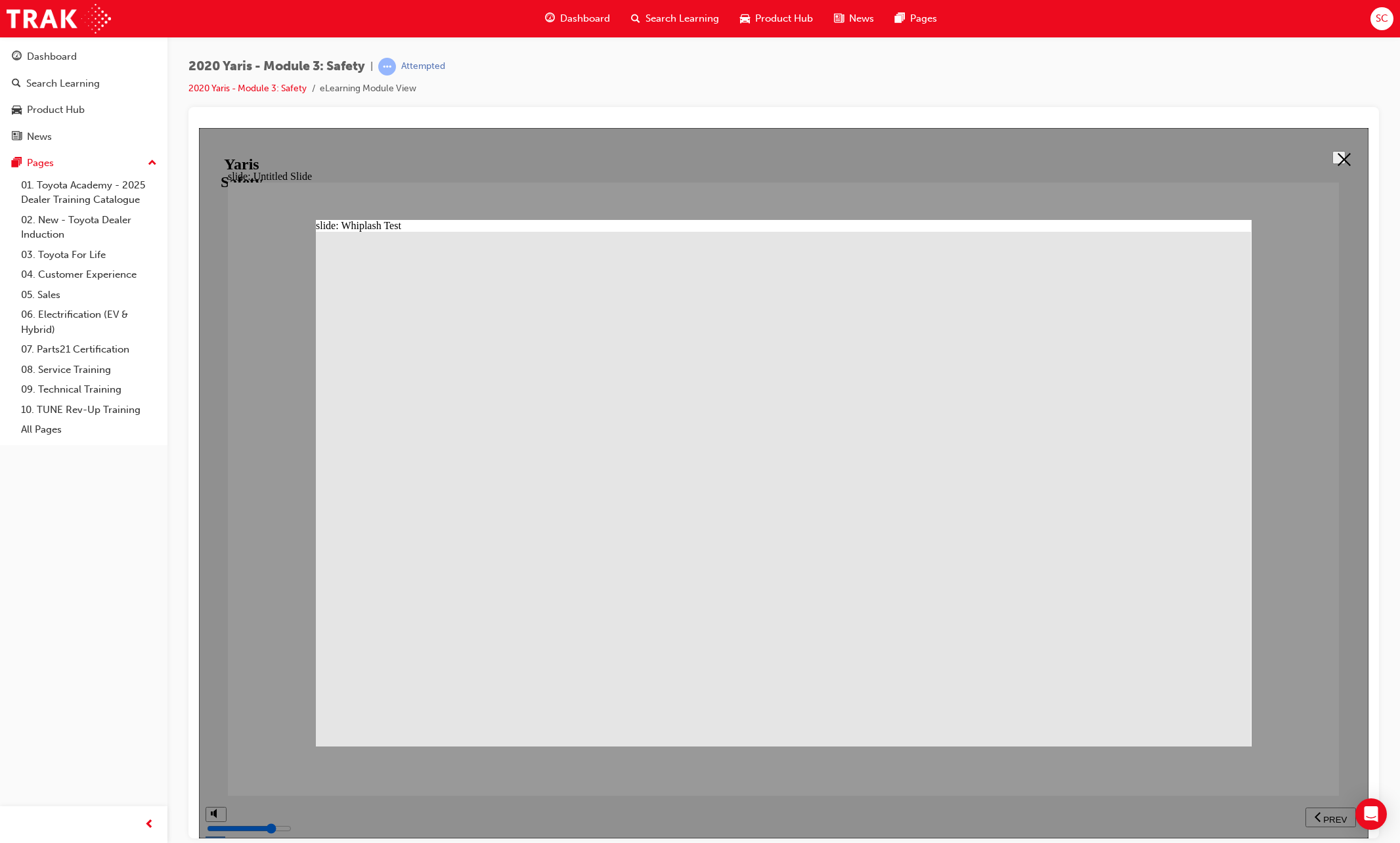
click at [1337, 154] on polygon at bounding box center [1344, 158] width 13 height 13
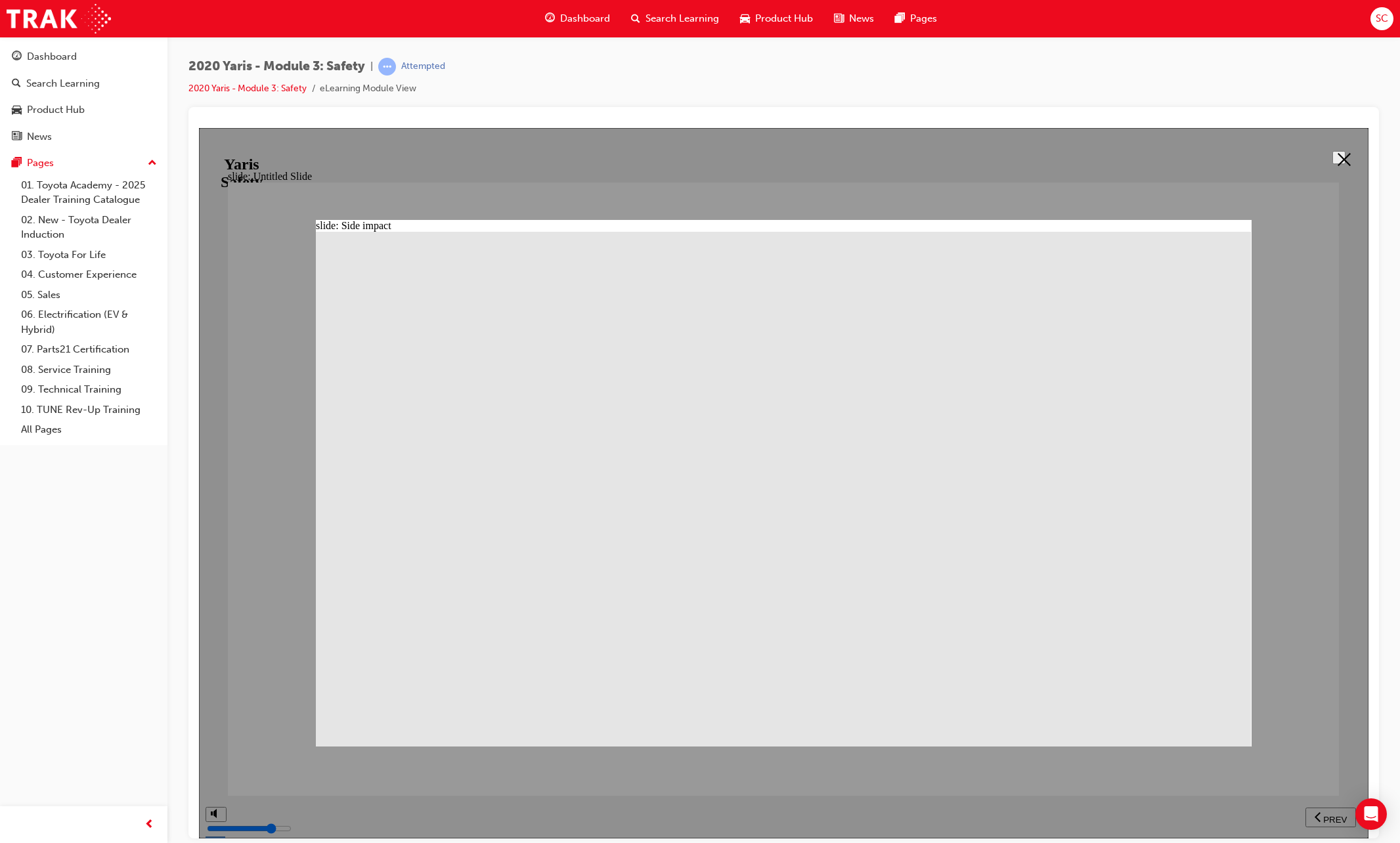
click at [1340, 160] on icon at bounding box center [1344, 158] width 13 height 13
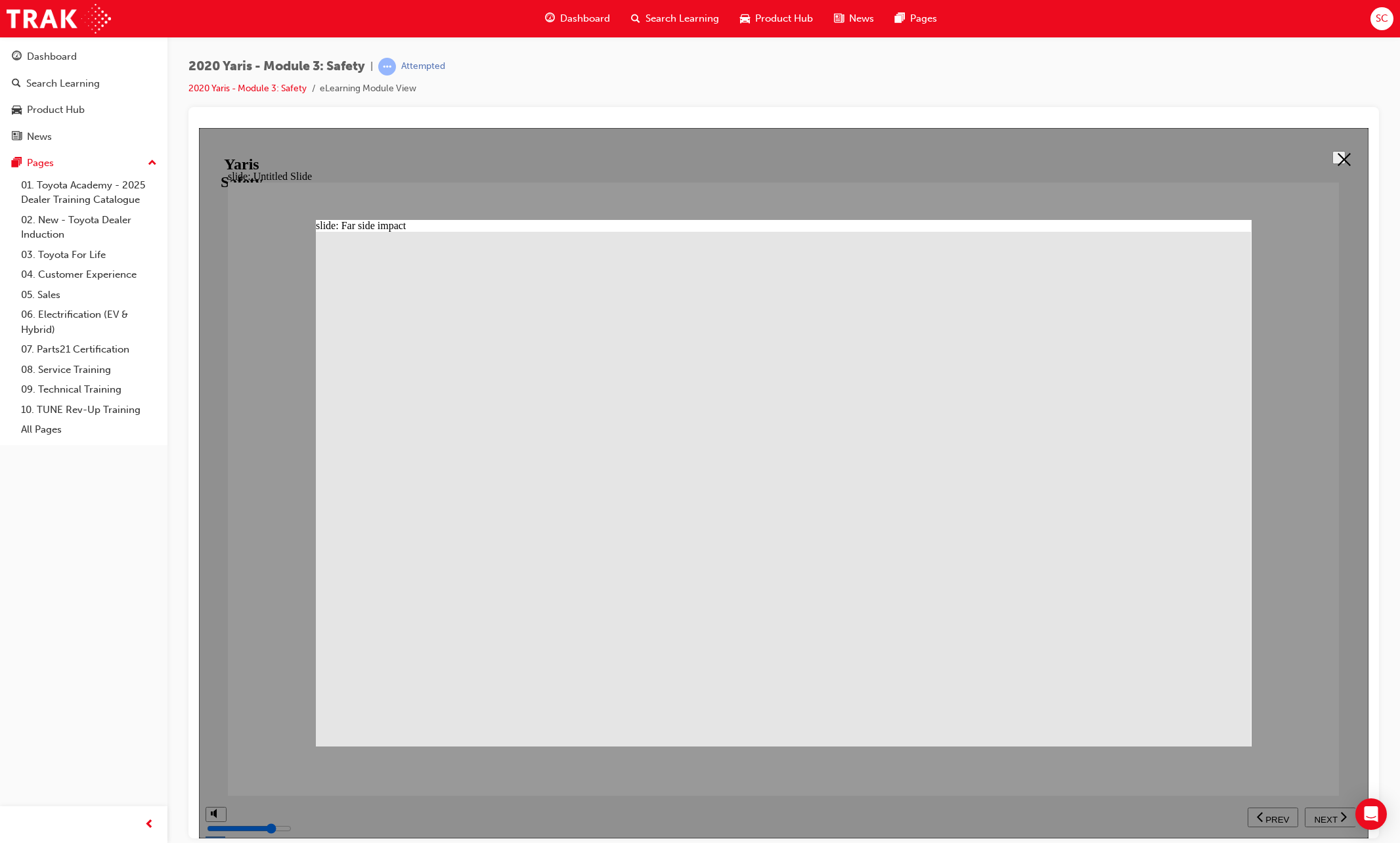
click at [1336, 164] on button at bounding box center [1338, 157] width 13 height 13
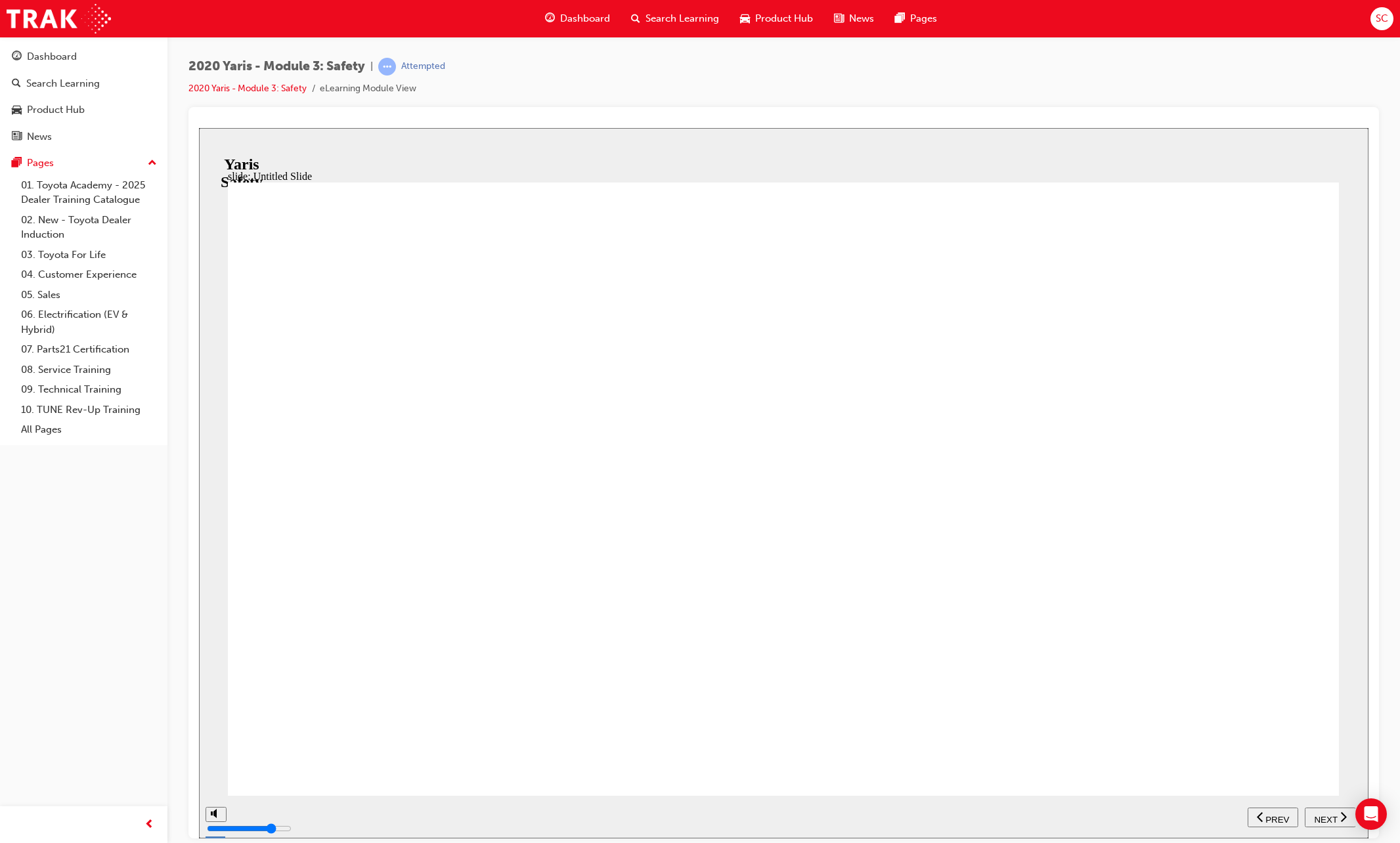
drag, startPoint x: 1330, startPoint y: 814, endPoint x: 1319, endPoint y: 796, distance: 21.1
click at [1330, 815] on span "NEXT" at bounding box center [1325, 819] width 23 height 9
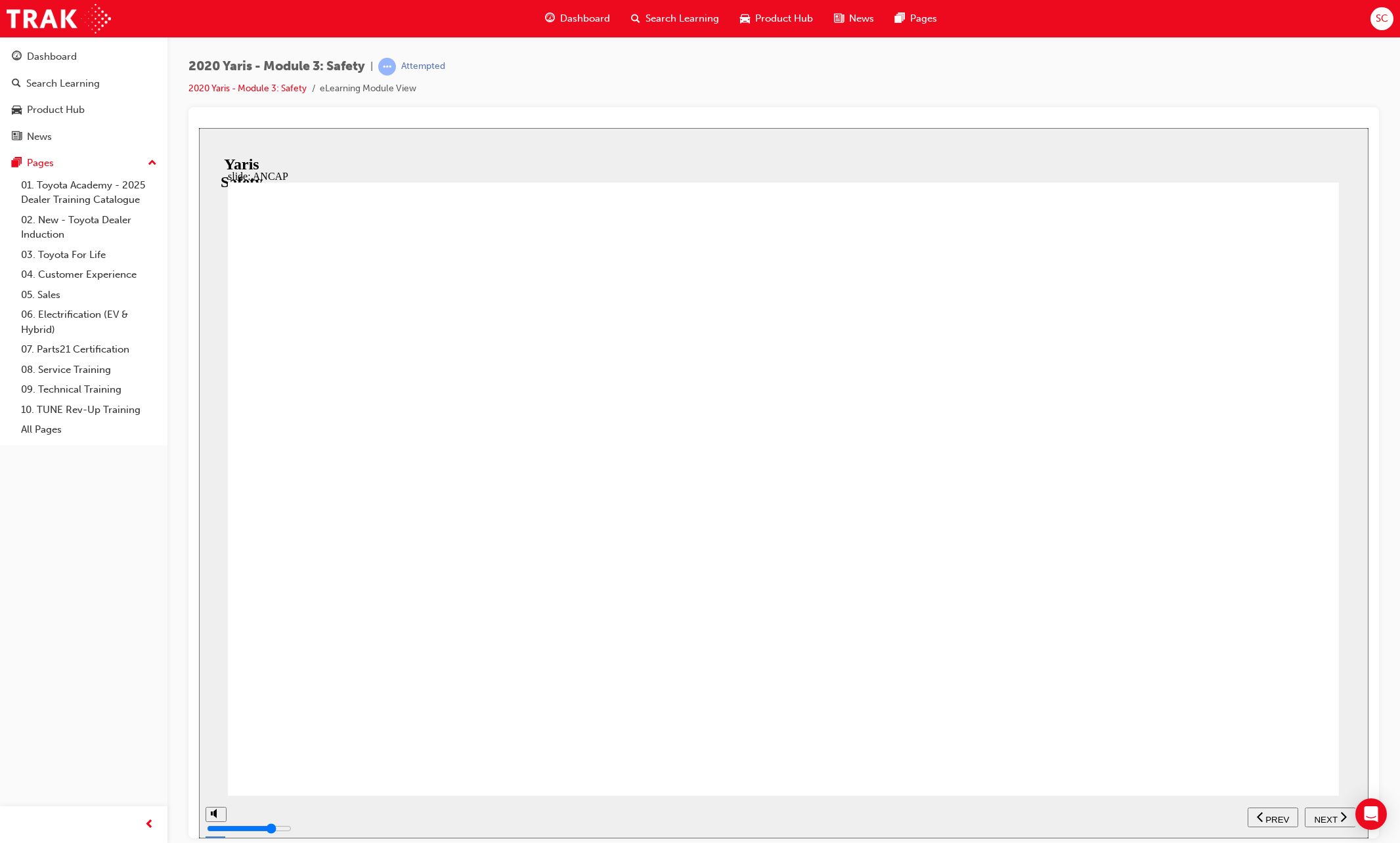
click at [1327, 815] on span "NEXT" at bounding box center [1325, 819] width 23 height 9
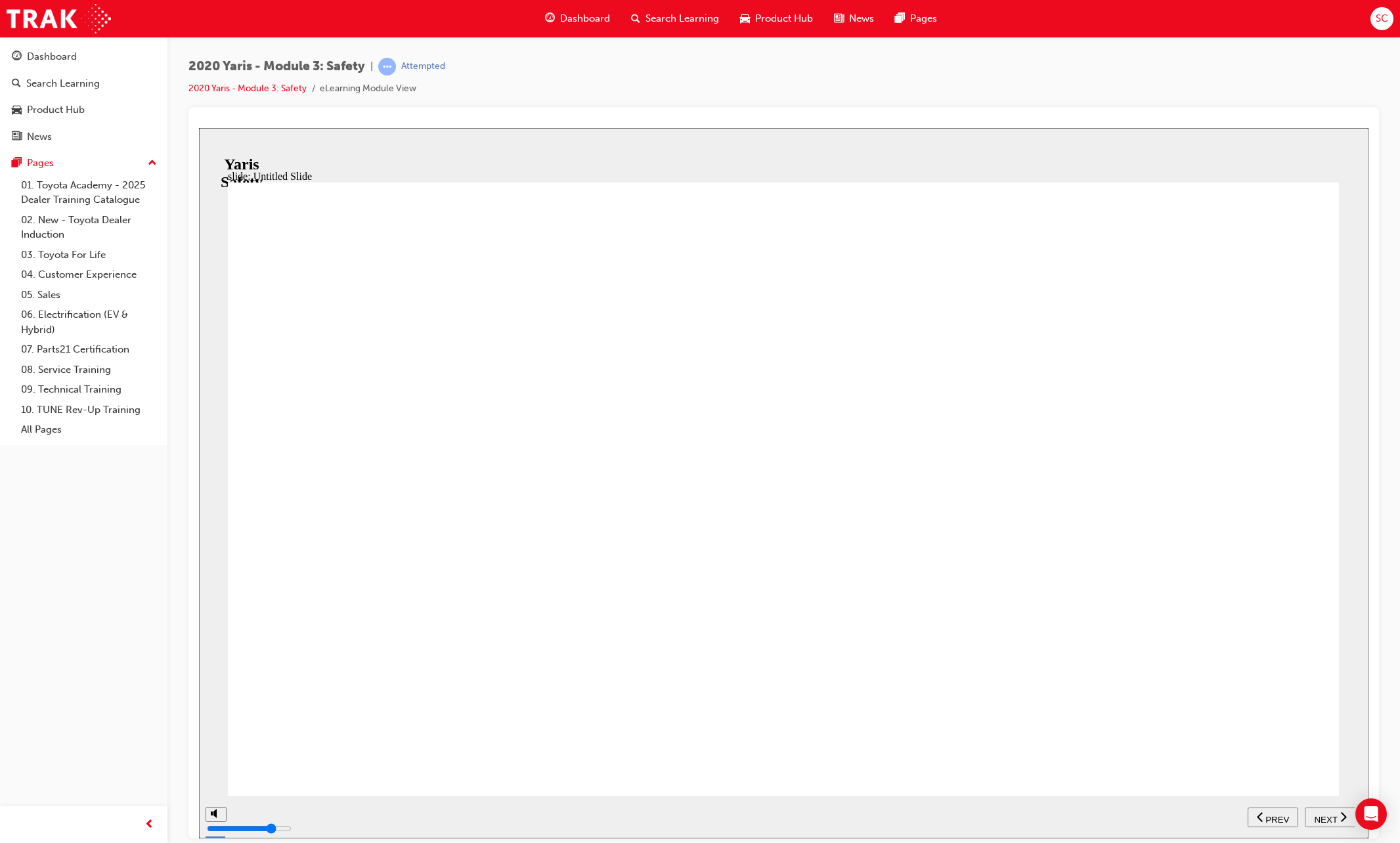
click at [1327, 817] on span "NEXT" at bounding box center [1325, 819] width 23 height 9
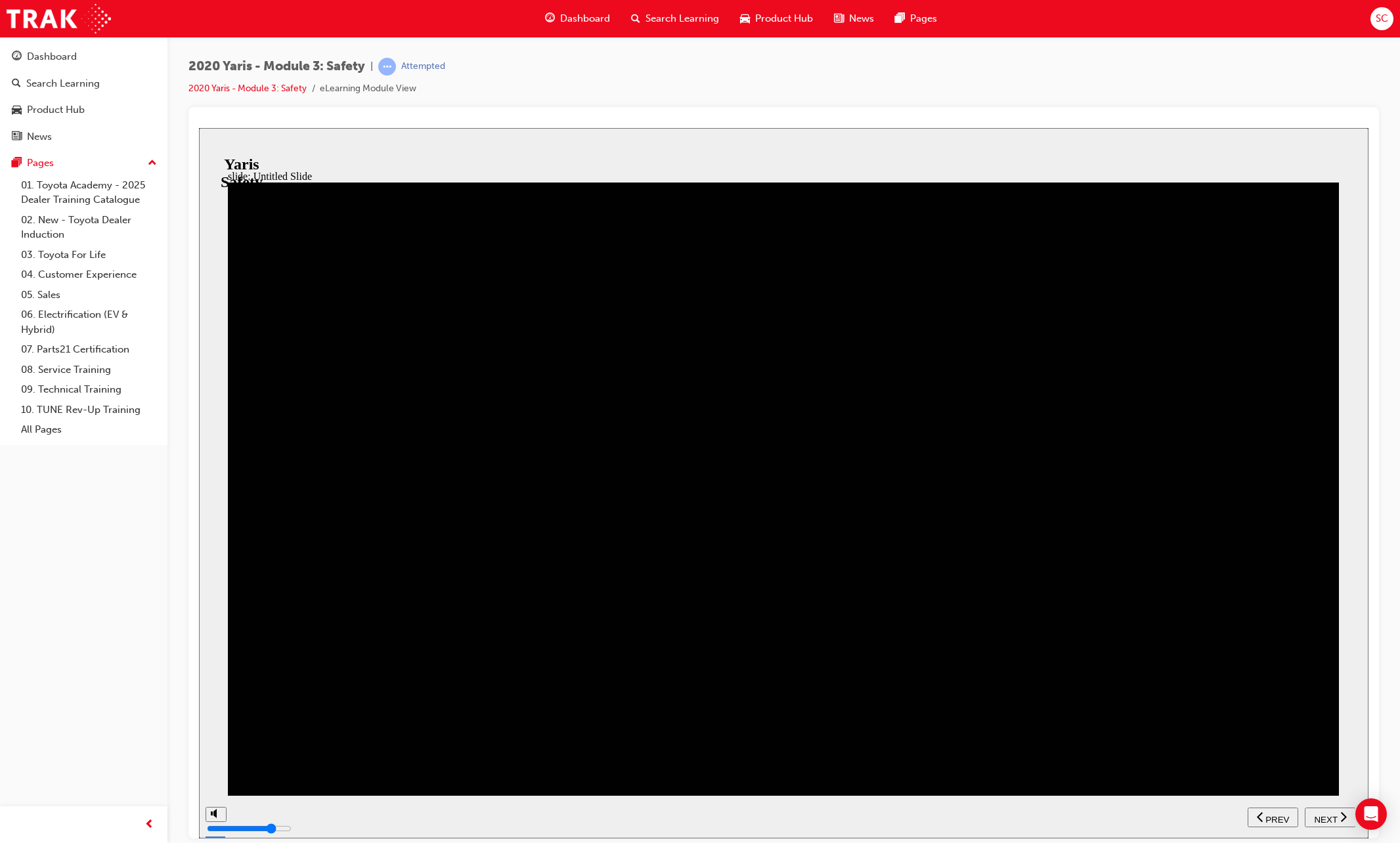
click at [1329, 815] on span "NEXT" at bounding box center [1325, 819] width 23 height 9
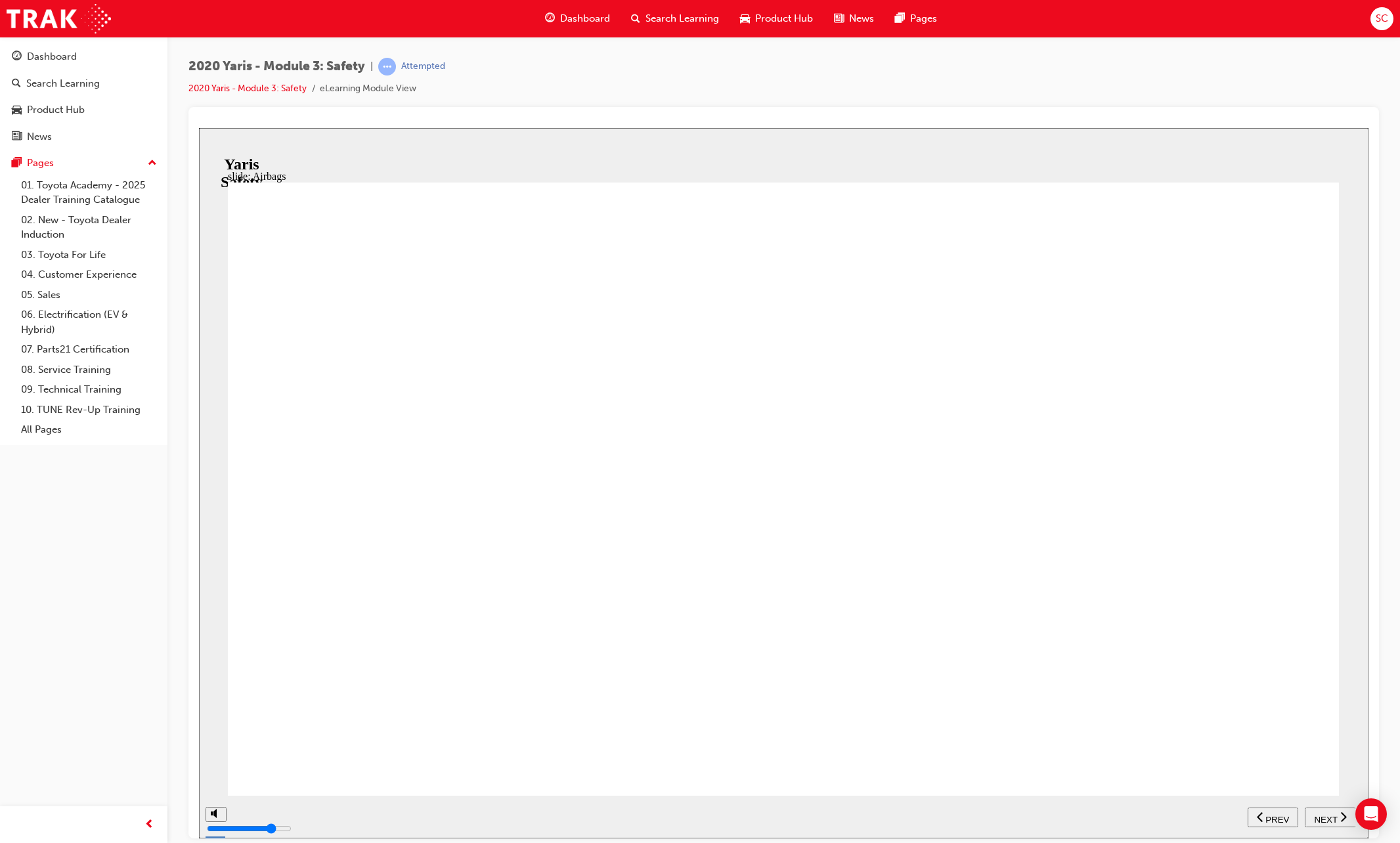
drag, startPoint x: 811, startPoint y: 435, endPoint x: 1100, endPoint y: 558, distance: 314.1
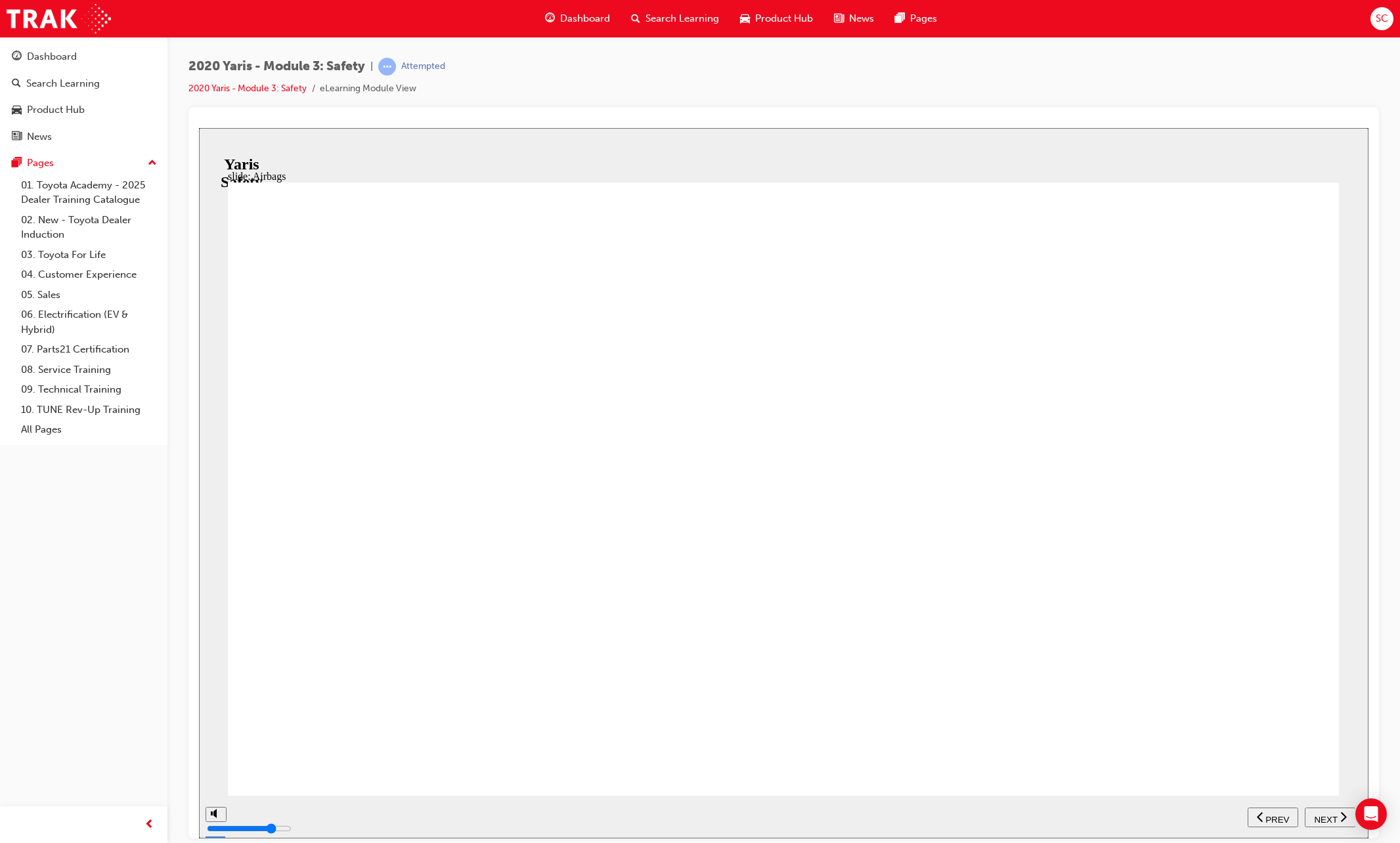
click at [1319, 815] on span "NEXT" at bounding box center [1325, 819] width 23 height 9
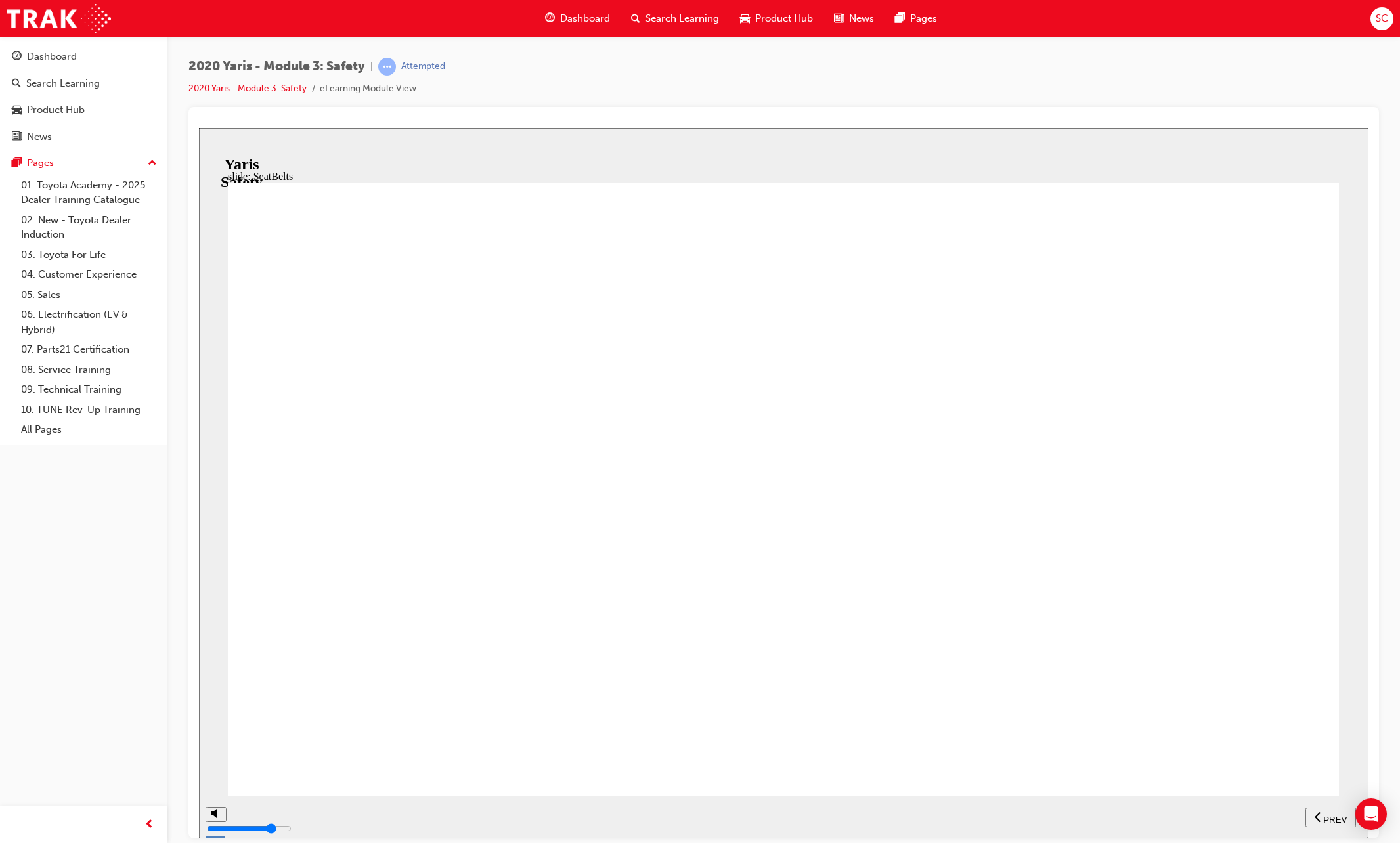
click at [1322, 815] on span "NEXT" at bounding box center [1325, 819] width 23 height 9
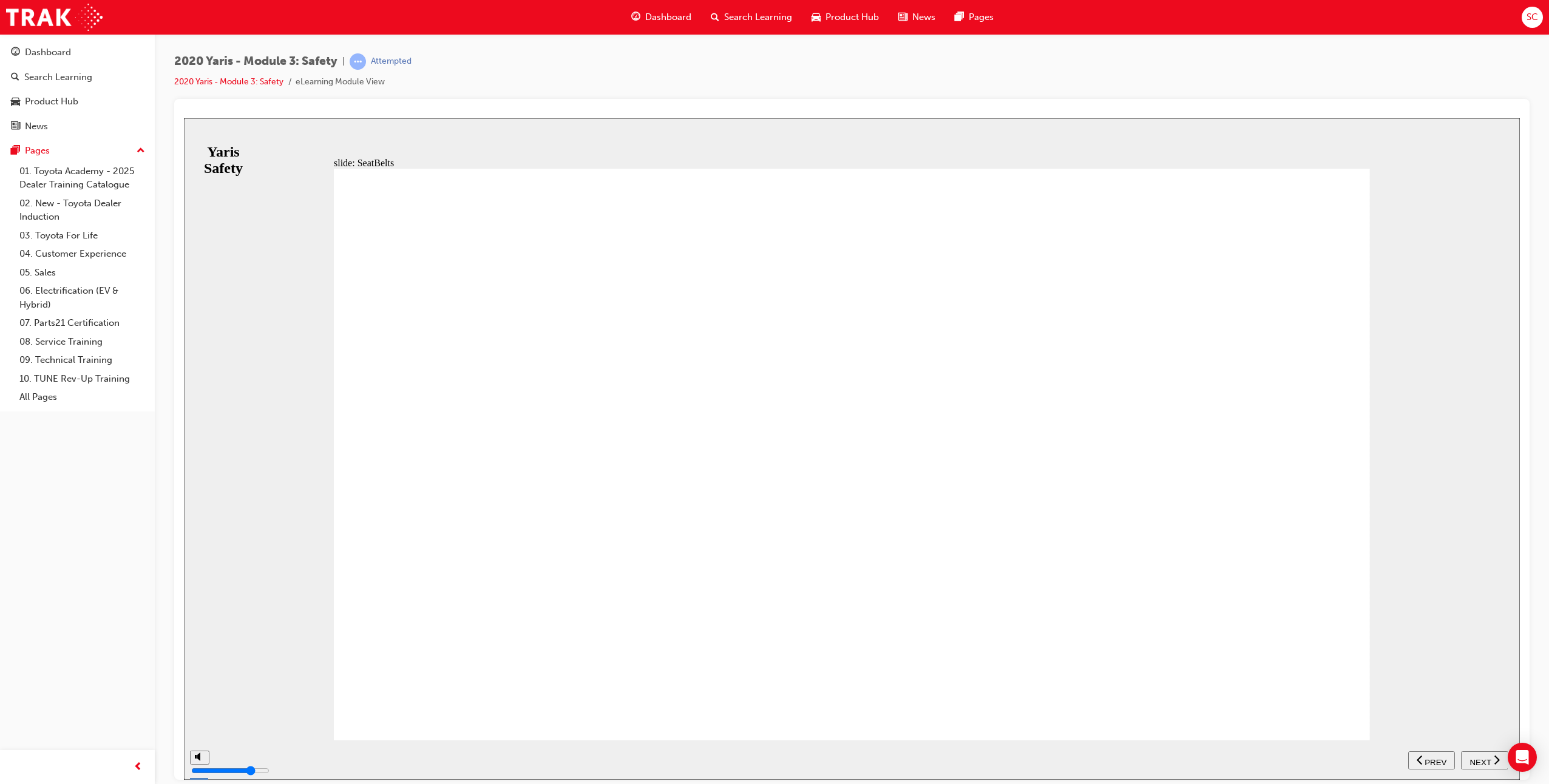
click at [1294, 757] on span "previous" at bounding box center [1421, 761] width 9 height 9
click at [1294, 761] on span "NEXT" at bounding box center [1479, 761] width 21 height 9
click at [1294, 758] on span "NEXT" at bounding box center [1479, 761] width 21 height 9
click at [1294, 761] on span "NEXT" at bounding box center [1479, 761] width 21 height 9
click at [1294, 761] on span "NEXT" at bounding box center [1479, 761] width 21 height 9
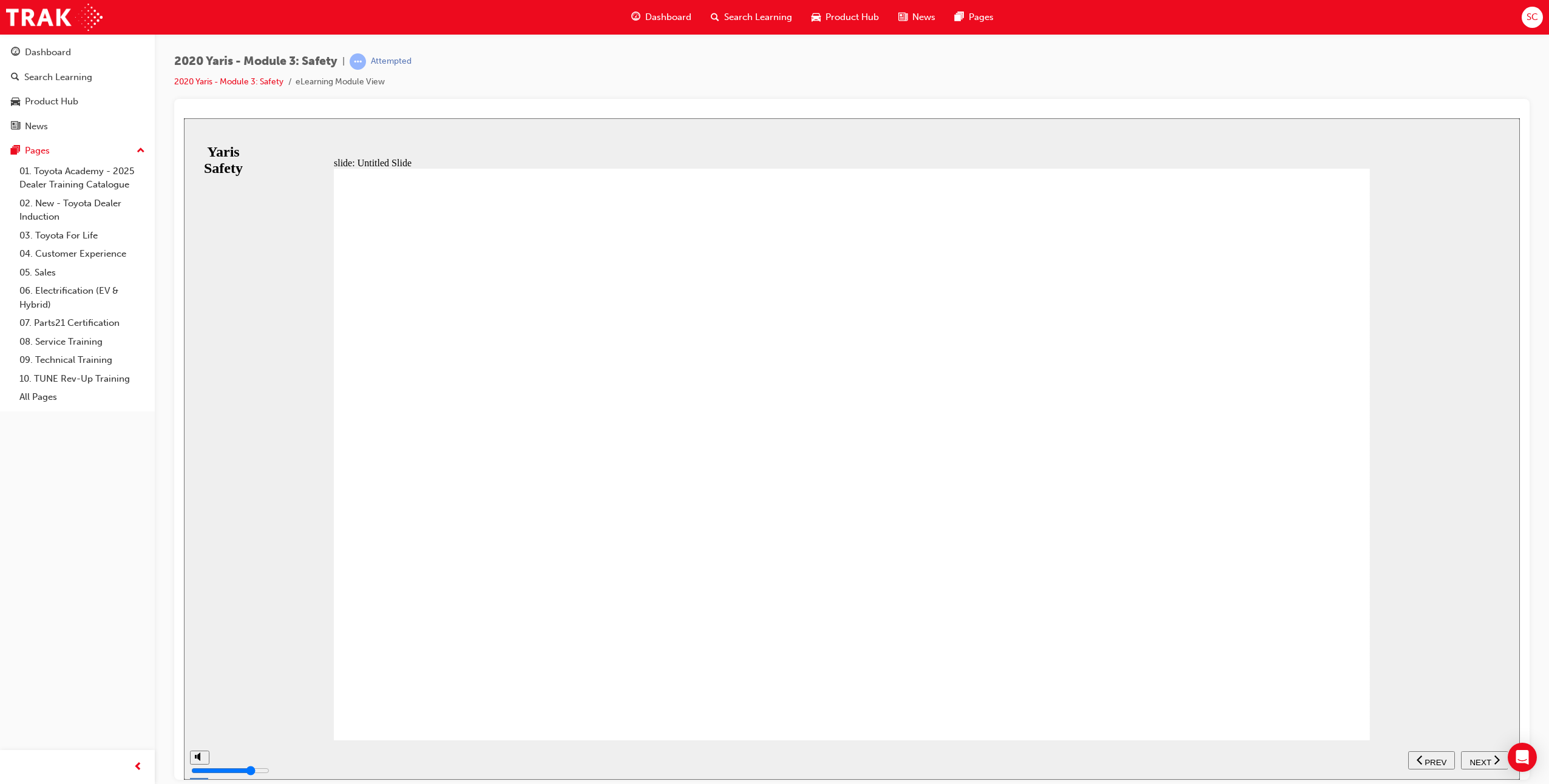
click at [1294, 758] on div "NEXT" at bounding box center [1484, 759] width 37 height 12
click at [1294, 761] on span "NEXT" at bounding box center [1479, 761] width 21 height 9
drag, startPoint x: 792, startPoint y: 545, endPoint x: 777, endPoint y: 514, distance: 34.4
drag, startPoint x: 515, startPoint y: 330, endPoint x: 530, endPoint y: 340, distance: 18.0
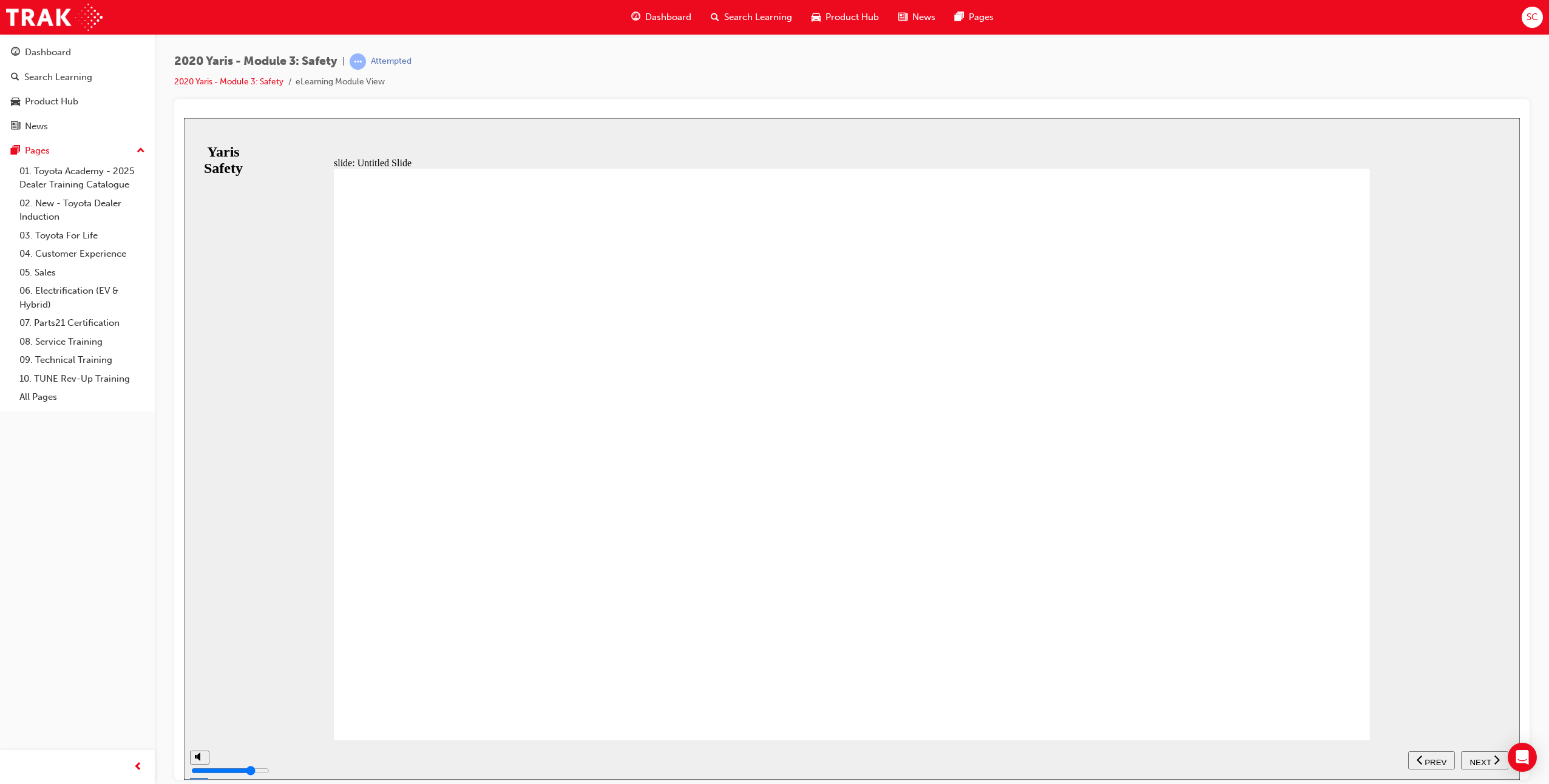
click at [1294, 757] on span "PREV" at bounding box center [1436, 761] width 22 height 9
click at [1294, 758] on span "NEXT" at bounding box center [1479, 761] width 21 height 9
click at [1294, 731] on div "slide: Untitled Slide Toyota Safety Sense (TSS) is a PACKAGE of Active Safety f…" at bounding box center [852, 448] width 1336 height 661
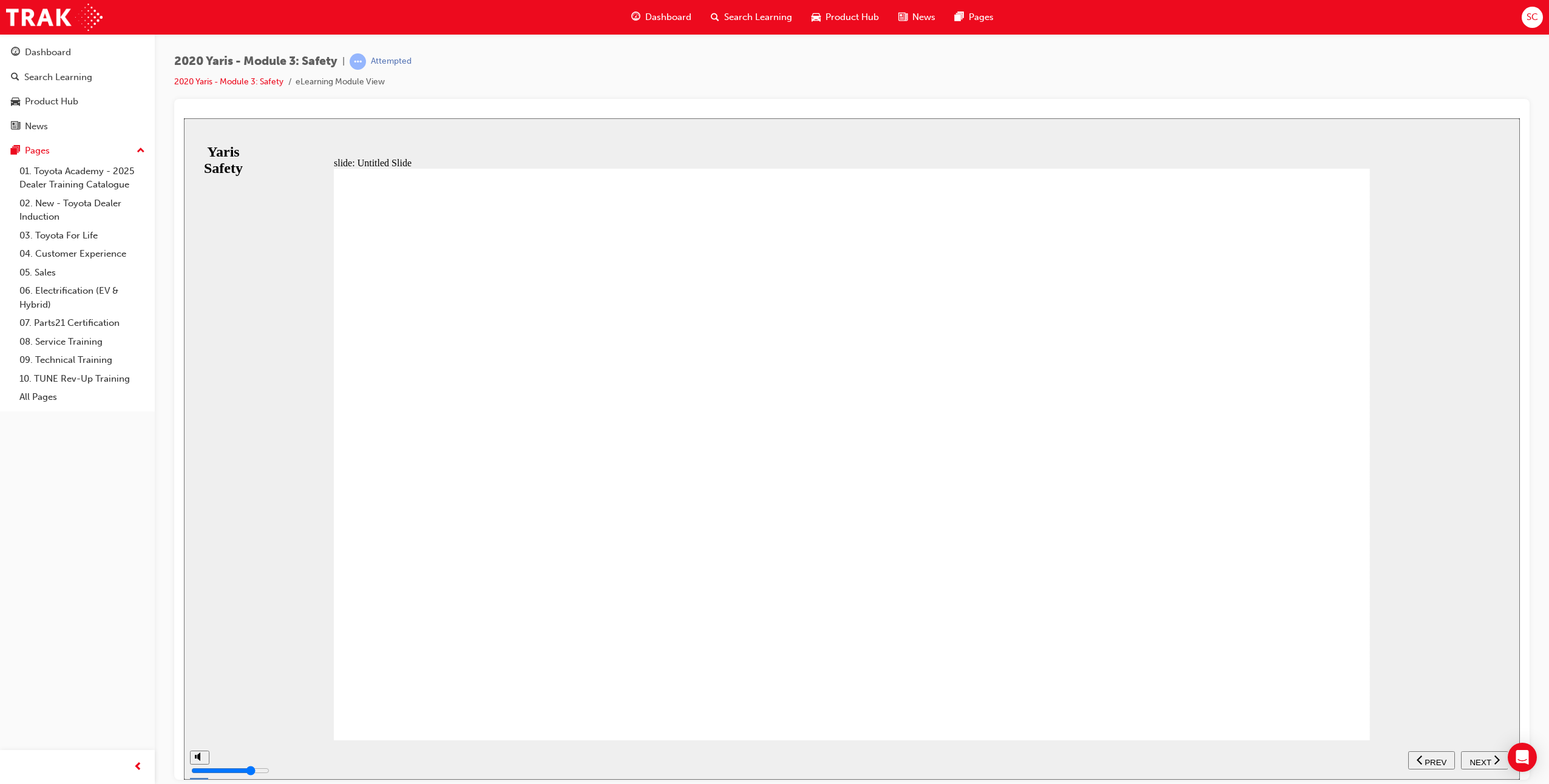
click at [1294, 757] on span "NEXT" at bounding box center [1479, 761] width 21 height 9
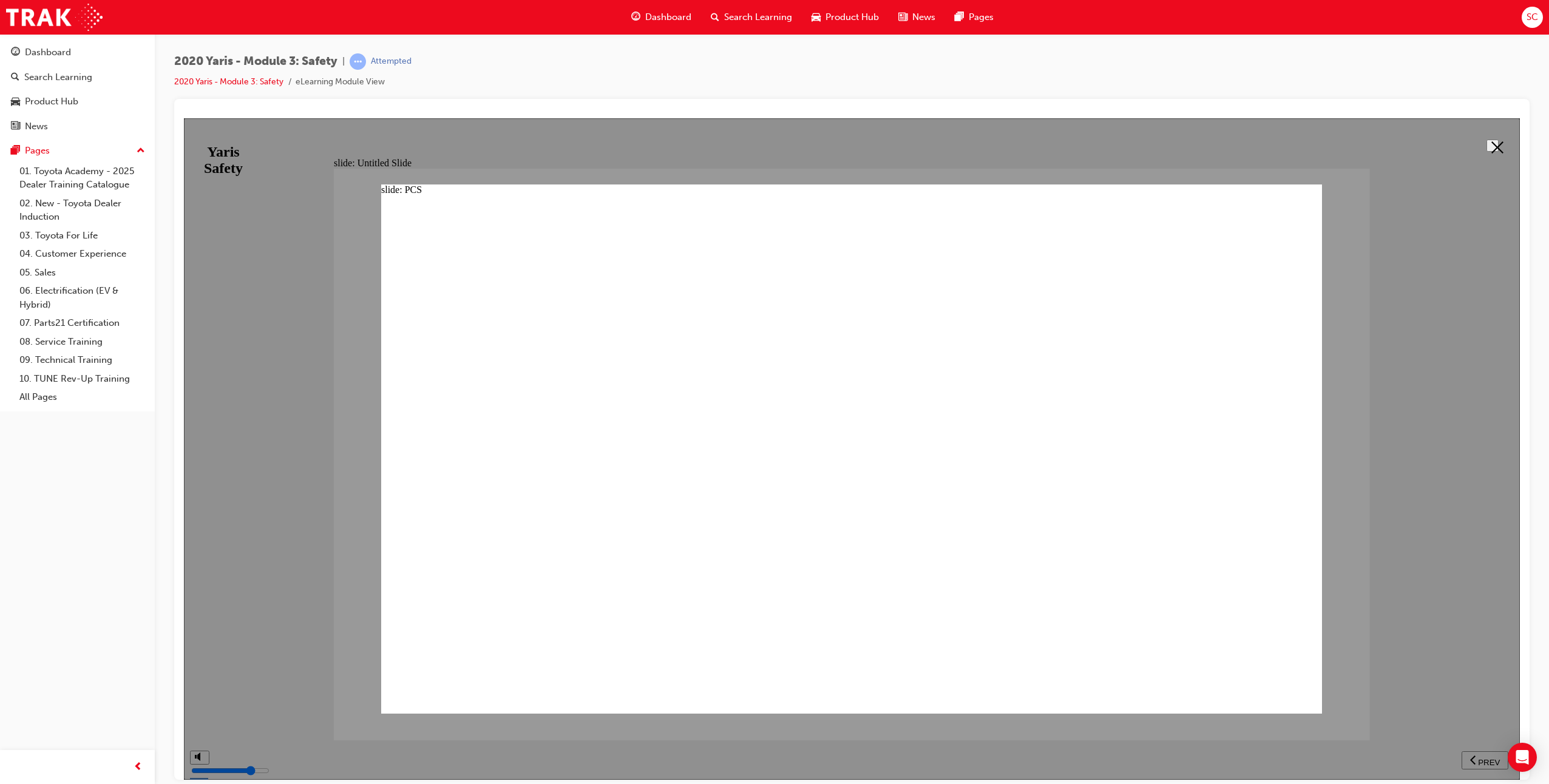
click at [1294, 143] on polygon at bounding box center [1497, 146] width 12 height 12
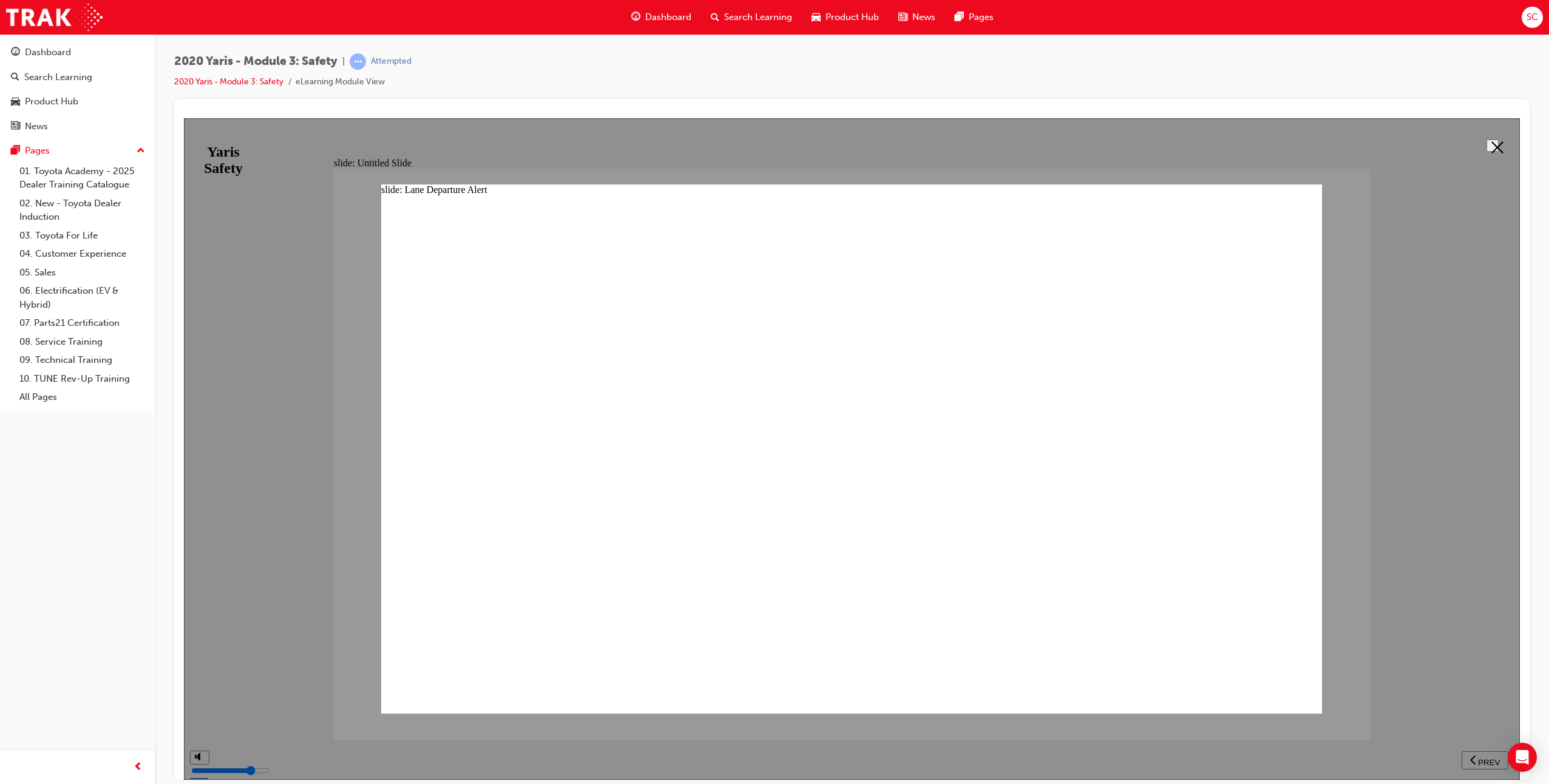
scroll to position [163, 0]
click at [1294, 139] on button at bounding box center [1493, 145] width 12 height 12
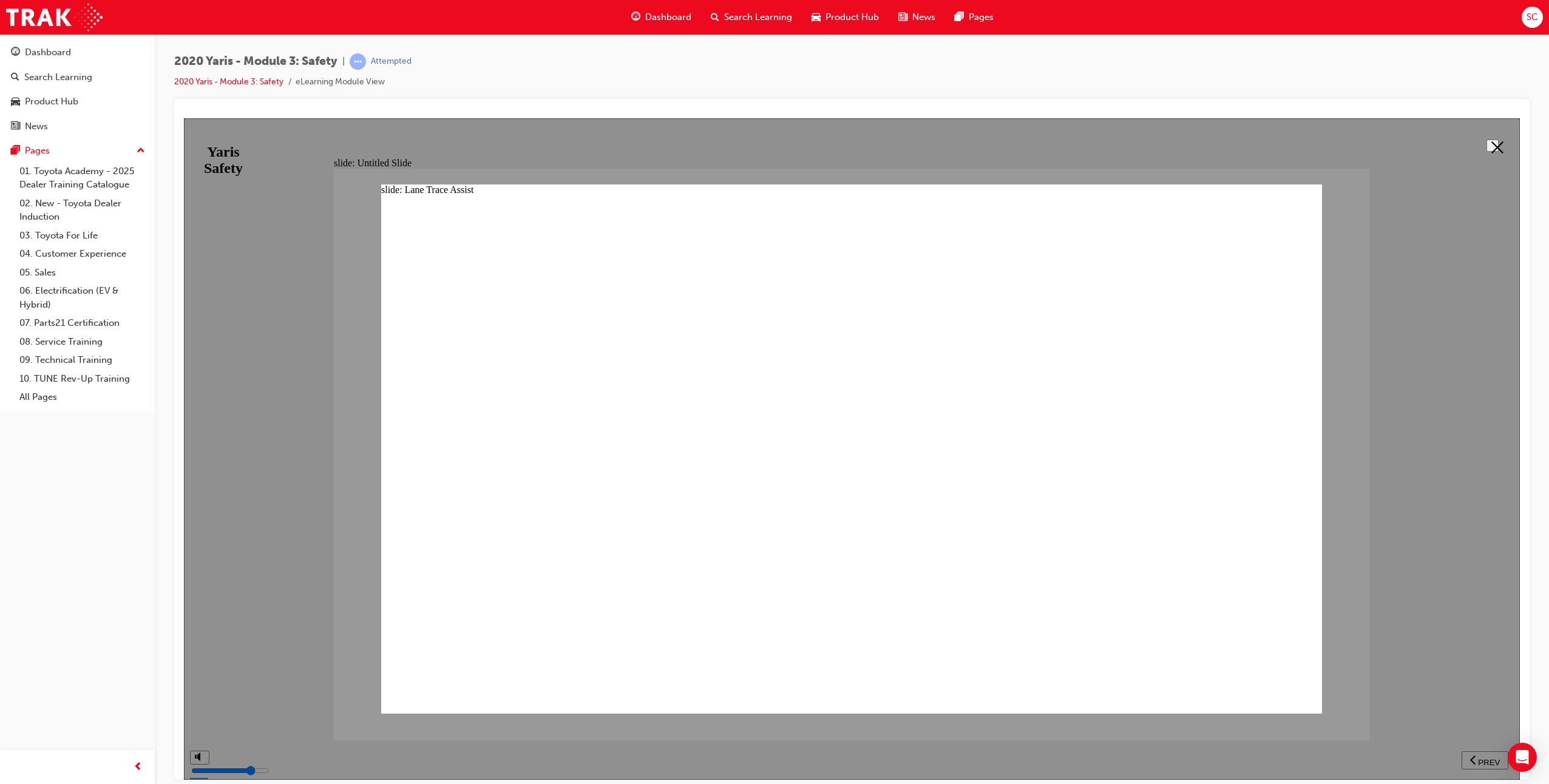
click at [1294, 139] on button at bounding box center [1493, 145] width 12 height 12
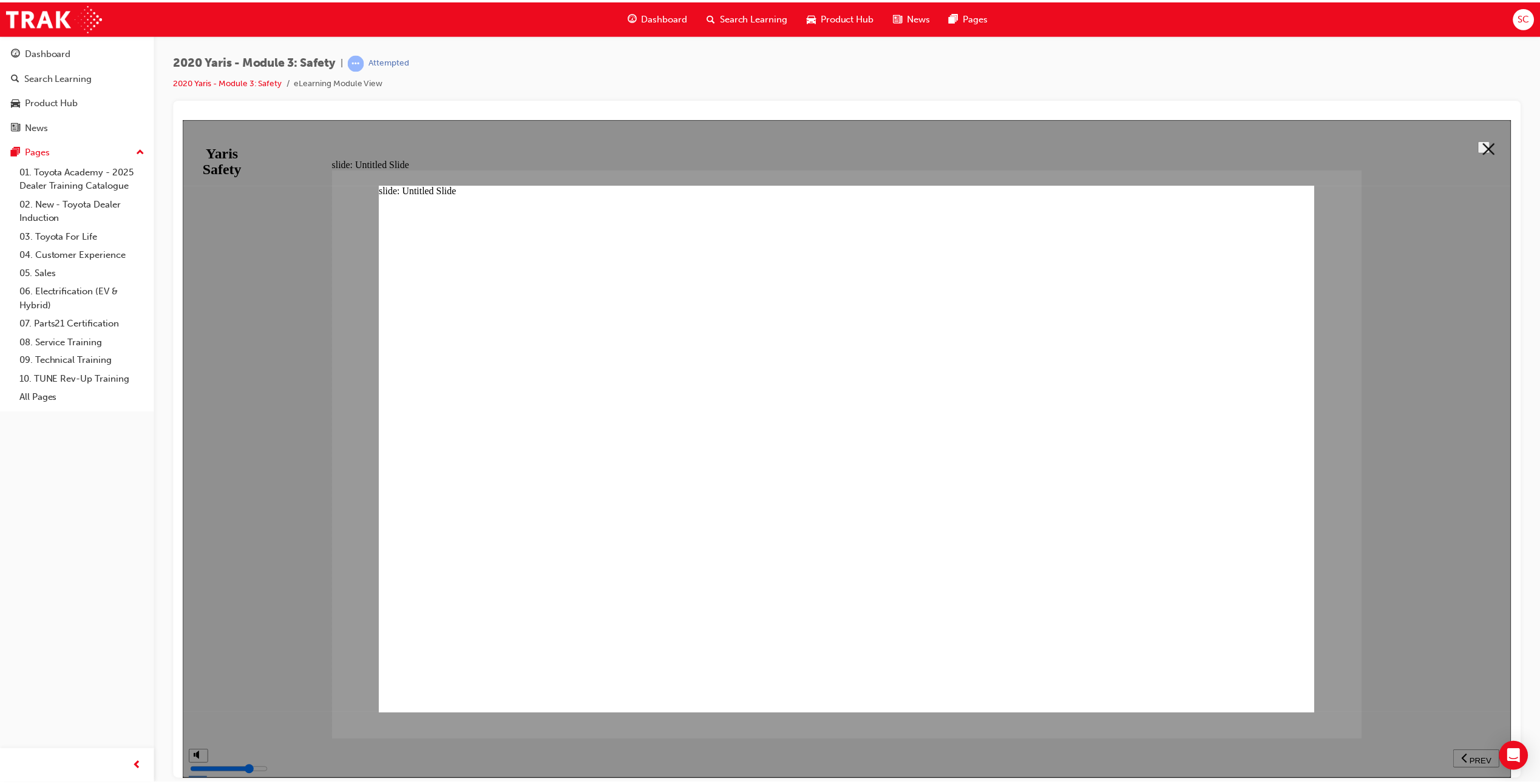
scroll to position [589, 0]
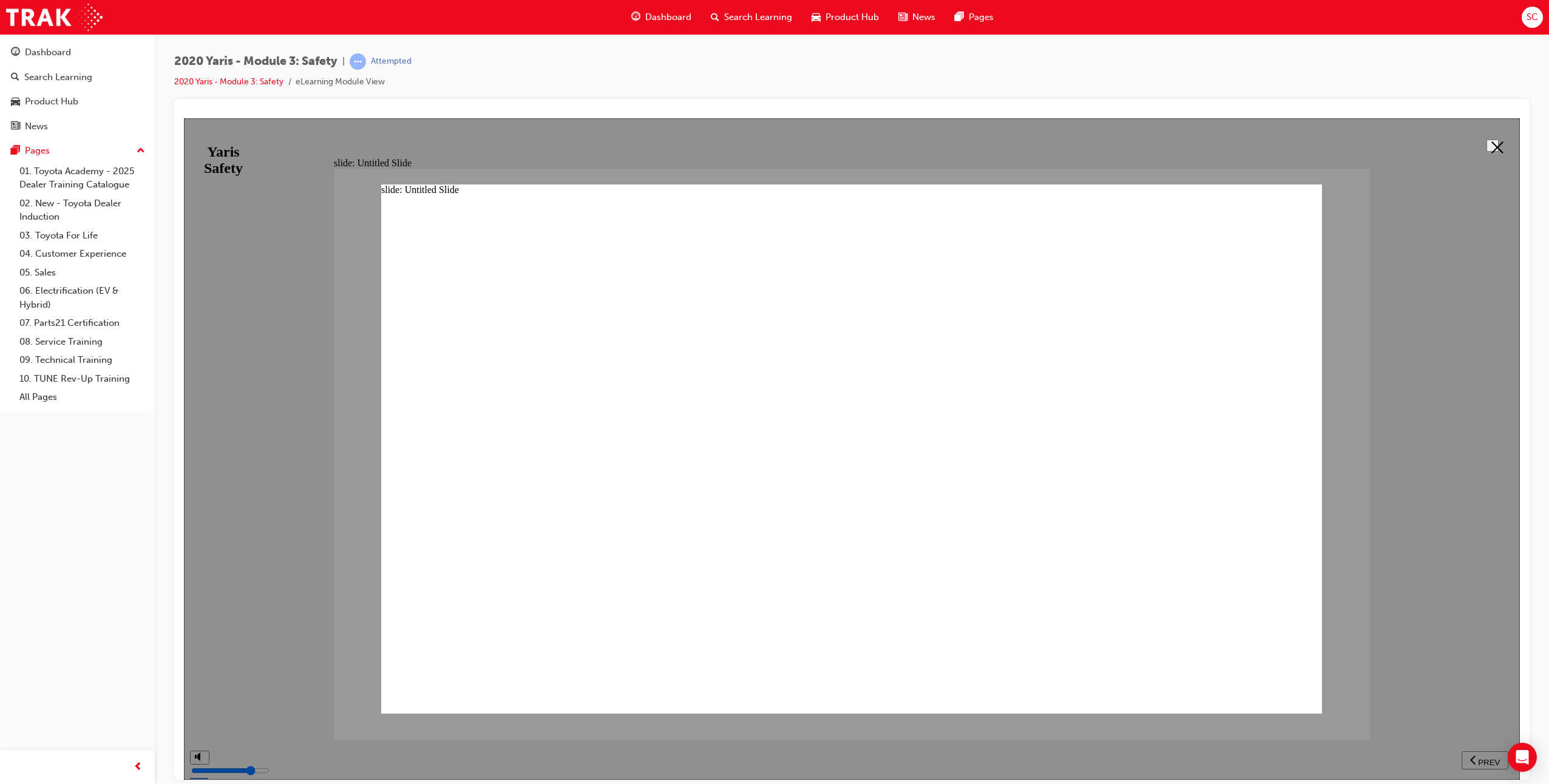
click at [1294, 142] on polygon at bounding box center [1497, 146] width 12 height 12
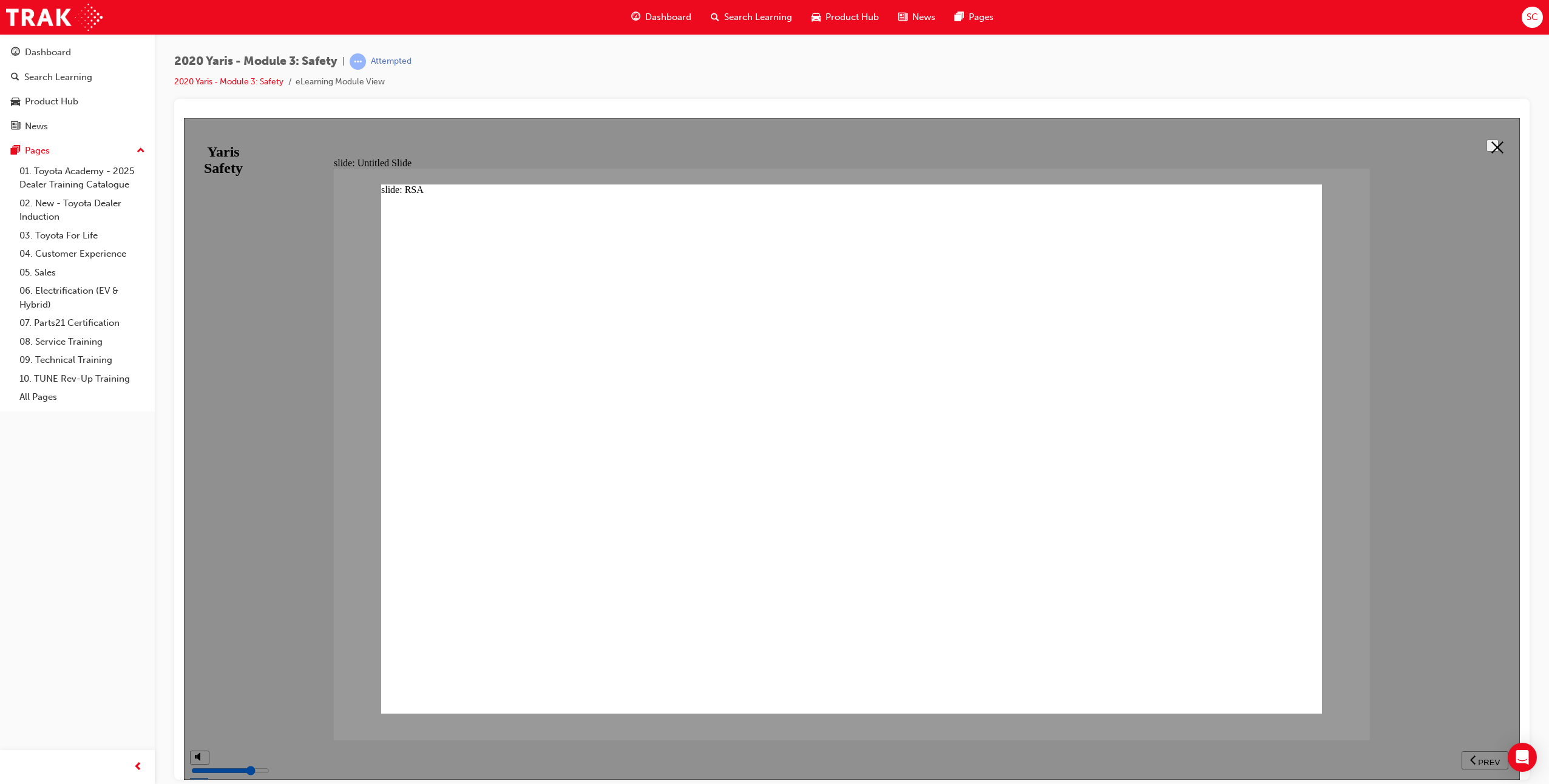
click at [1294, 145] on icon at bounding box center [1497, 146] width 12 height 12
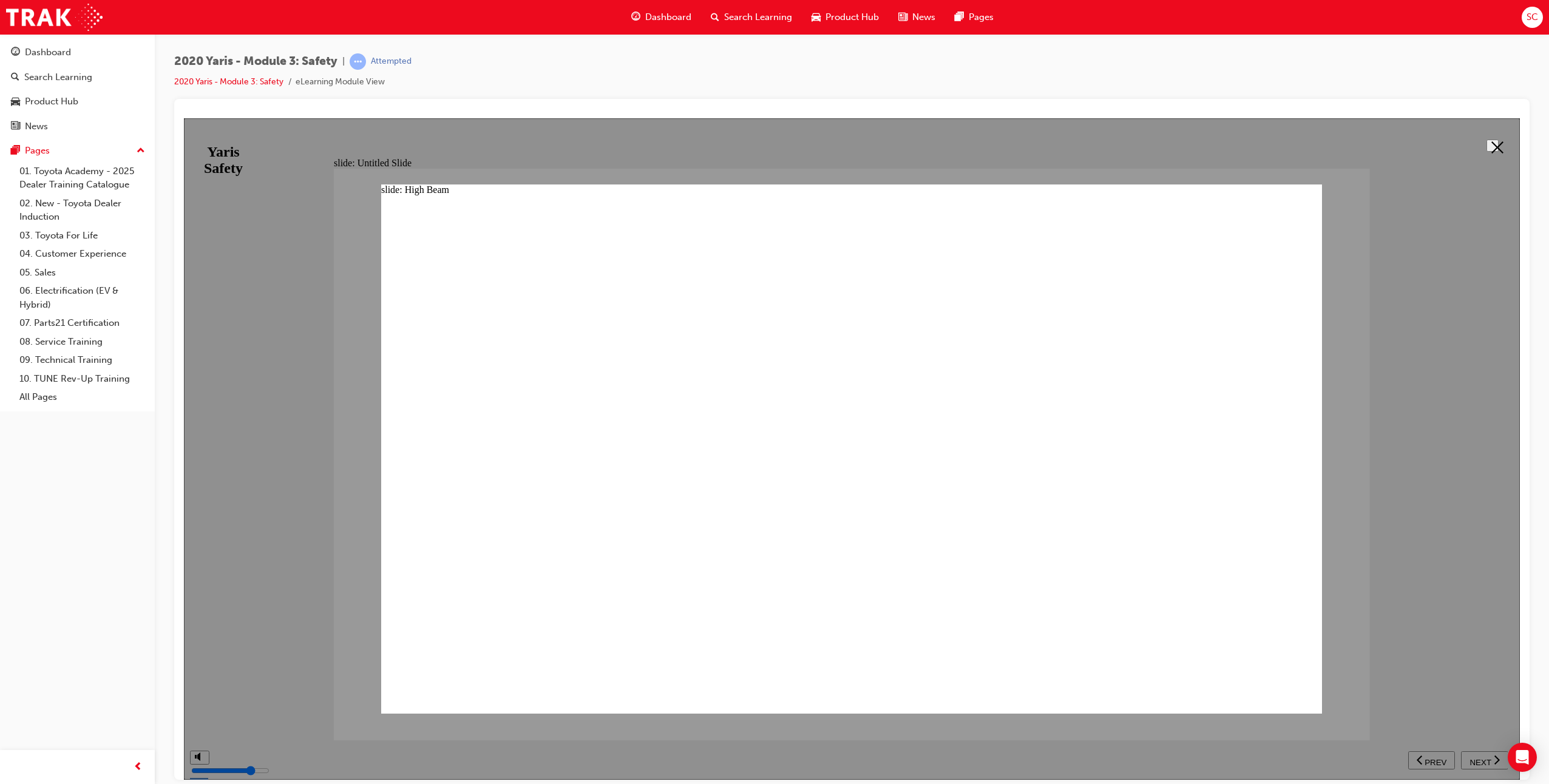
click at [1294, 758] on div at bounding box center [852, 448] width 1336 height 661
click at [1294, 758] on div at bounding box center [852, 448] width 1336 height 661
click at [1294, 143] on icon at bounding box center [1497, 146] width 12 height 12
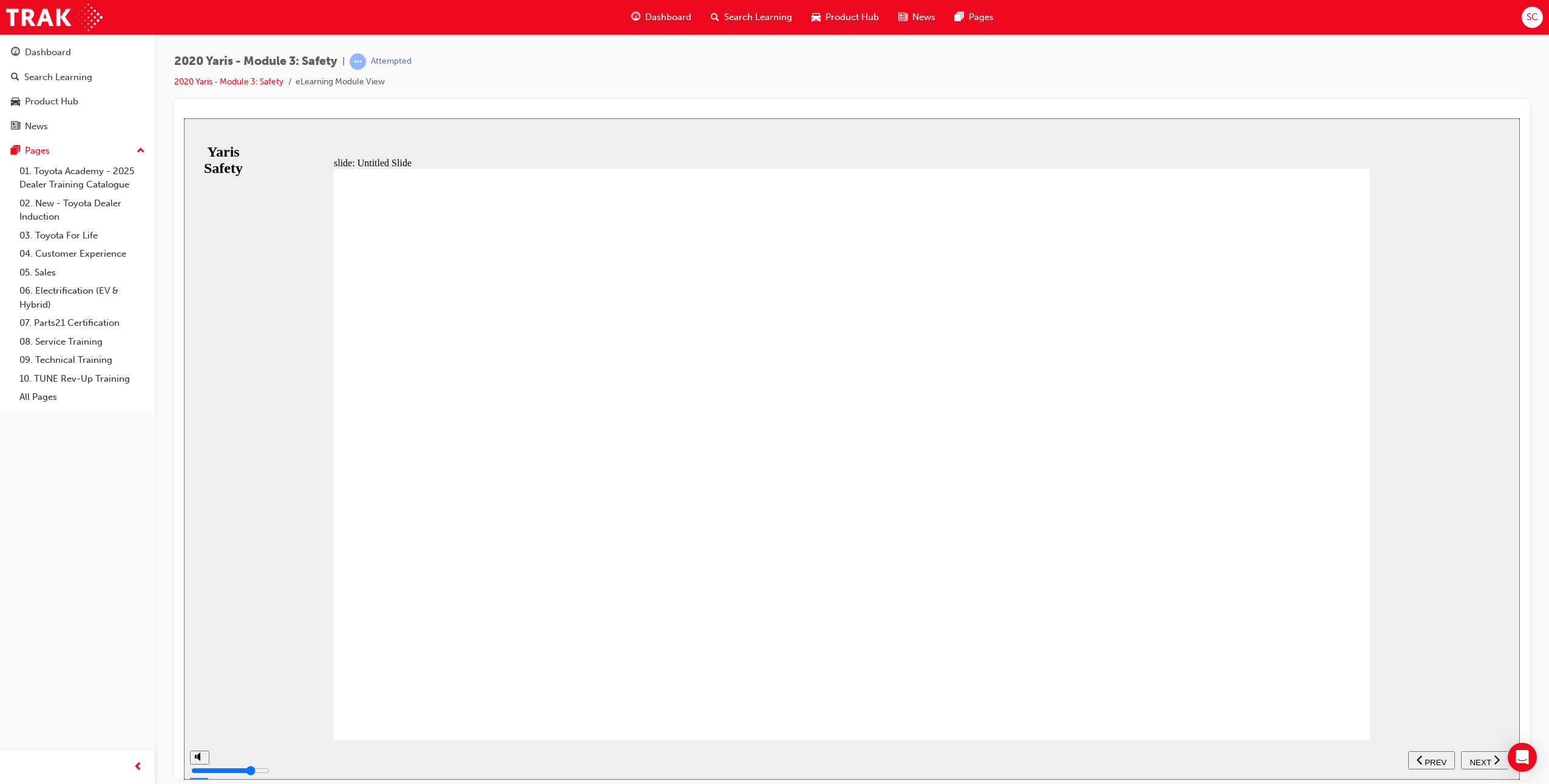
click at [1294, 760] on span "NEXT" at bounding box center [1479, 761] width 21 height 9
click at [1294, 758] on span "NEXT" at bounding box center [1479, 761] width 21 height 9
click at [1294, 761] on span "NEXT" at bounding box center [1479, 761] width 21 height 9
click at [1294, 761] on span "PREV" at bounding box center [1436, 761] width 22 height 9
click at [1294, 762] on icon "next" at bounding box center [1497, 758] width 6 height 11
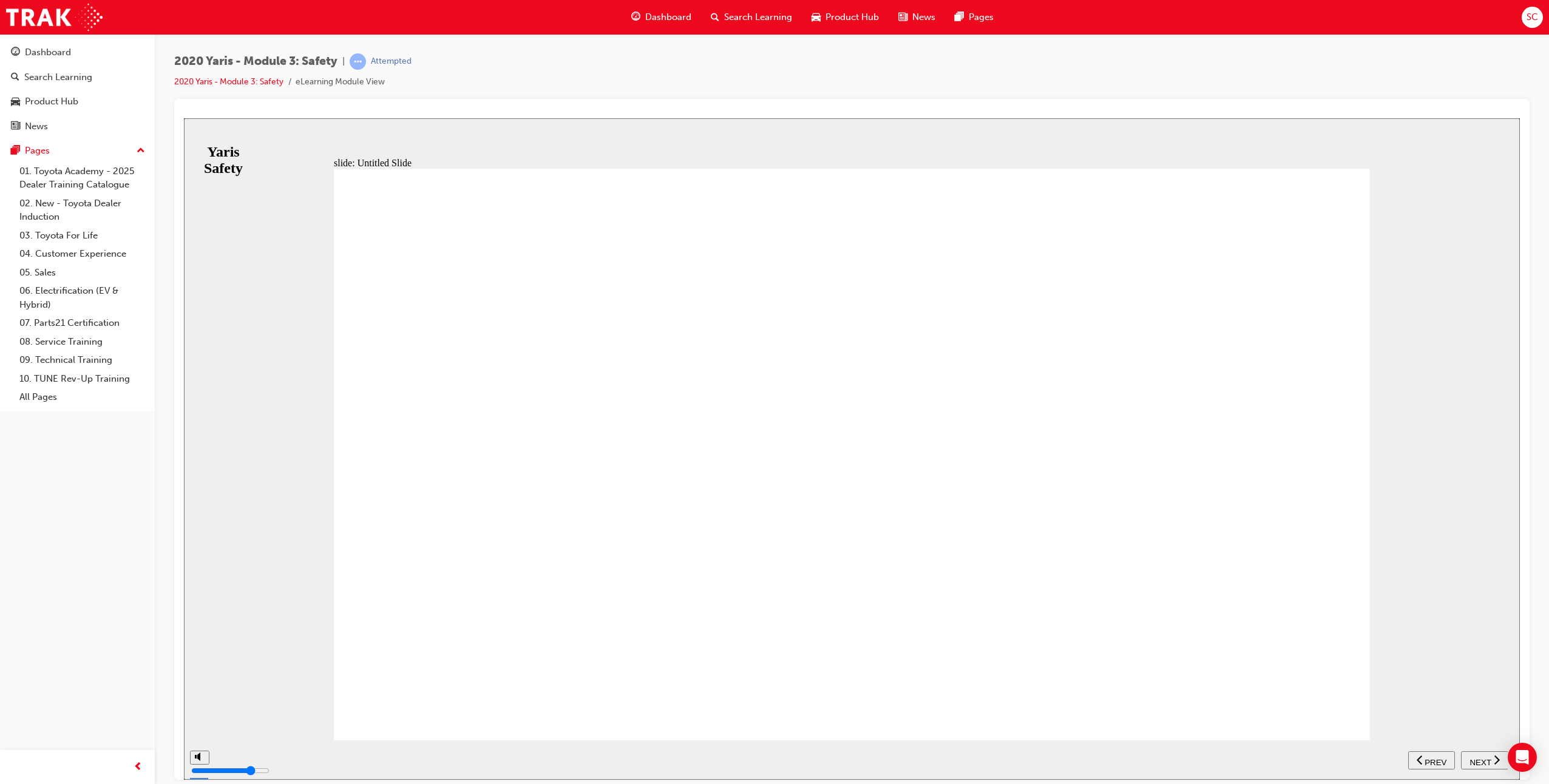
click at [1294, 764] on span "NEXT" at bounding box center [1479, 761] width 21 height 9
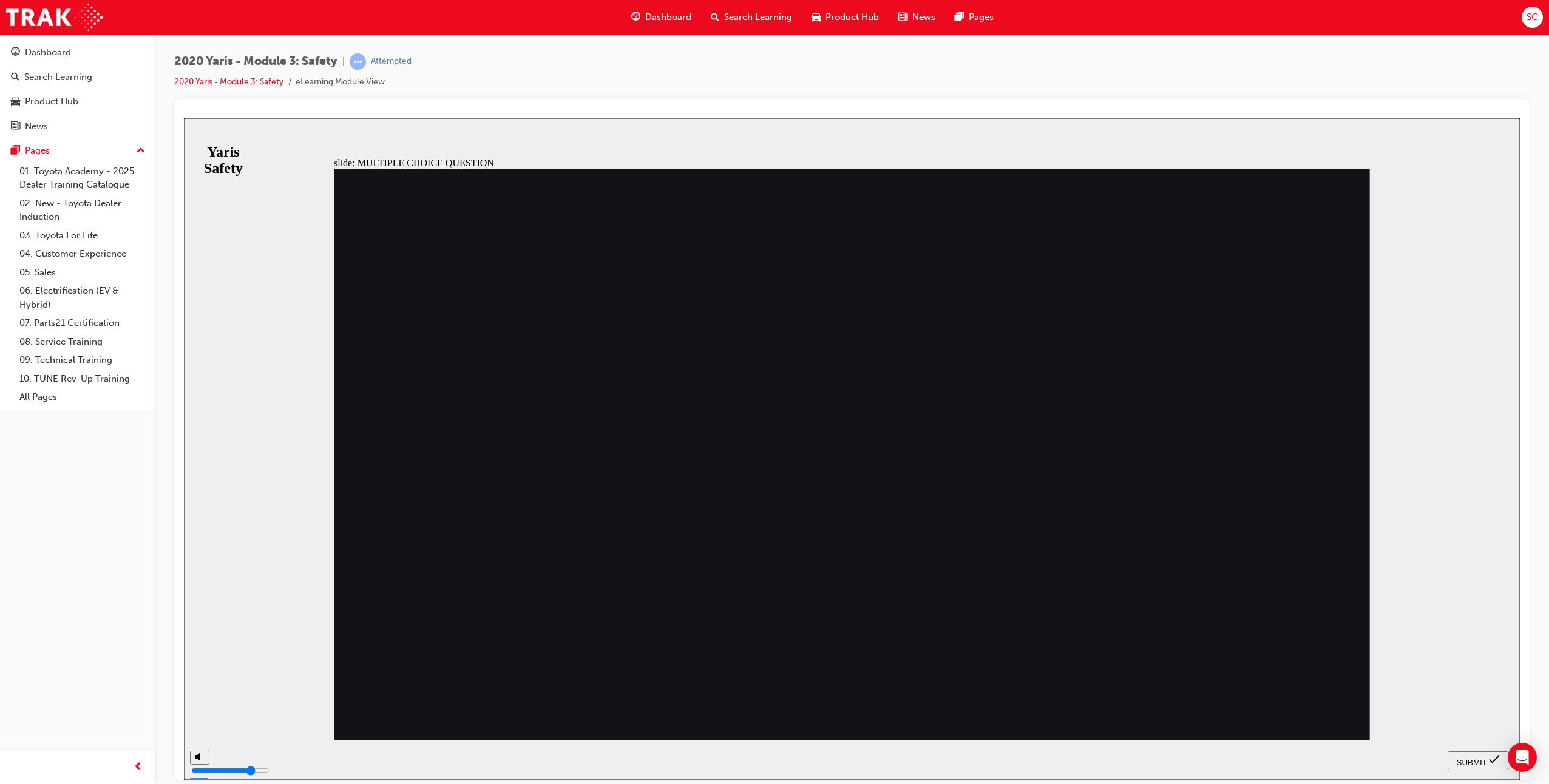
radio input "true"
click at [1294, 761] on span "SUBMIT" at bounding box center [1471, 761] width 30 height 9
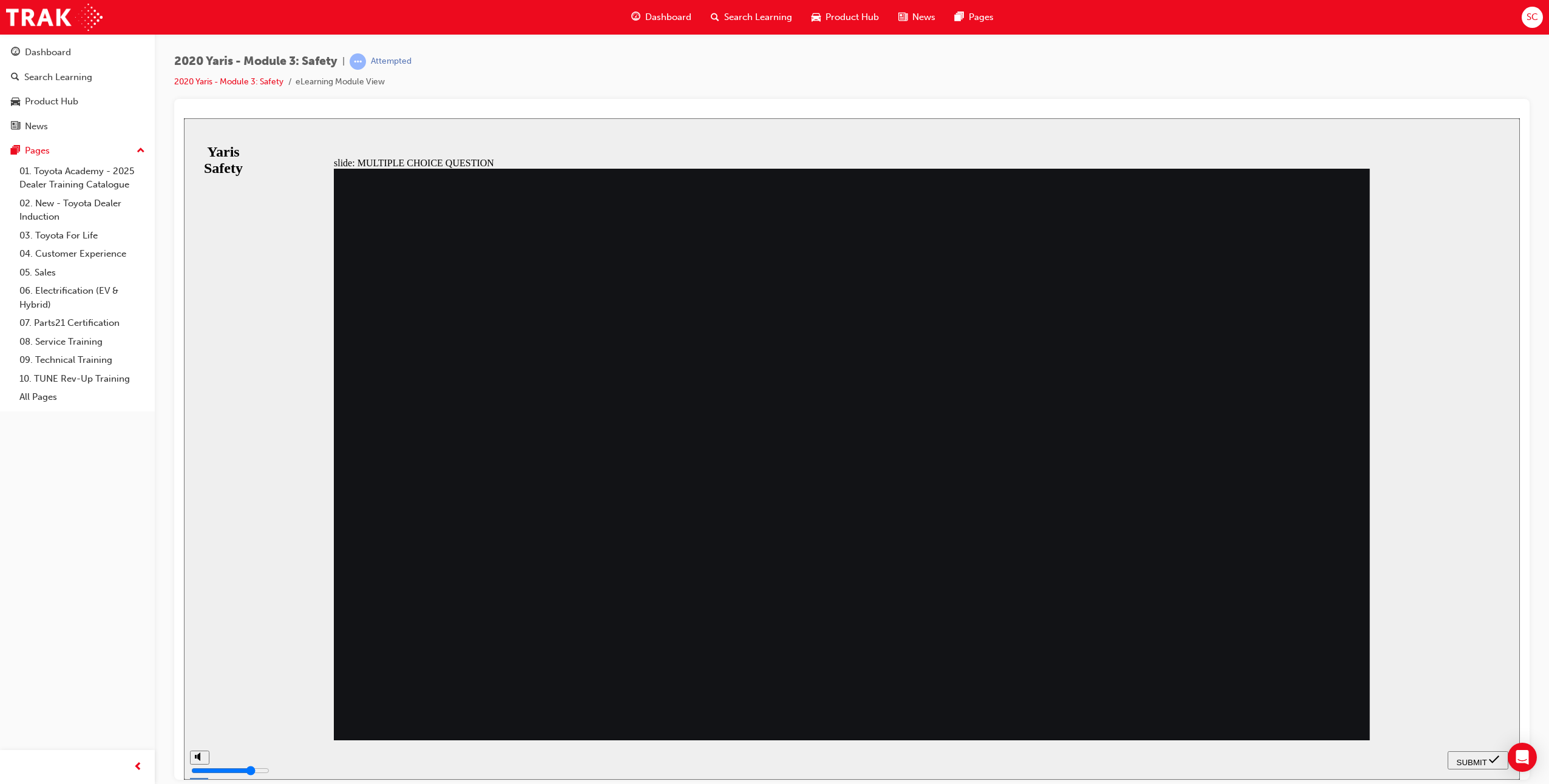
radio input "true"
click at [1294, 764] on span "SUBMIT" at bounding box center [1471, 761] width 30 height 9
radio input "true"
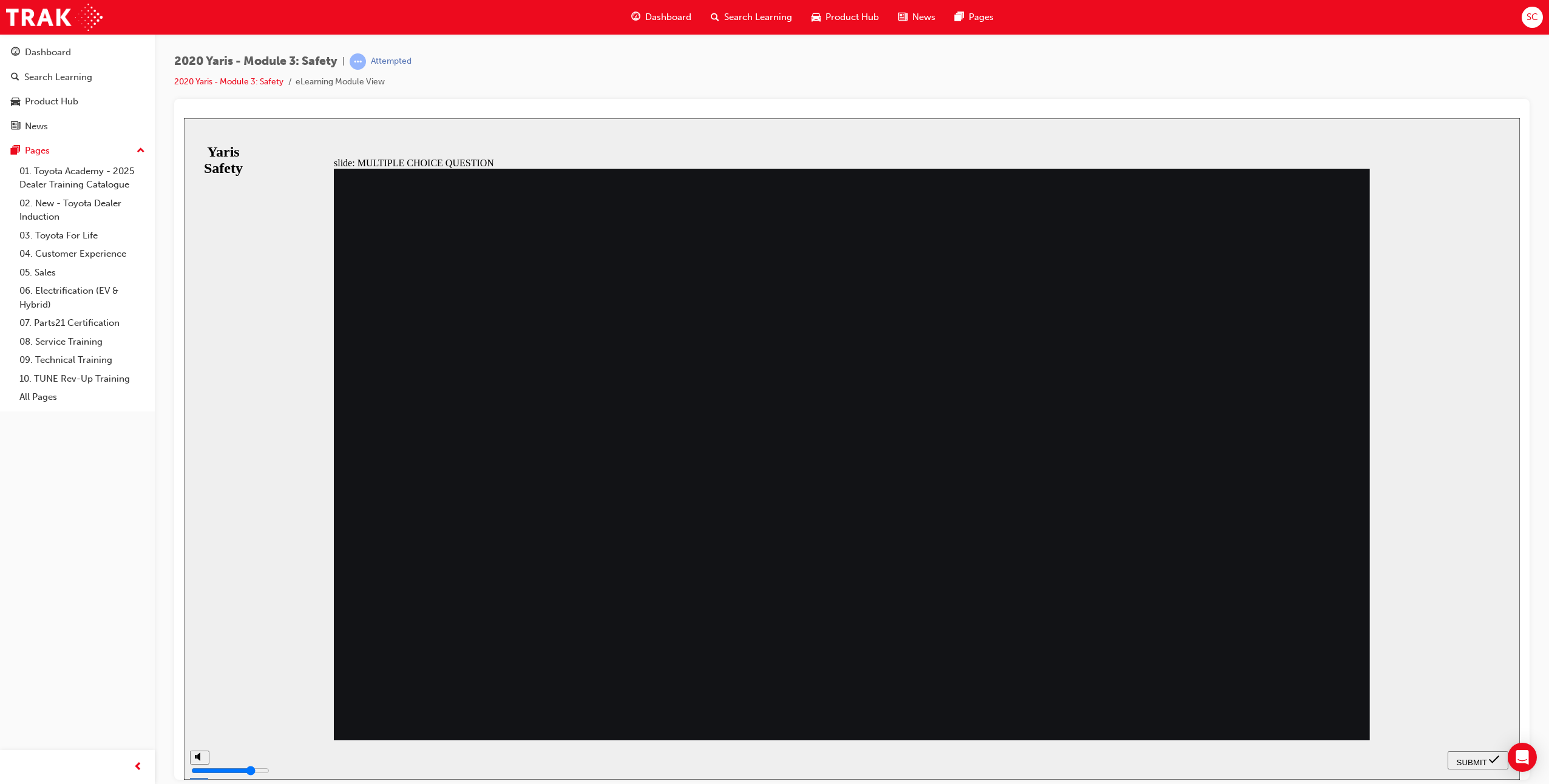
click at [1294, 757] on span "SUBMIT" at bounding box center [1471, 761] width 30 height 9
radio input "true"
click at [1294, 747] on nav "SUBMIT NEXT PREV" at bounding box center [1478, 759] width 61 height 39
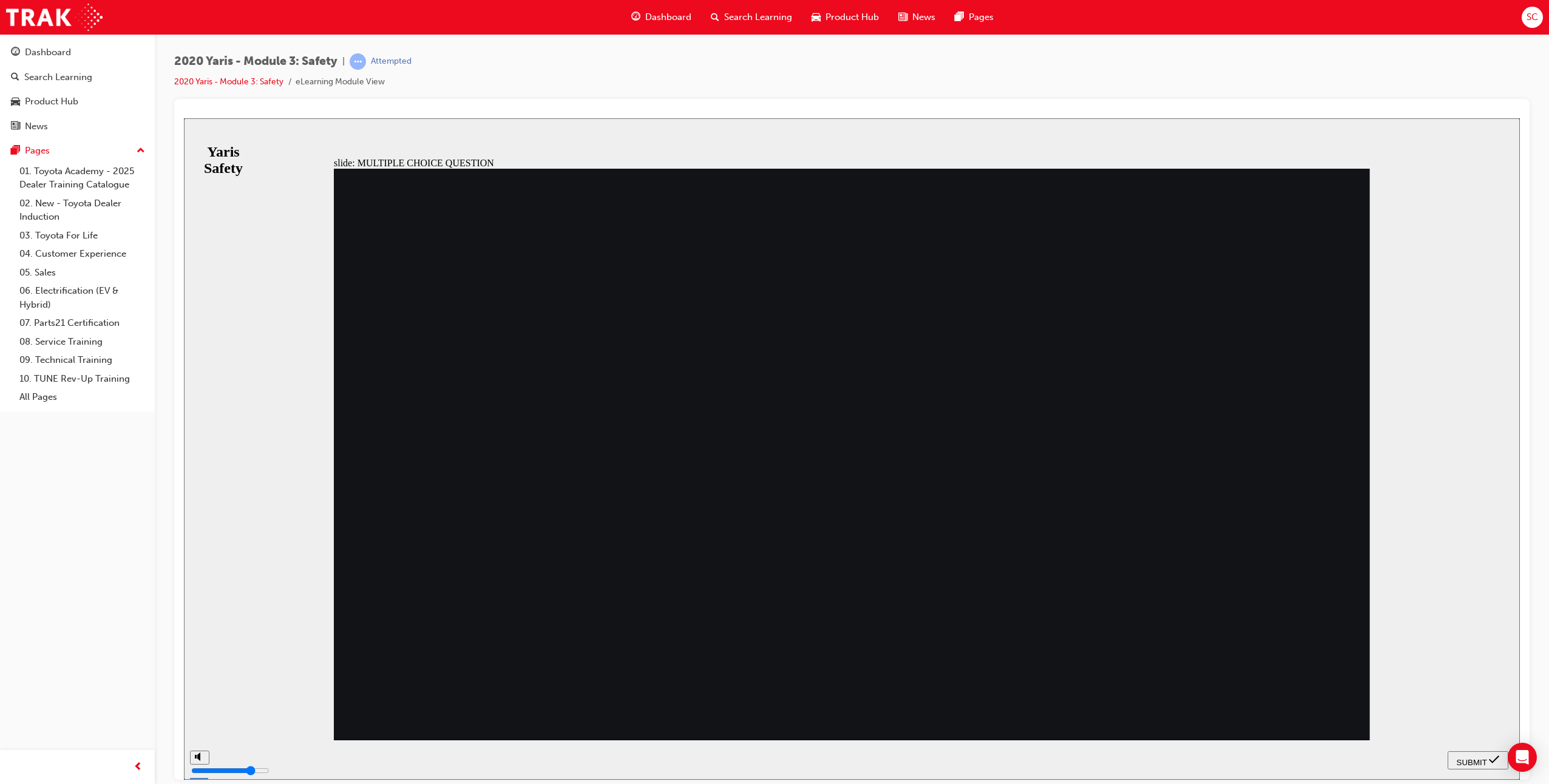
click at [1294, 764] on span "SUBMIT" at bounding box center [1471, 761] width 30 height 9
checkbox input "true"
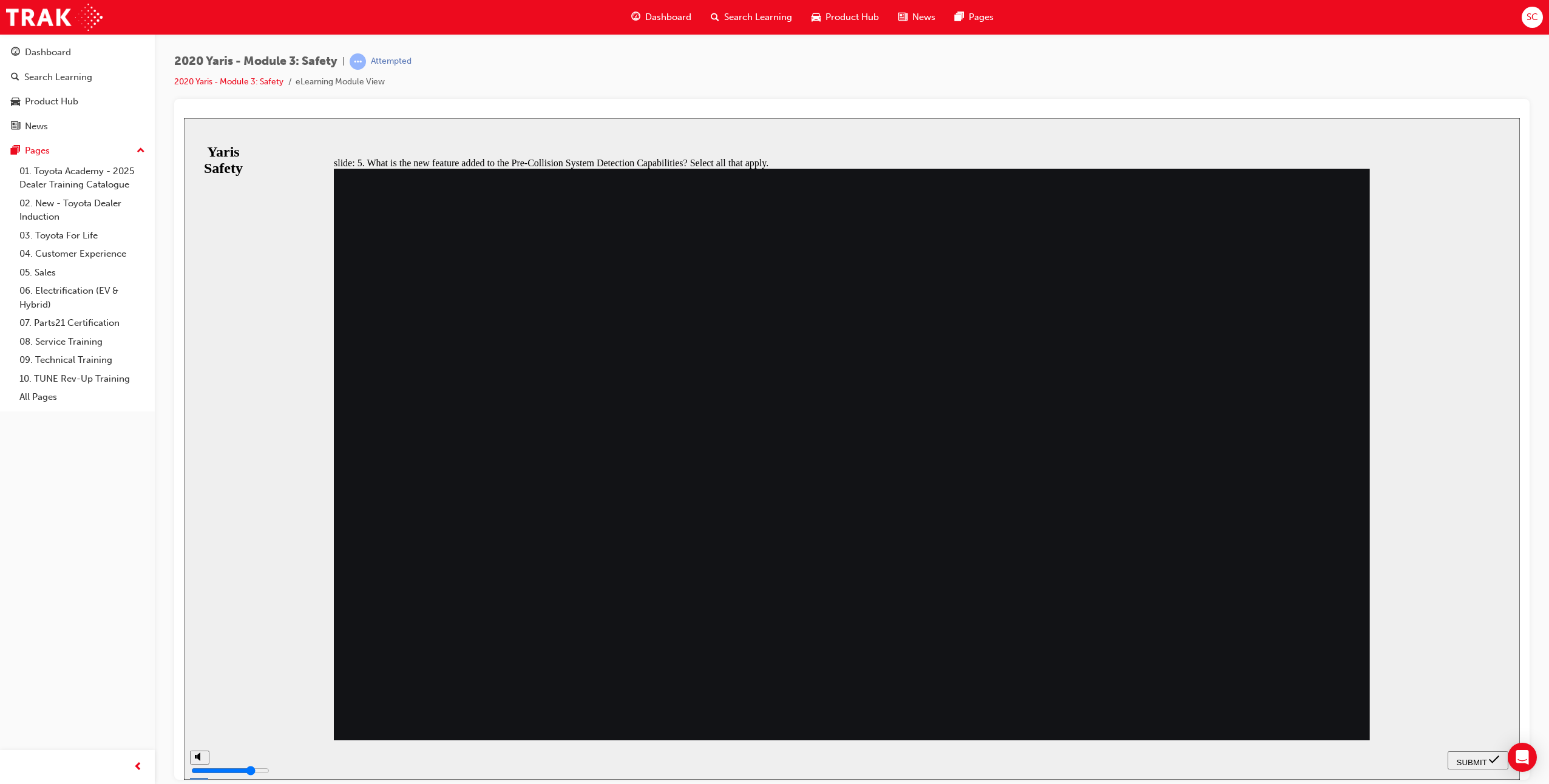
checkbox input "true"
click at [1294, 760] on span "SUBMIT" at bounding box center [1471, 761] width 30 height 9
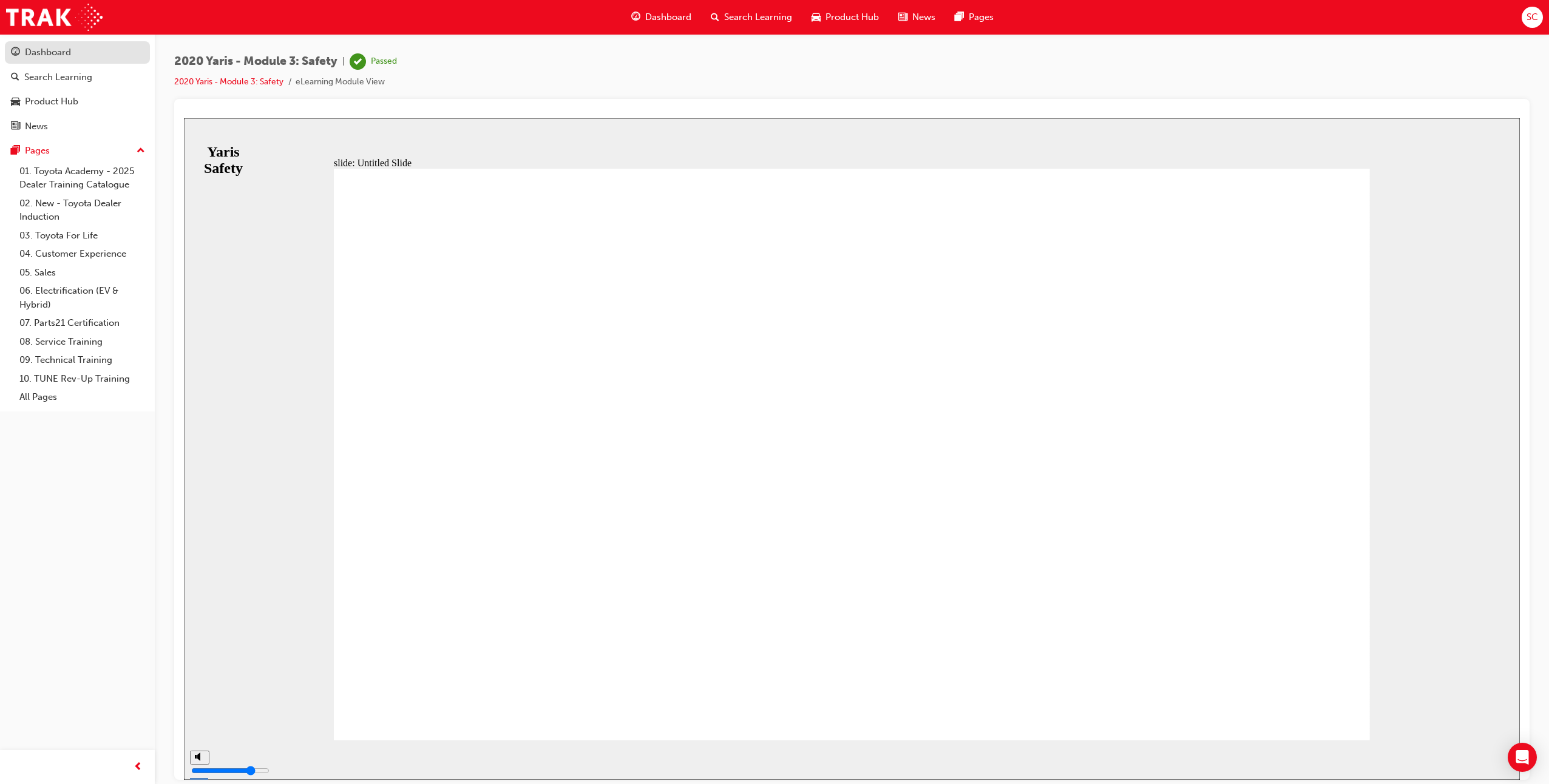
click at [53, 45] on link "Dashboard" at bounding box center [78, 52] width 145 height 23
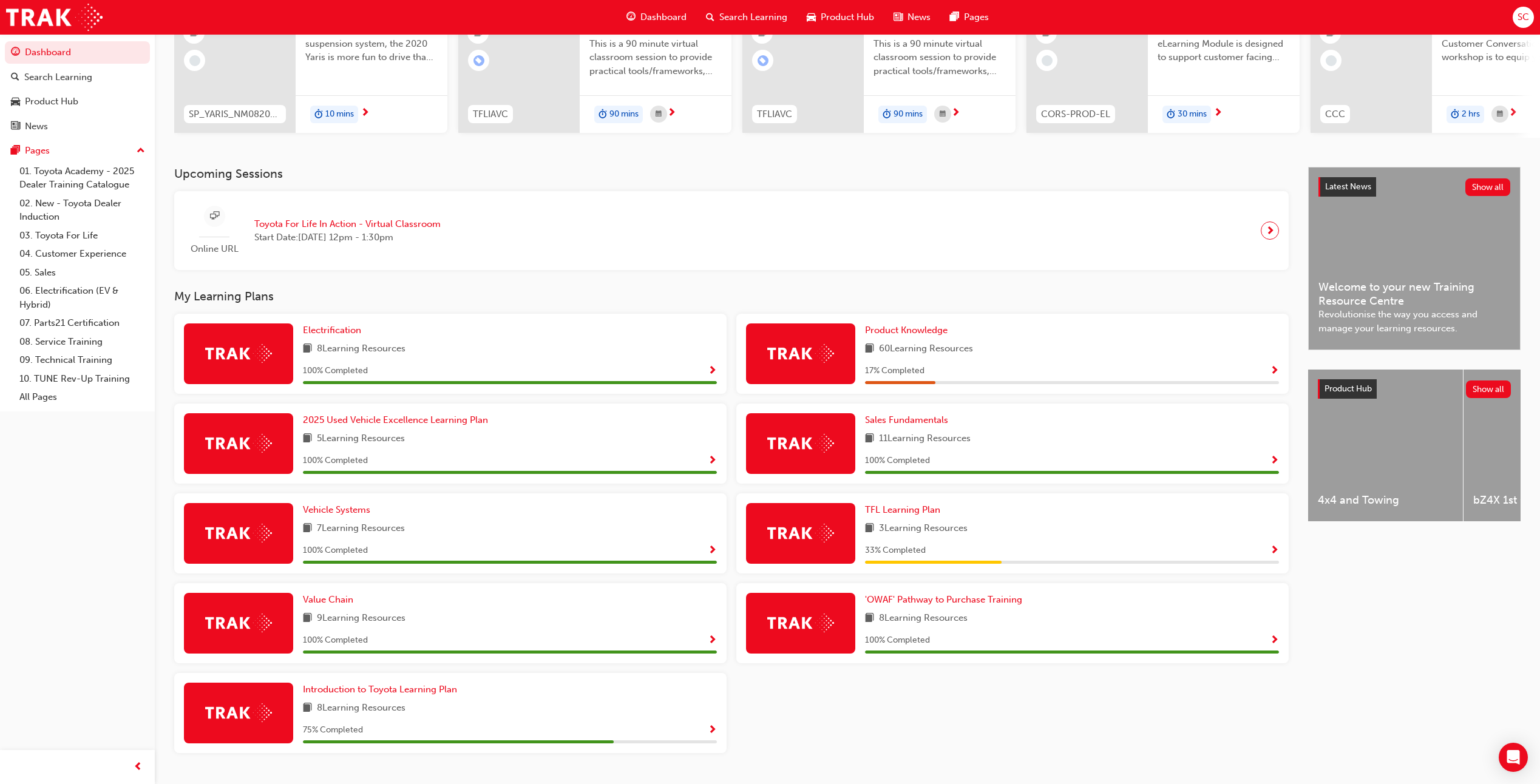
scroll to position [176, 0]
